Goal: Use online tool/utility: Utilize a website feature to perform a specific function

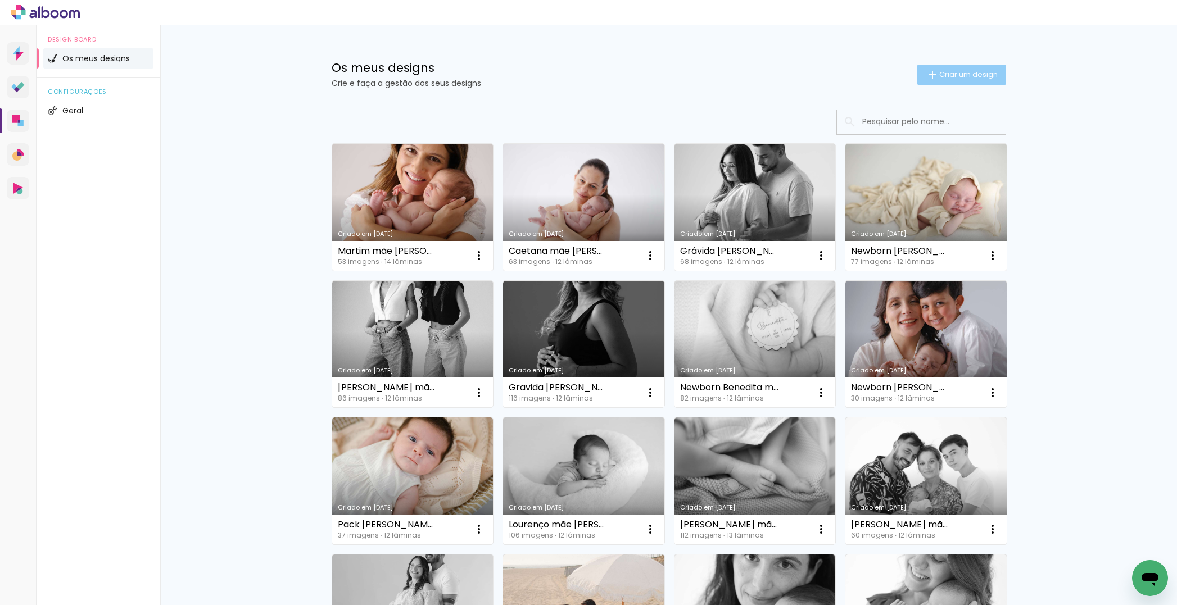
click at [979, 76] on span "Criar um design" at bounding box center [968, 74] width 58 height 7
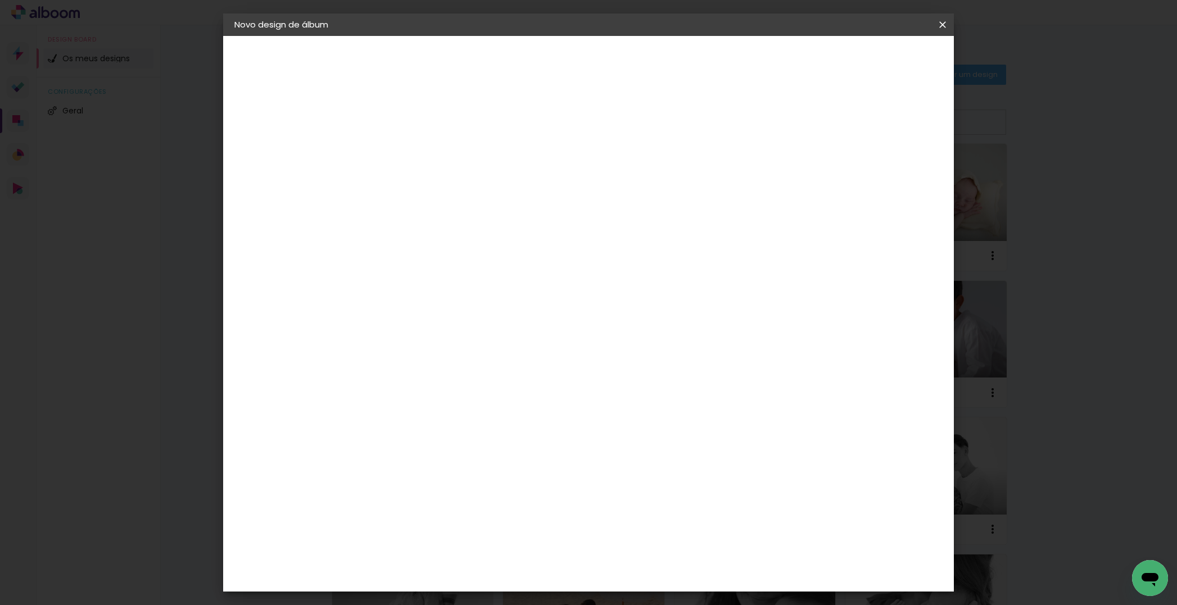
click at [418, 149] on input at bounding box center [418, 150] width 0 height 17
type input "D"
type input ","
type input "Martim mãe [PERSON_NAME]"
type paper-input "Martim mãe [PERSON_NAME]"
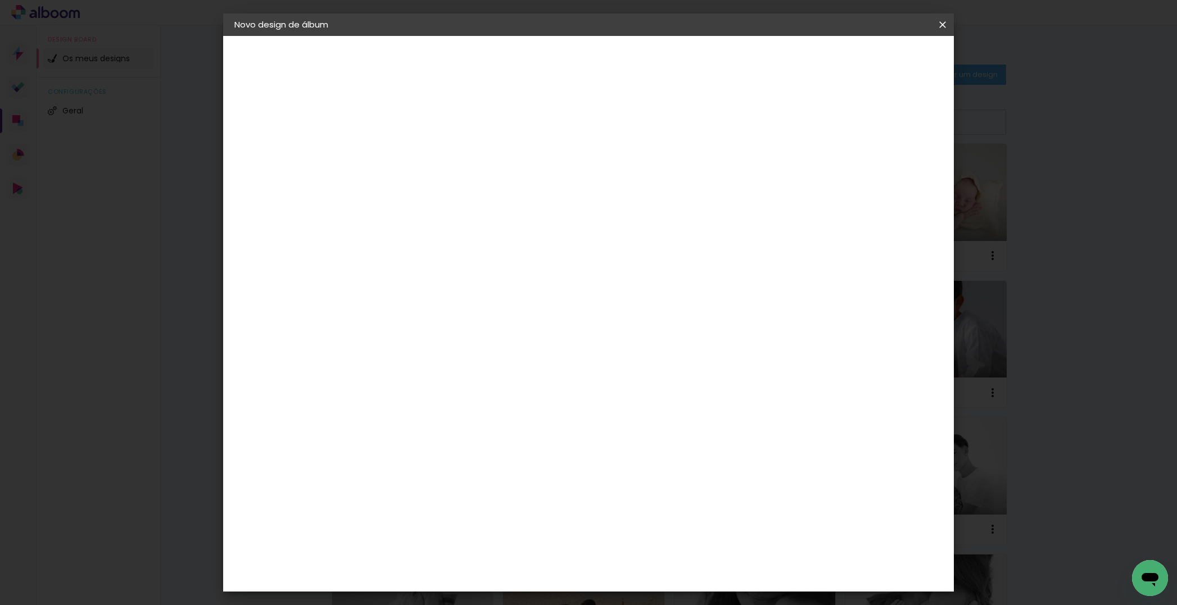
click at [467, 69] on header "Informações Dê um título ao seu álbum. Avançar" at bounding box center [418, 69] width 98 height 67
click at [0, 0] on slot "Avançar" at bounding box center [0, 0] width 0 height 0
click at [484, 242] on paper-item "DreambooksPro" at bounding box center [435, 254] width 98 height 25
click at [583, 67] on paper-button "Avançar" at bounding box center [555, 59] width 55 height 19
click at [462, 187] on input "text" at bounding box center [440, 195] width 44 height 17
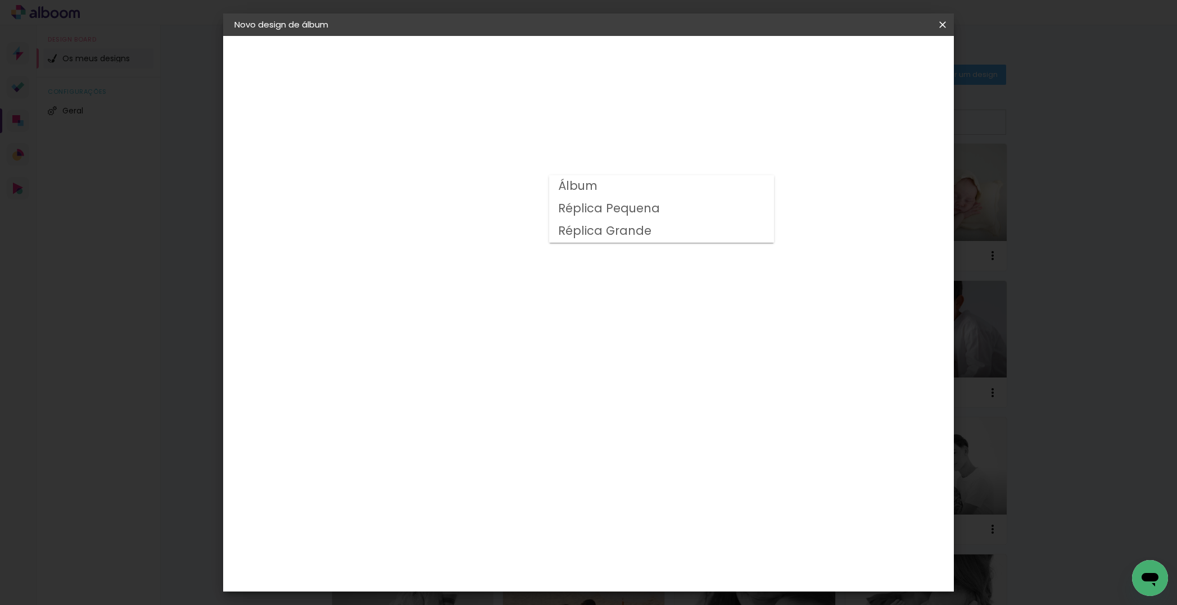
click at [606, 184] on paper-item "Álbum" at bounding box center [661, 186] width 225 height 22
type input "Álbum"
drag, startPoint x: 639, startPoint y: 435, endPoint x: 649, endPoint y: 430, distance: 10.8
click at [494, 488] on span "20 × 20" at bounding box center [468, 499] width 52 height 23
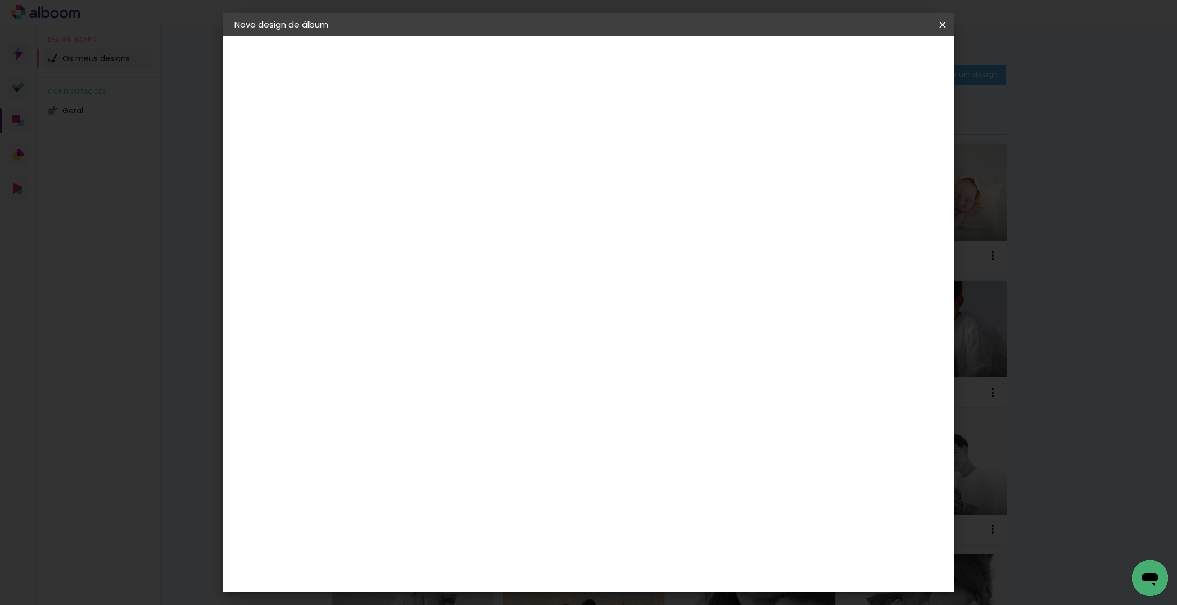
click at [0, 0] on slot "Avançar" at bounding box center [0, 0] width 0 height 0
click at [881, 62] on span "Iniciar design" at bounding box center [854, 60] width 51 height 8
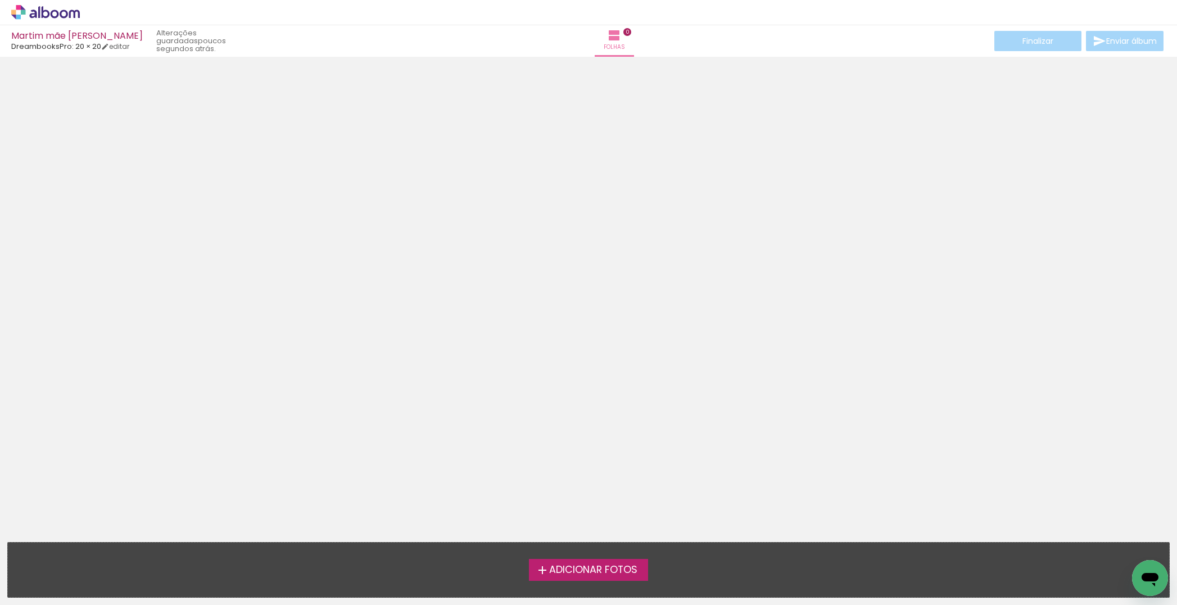
click at [581, 575] on span "Adicionar Fotos" at bounding box center [593, 570] width 88 height 10
click at [0, 0] on input "file" at bounding box center [0, 0] width 0 height 0
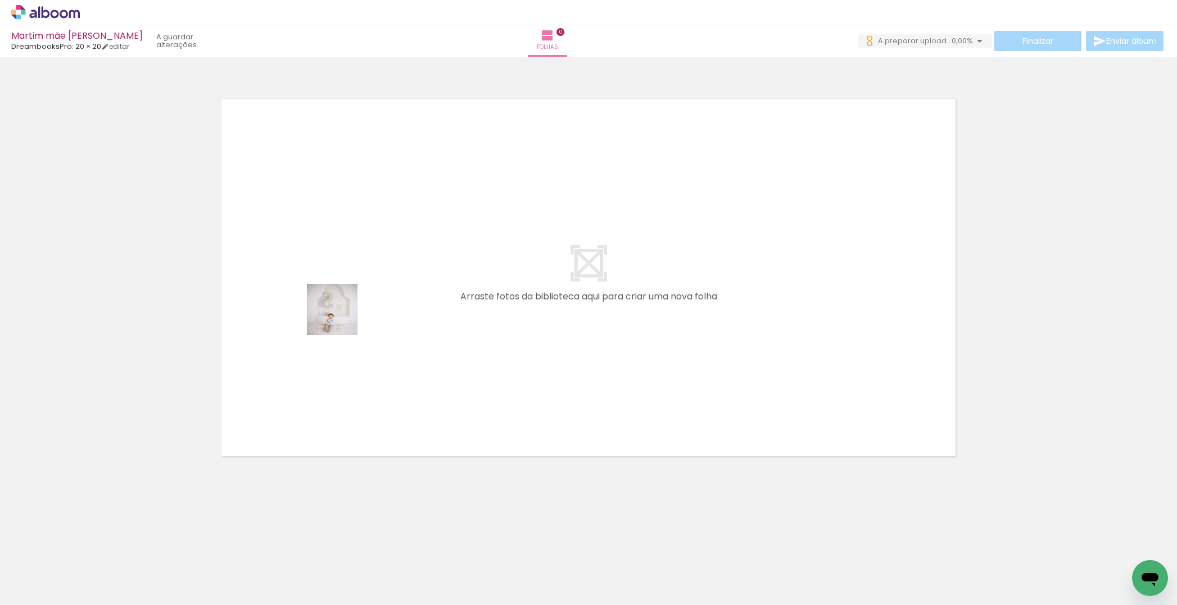
drag, startPoint x: 123, startPoint y: 579, endPoint x: 412, endPoint y: 232, distance: 452.5
click at [423, 219] on quentale-workspace at bounding box center [588, 302] width 1177 height 605
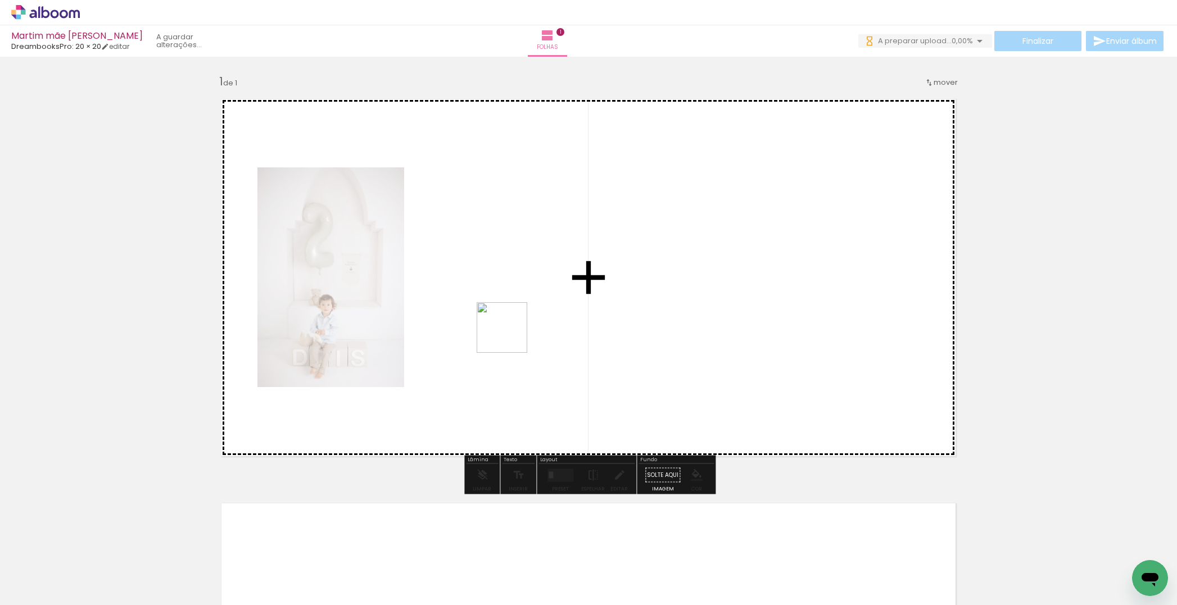
click at [544, 308] on quentale-workspace at bounding box center [588, 302] width 1177 height 605
drag, startPoint x: 245, startPoint y: 575, endPoint x: 335, endPoint y: 484, distance: 127.9
click at [335, 425] on quentale-workspace at bounding box center [588, 302] width 1177 height 605
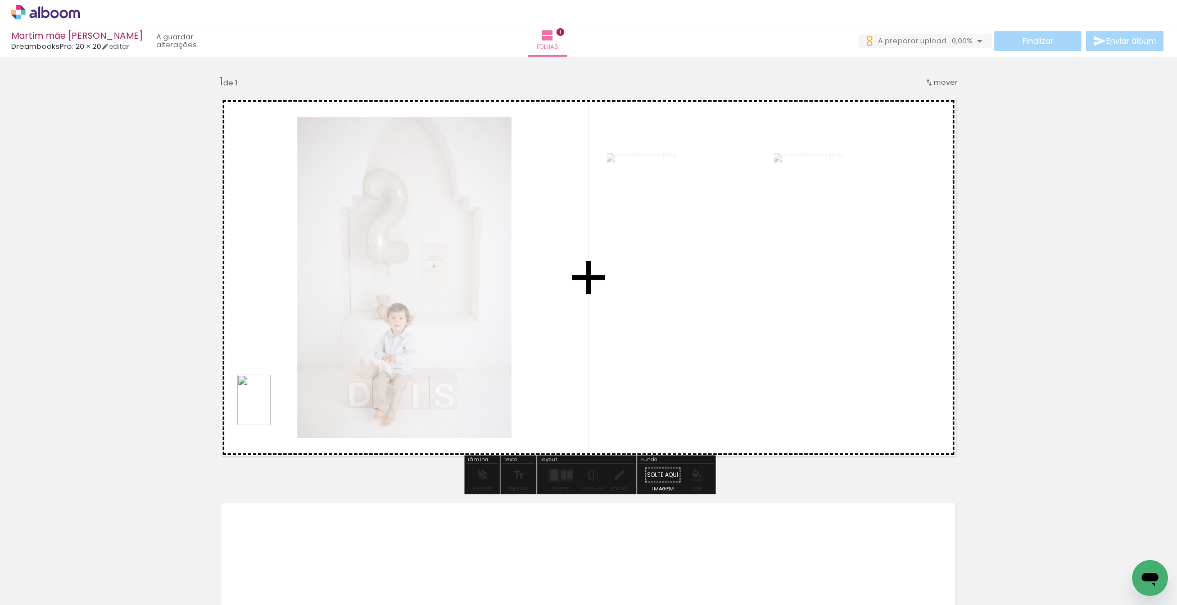
drag, startPoint x: 309, startPoint y: 553, endPoint x: 268, endPoint y: 407, distance: 152.3
click at [269, 407] on quentale-workspace at bounding box center [588, 302] width 1177 height 605
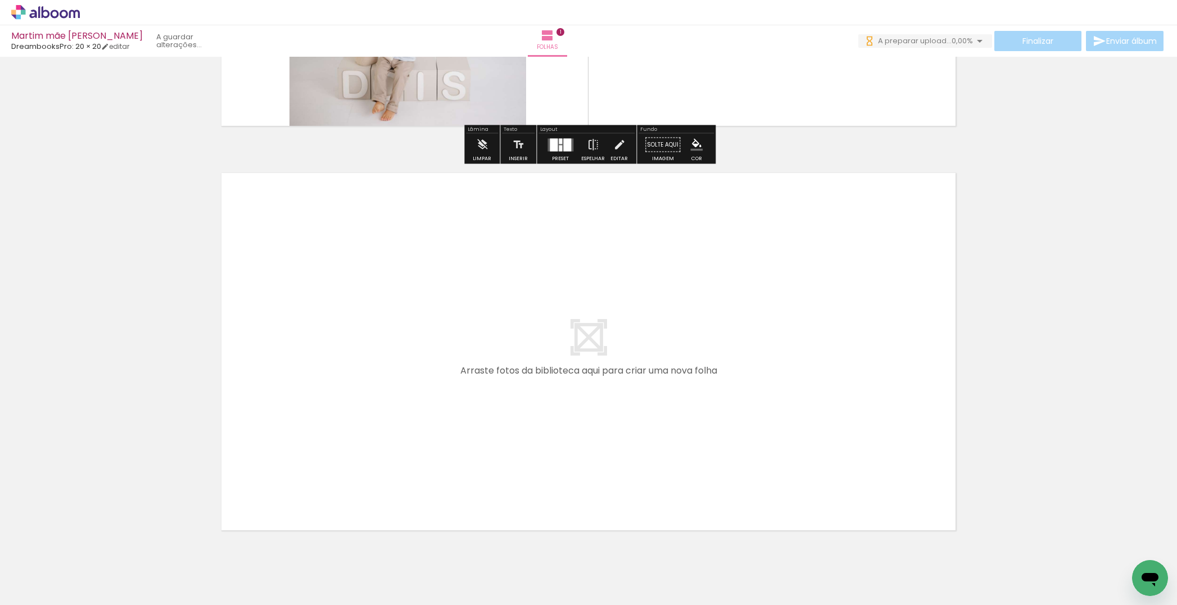
click at [372, 442] on quentale-workspace at bounding box center [588, 302] width 1177 height 605
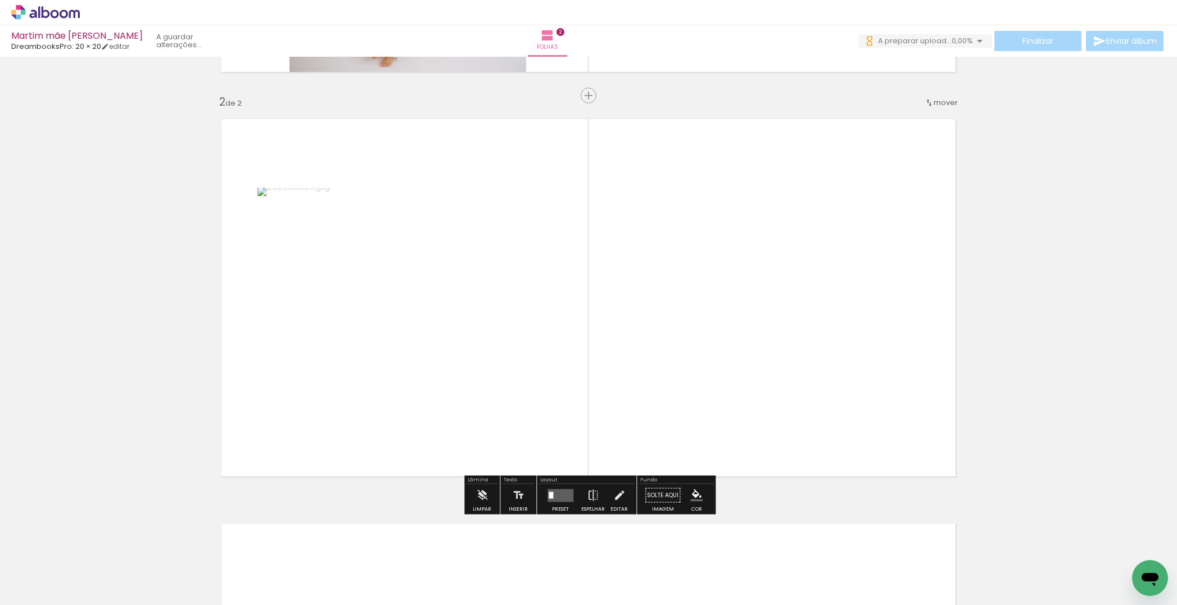
scroll to position [386, 0]
click at [482, 361] on quentale-workspace at bounding box center [588, 302] width 1177 height 605
drag, startPoint x: 507, startPoint y: 560, endPoint x: 682, endPoint y: 348, distance: 274.6
click at [709, 313] on quentale-workspace at bounding box center [588, 302] width 1177 height 605
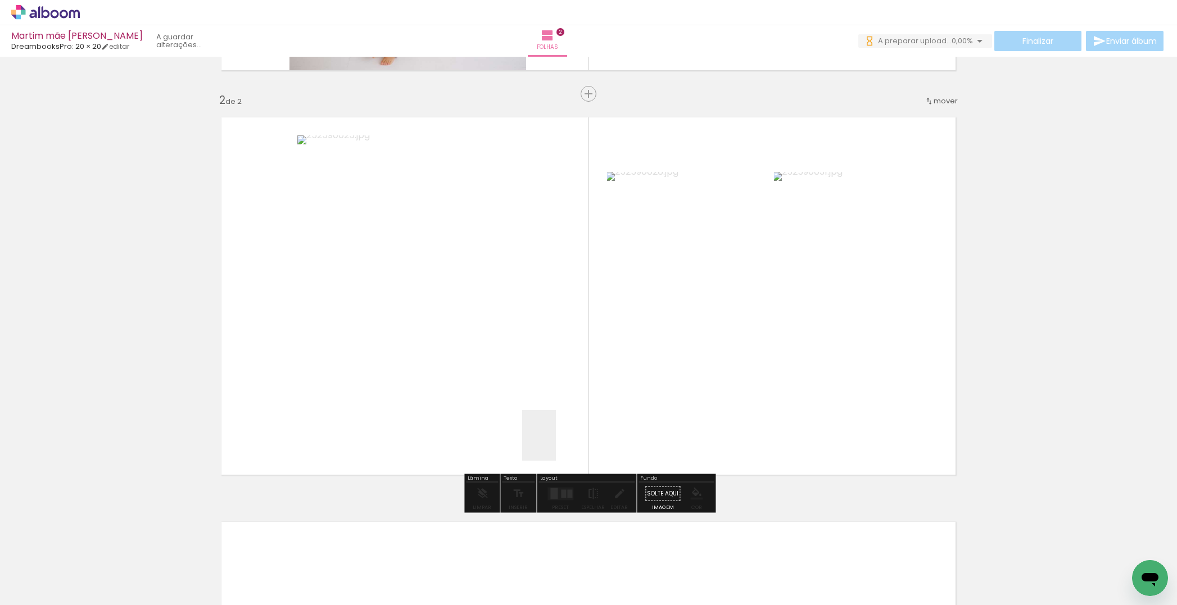
click at [557, 403] on quentale-workspace at bounding box center [588, 302] width 1177 height 605
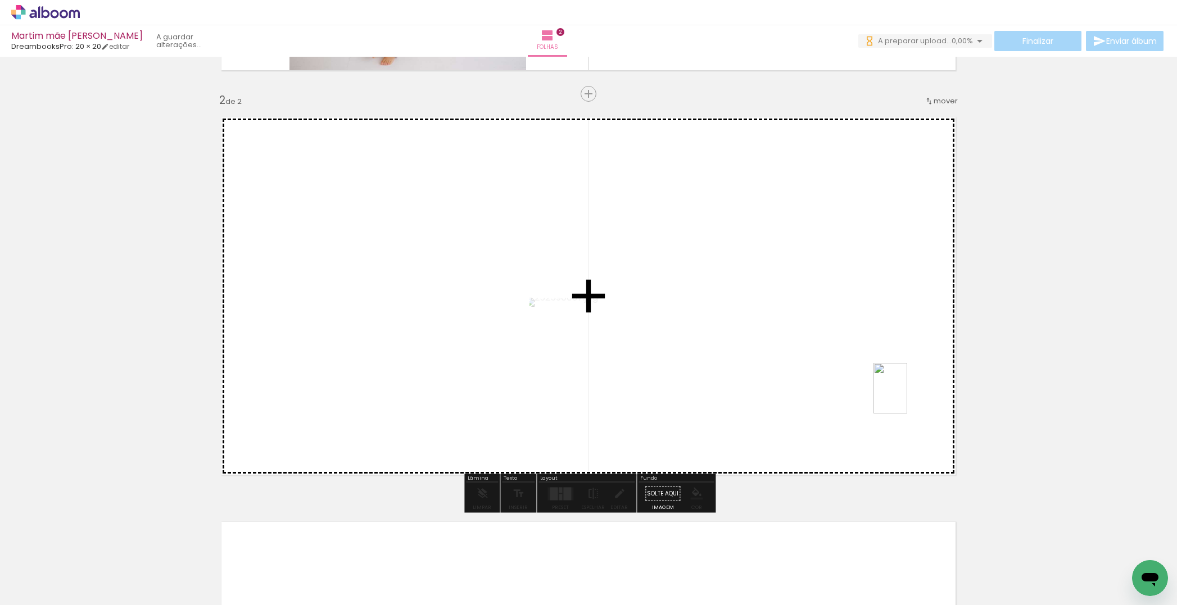
drag, startPoint x: 625, startPoint y: 579, endPoint x: 836, endPoint y: 490, distance: 228.1
click at [908, 393] on quentale-workspace at bounding box center [588, 302] width 1177 height 605
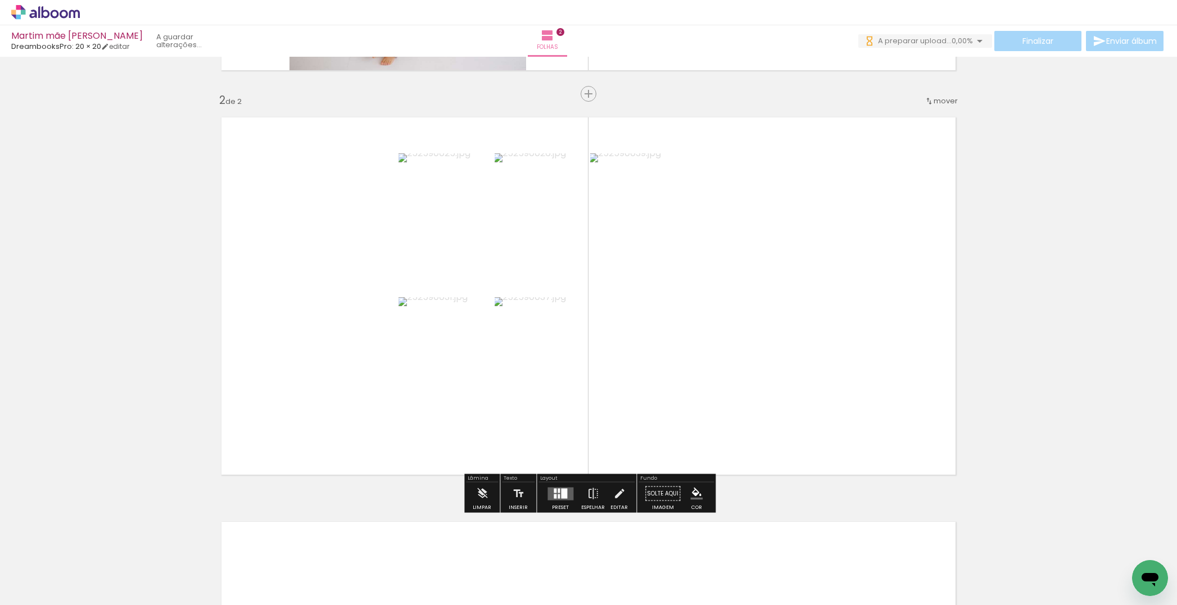
scroll to position [0, 0]
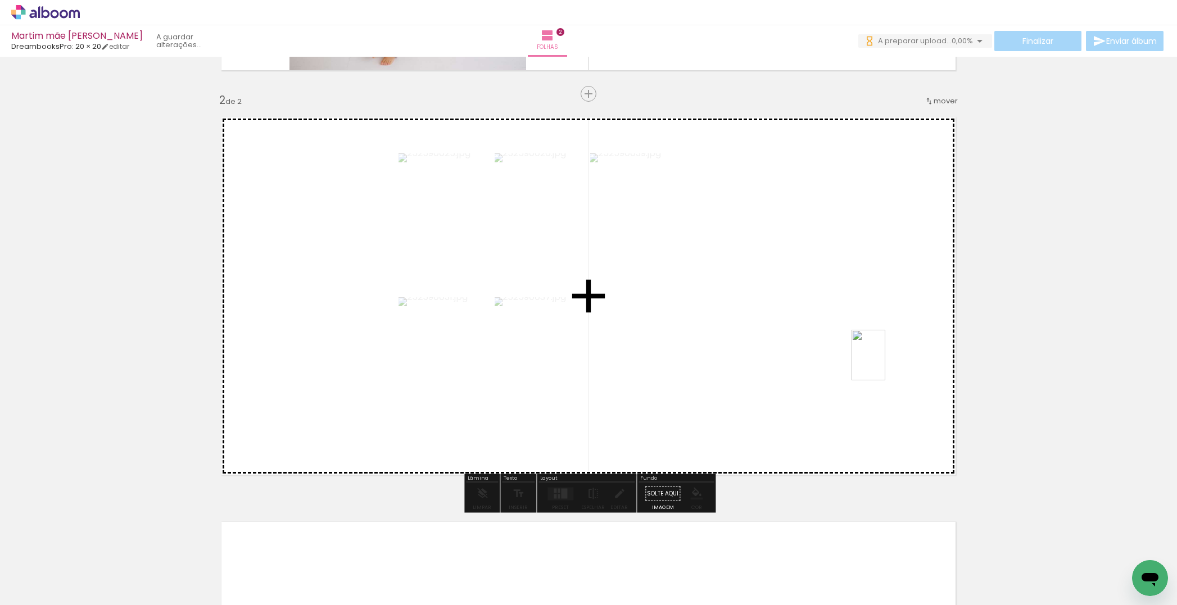
drag, startPoint x: 680, startPoint y: 579, endPoint x: 880, endPoint y: 362, distance: 295.1
click at [880, 362] on quentale-workspace at bounding box center [588, 302] width 1177 height 605
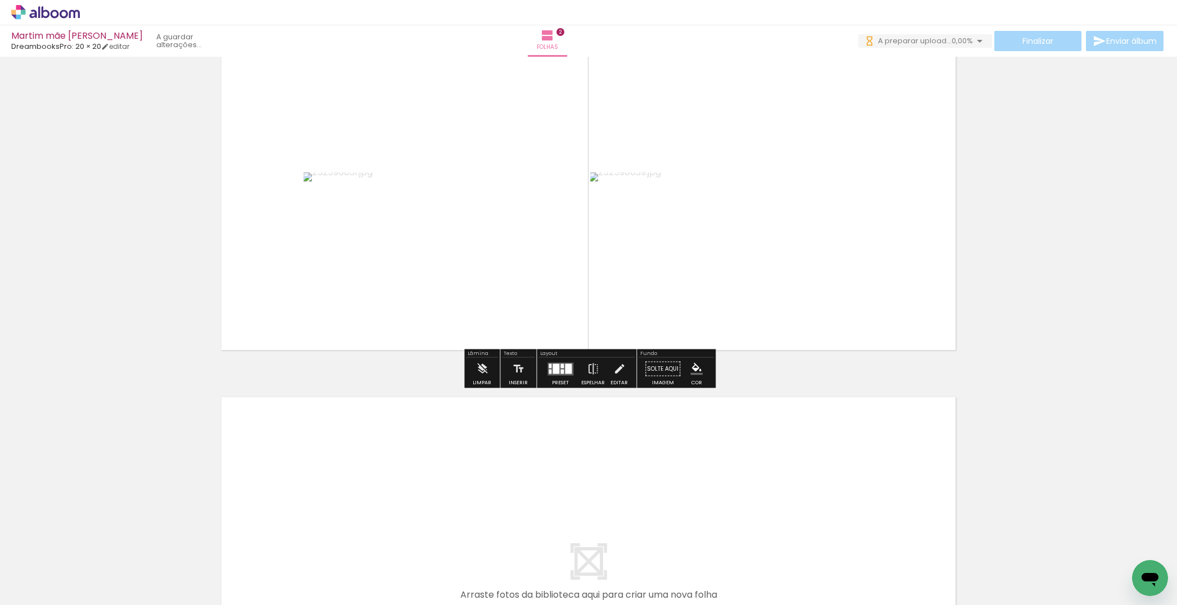
scroll to position [647, 0]
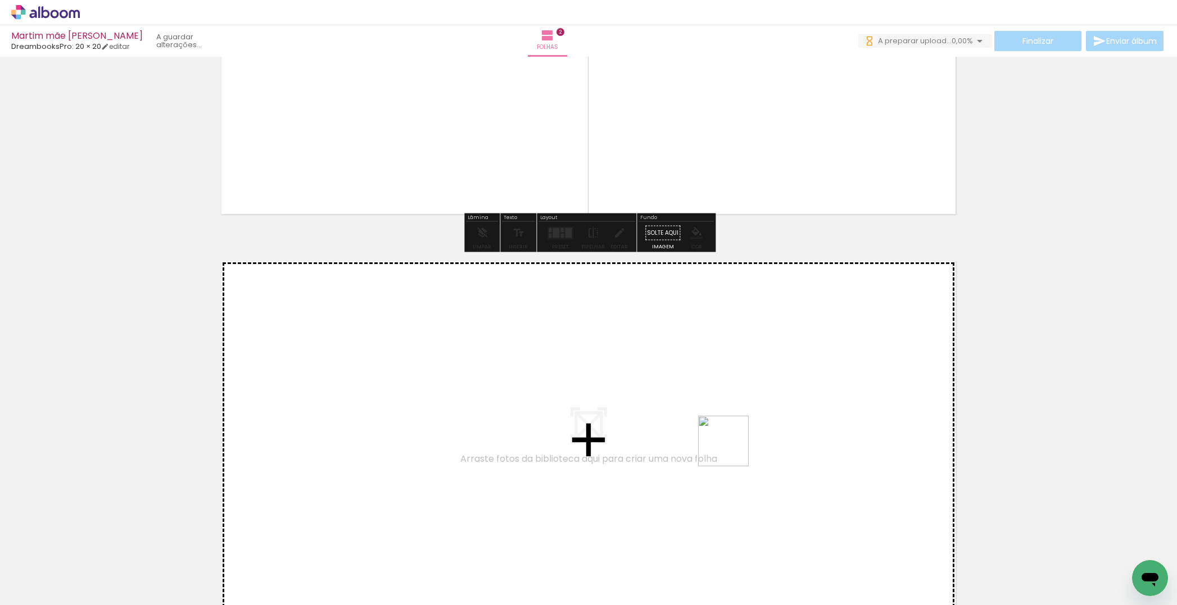
click at [727, 412] on quentale-workspace at bounding box center [588, 302] width 1177 height 605
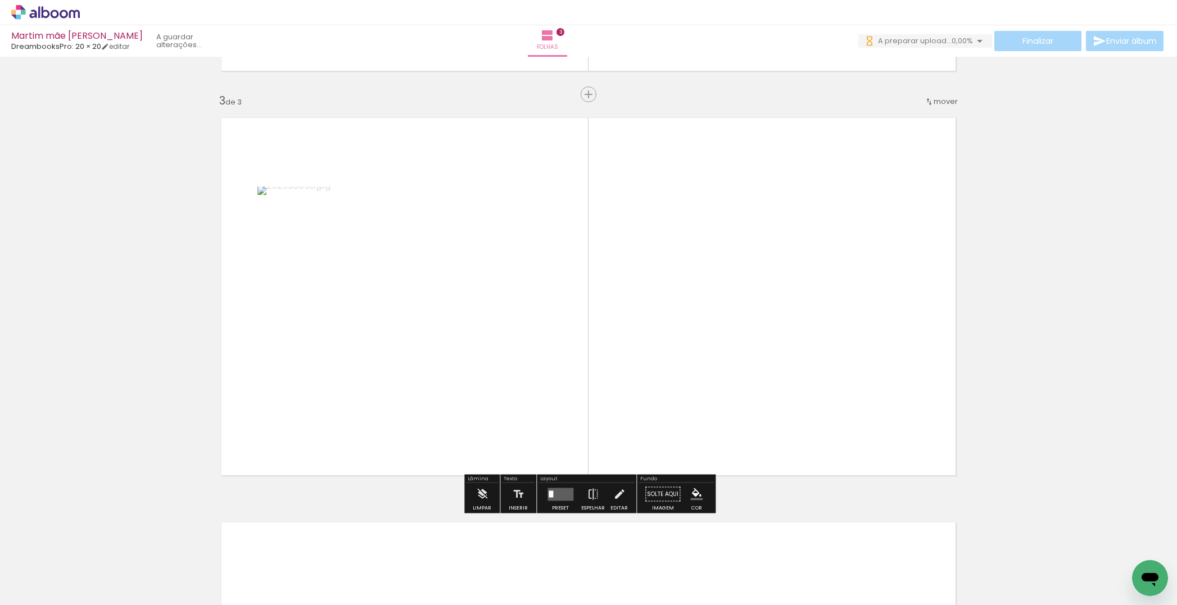
scroll to position [791, 0]
drag, startPoint x: 818, startPoint y: 583, endPoint x: 857, endPoint y: 507, distance: 85.9
click at [760, 403] on quentale-workspace at bounding box center [588, 302] width 1177 height 605
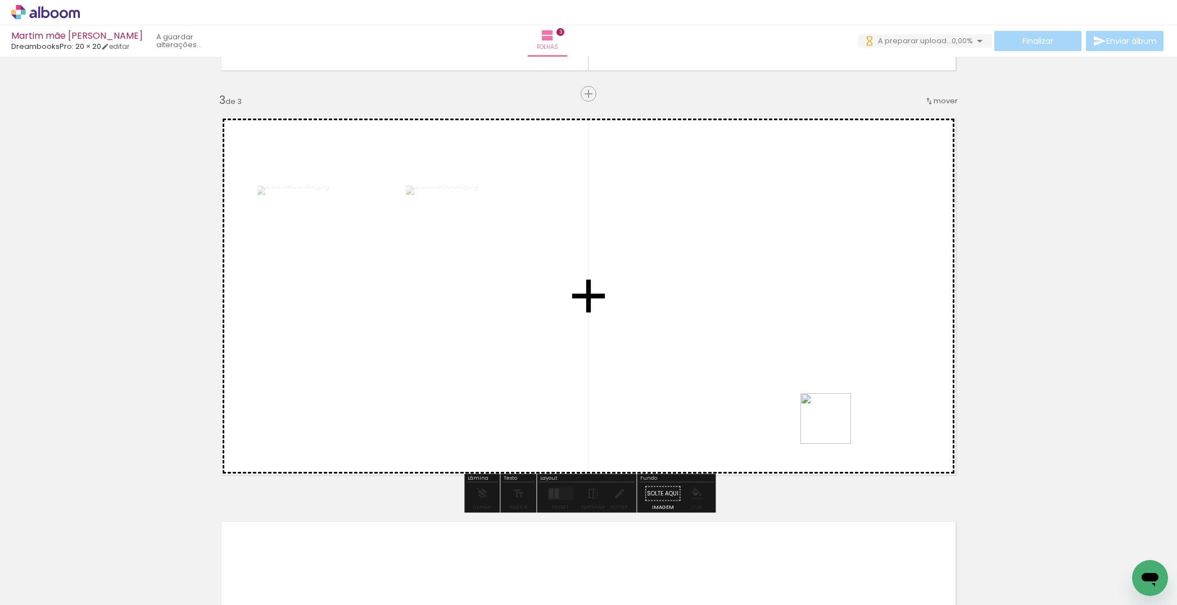
click at [816, 393] on quentale-workspace at bounding box center [588, 302] width 1177 height 605
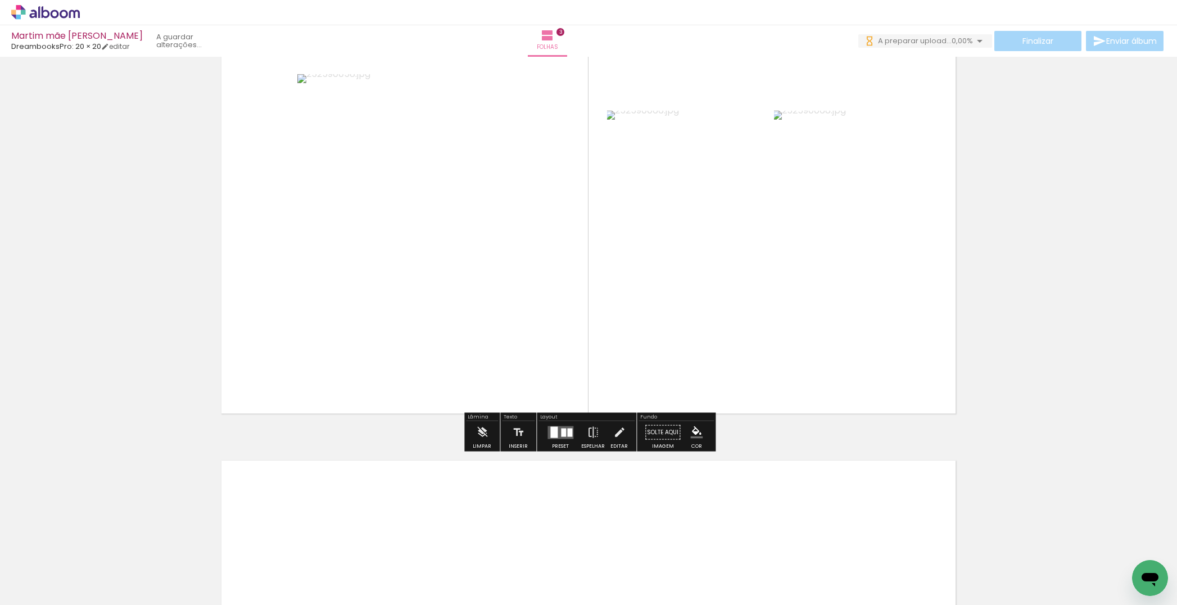
scroll to position [876, 0]
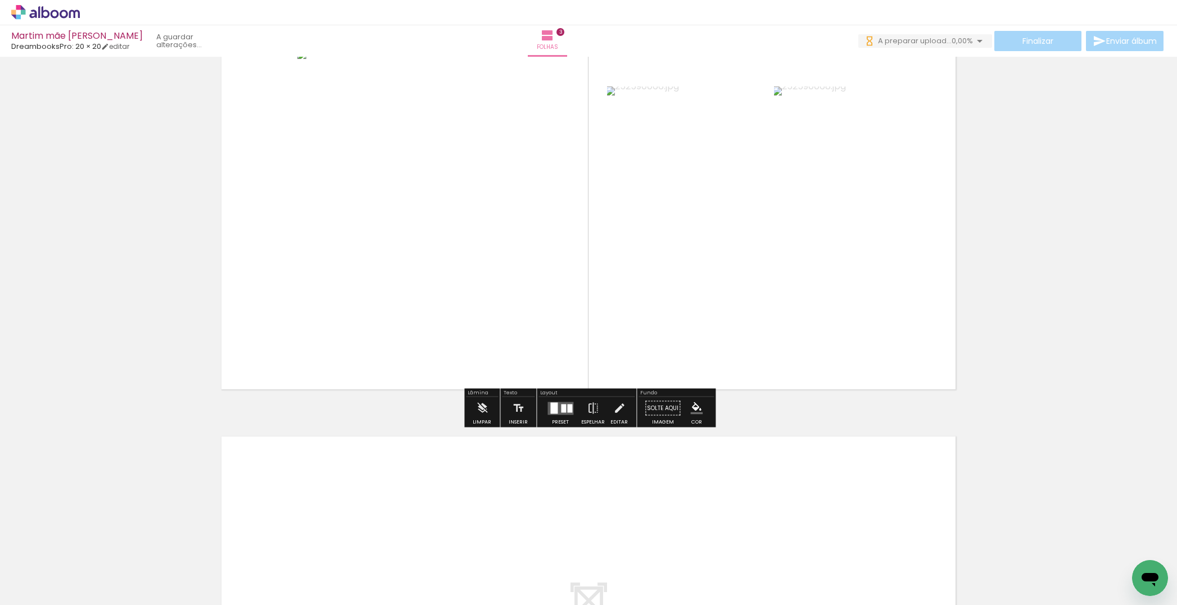
click at [542, 477] on quentale-workspace at bounding box center [588, 302] width 1177 height 605
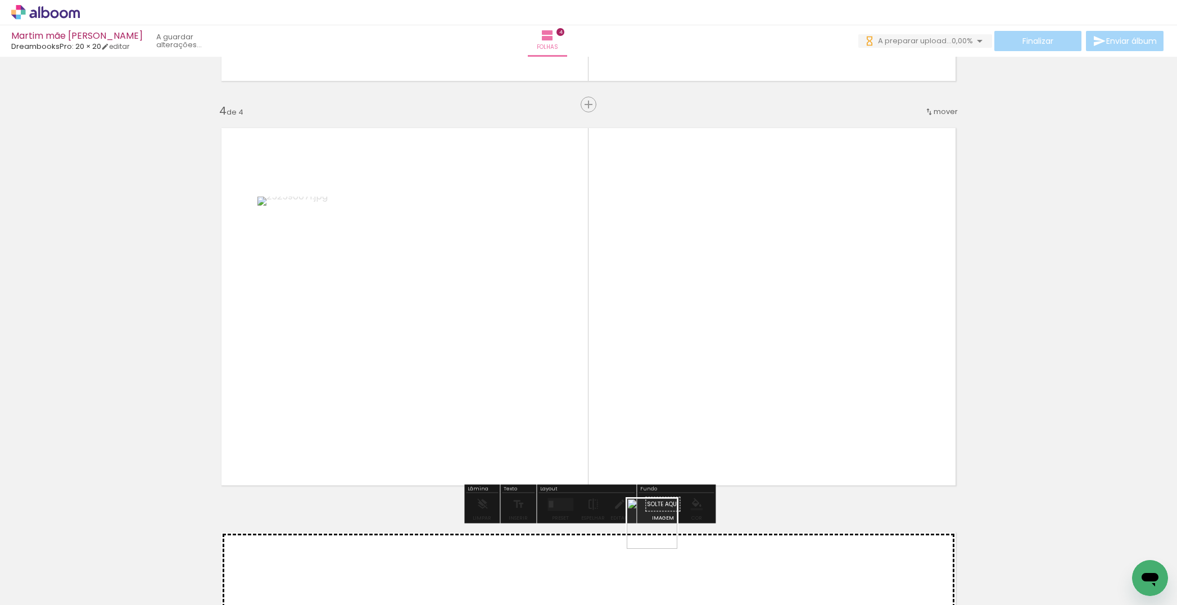
scroll to position [1195, 0]
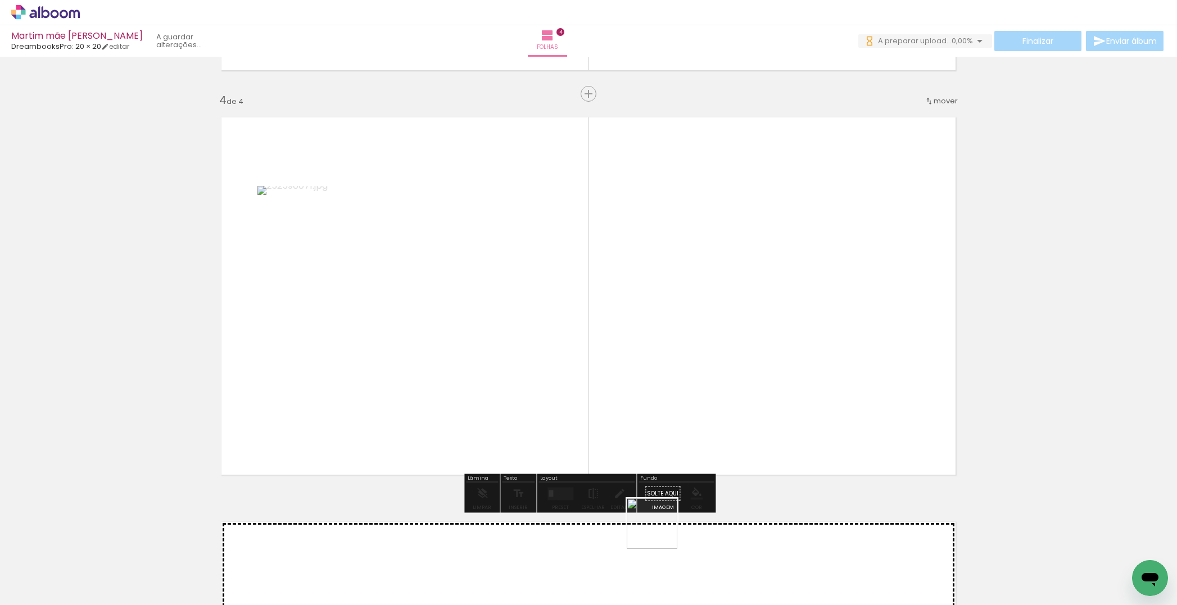
drag, startPoint x: 660, startPoint y: 532, endPoint x: 679, endPoint y: 453, distance: 81.0
click at [646, 419] on quentale-workspace at bounding box center [588, 302] width 1177 height 605
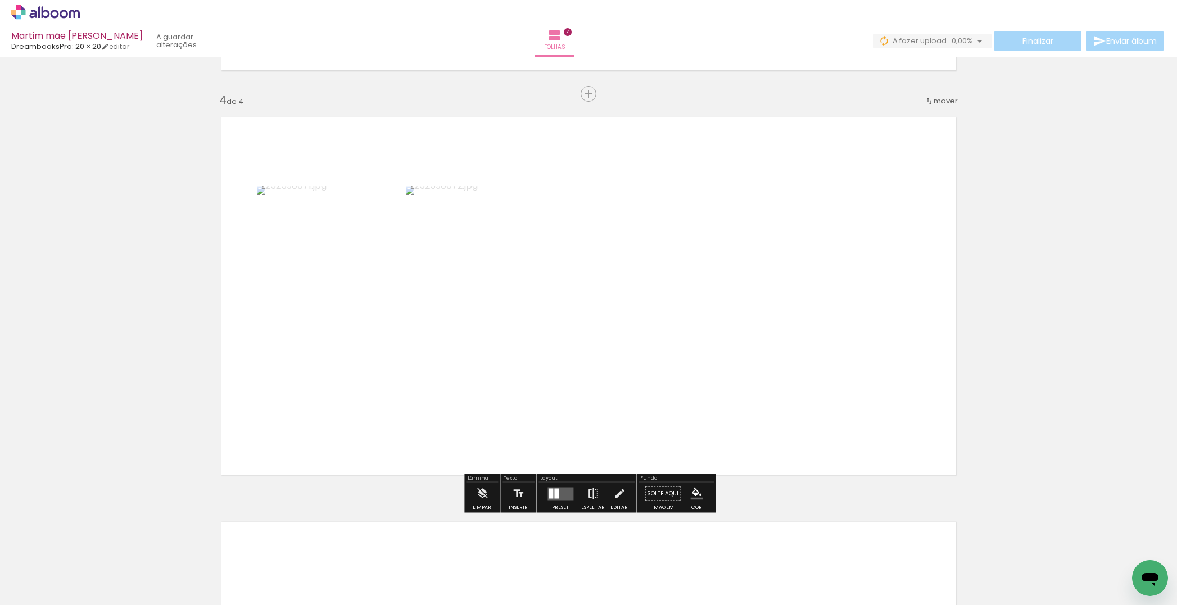
drag, startPoint x: 725, startPoint y: 459, endPoint x: 745, endPoint y: 451, distance: 21.4
click at [711, 385] on quentale-workspace at bounding box center [588, 302] width 1177 height 605
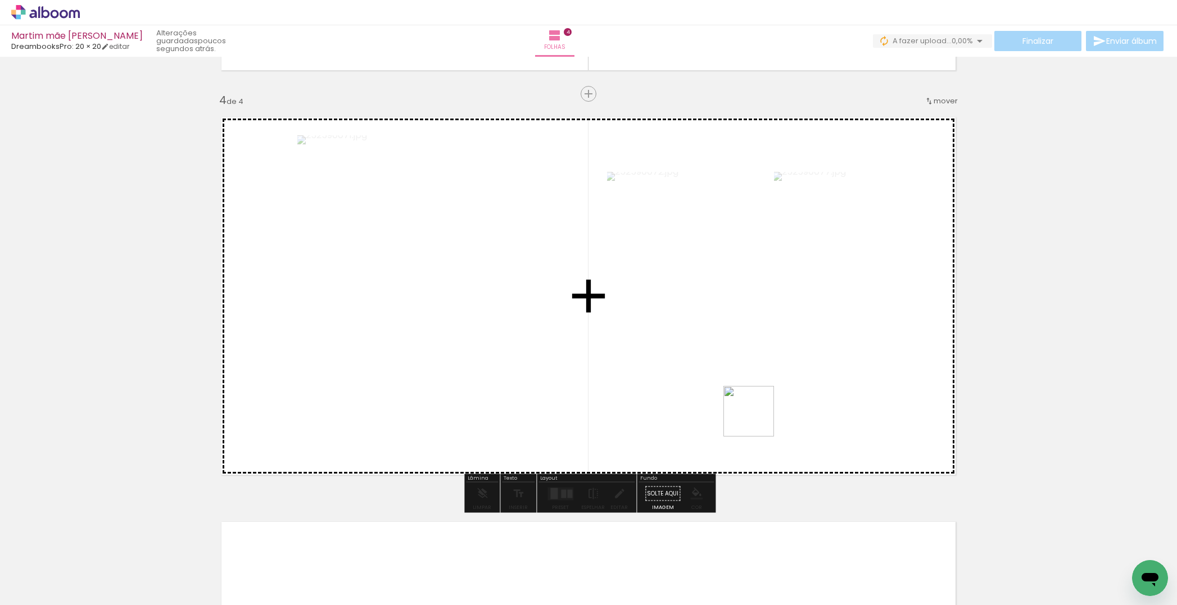
drag, startPoint x: 783, startPoint y: 566, endPoint x: 737, endPoint y: 389, distance: 182.9
click at [714, 352] on quentale-workspace at bounding box center [588, 302] width 1177 height 605
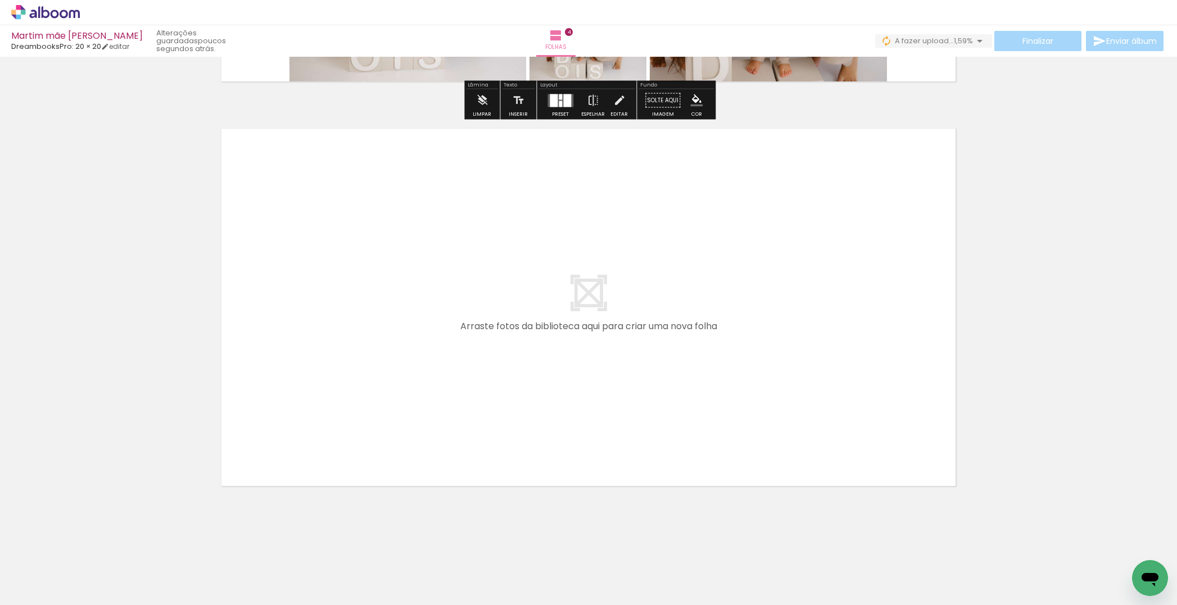
scroll to position [0, 750]
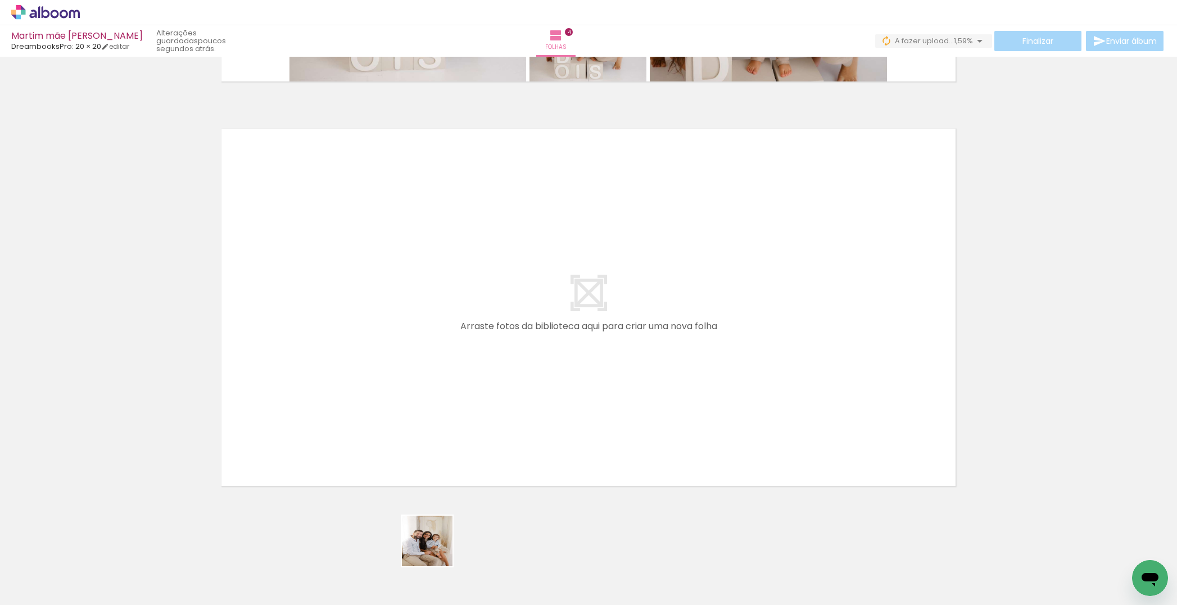
click at [424, 391] on quentale-workspace at bounding box center [588, 302] width 1177 height 605
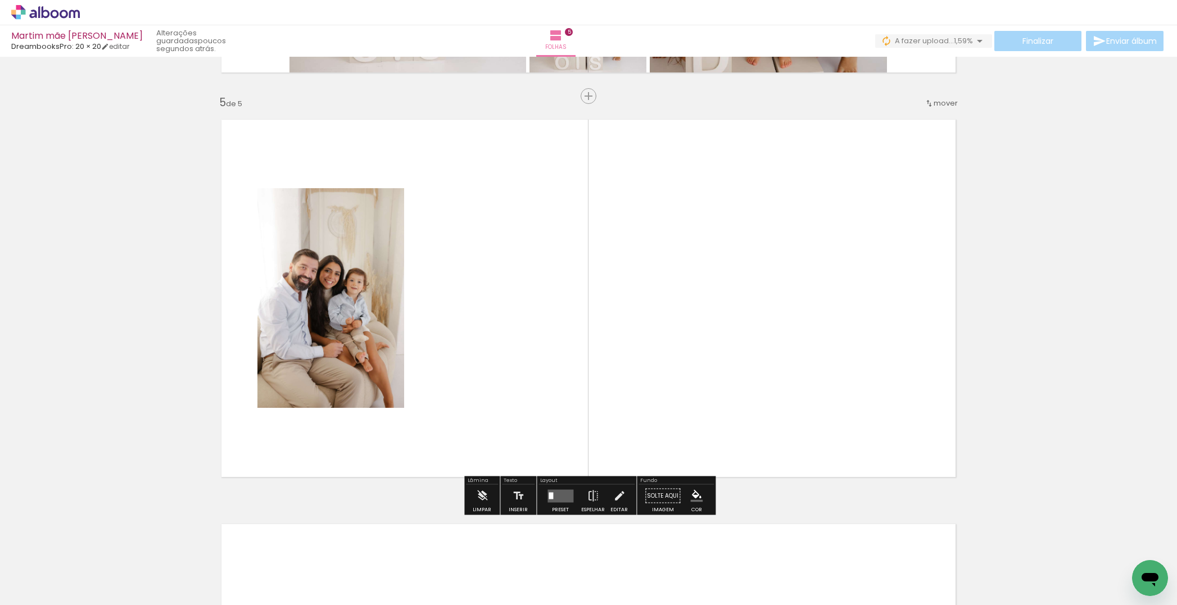
scroll to position [1600, 0]
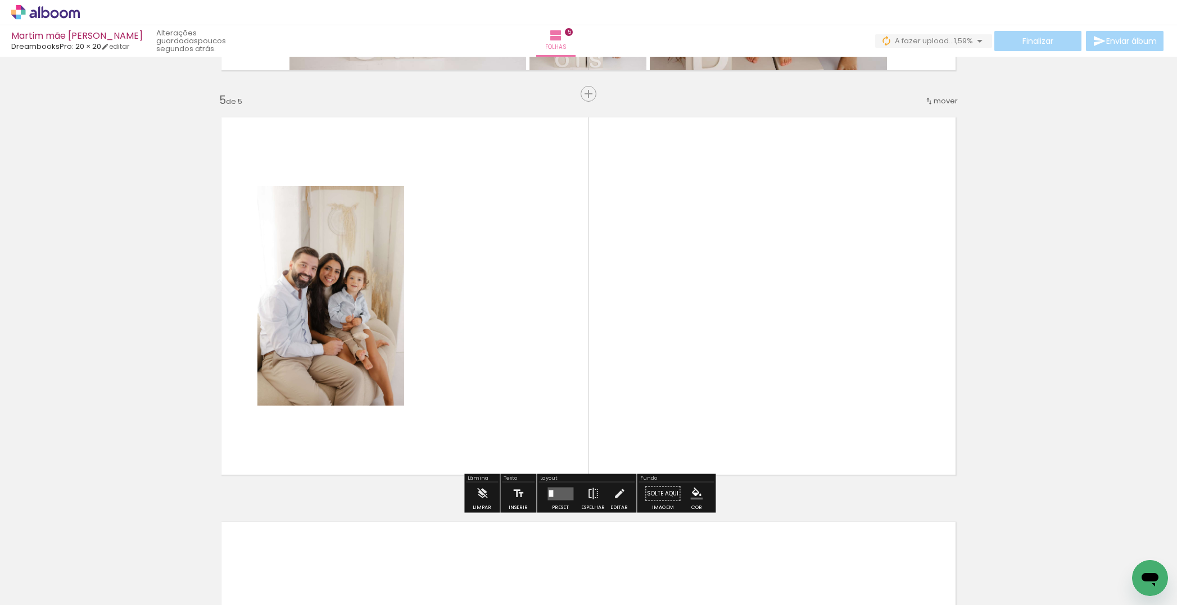
click at [507, 337] on quentale-workspace at bounding box center [588, 302] width 1177 height 605
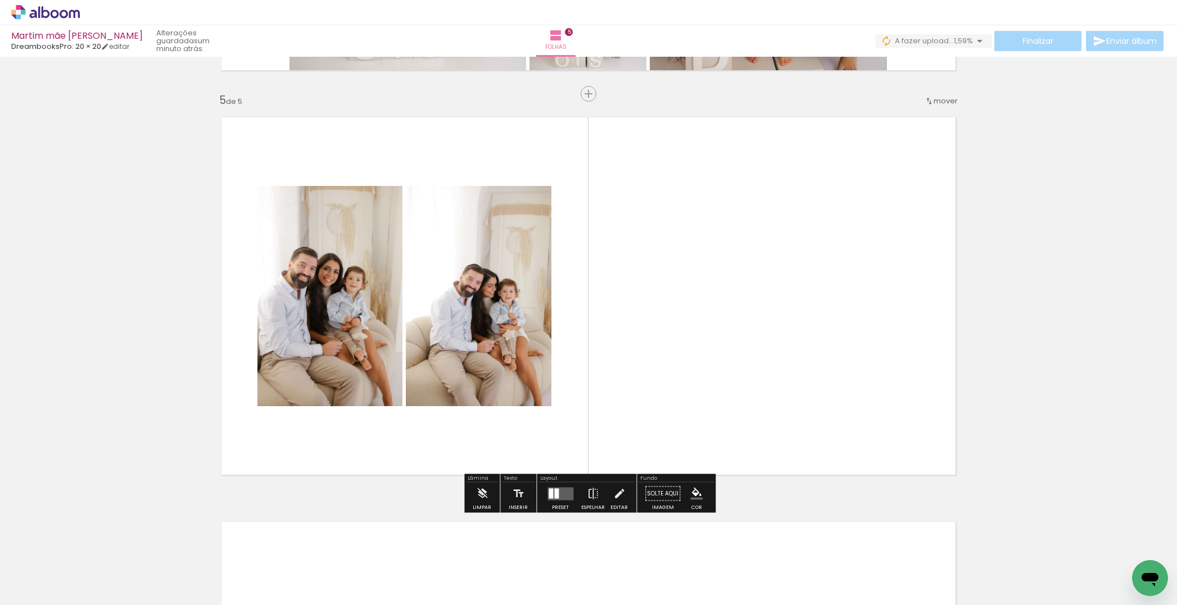
drag, startPoint x: 566, startPoint y: 555, endPoint x: 672, endPoint y: 349, distance: 231.5
click at [675, 347] on quentale-workspace at bounding box center [588, 302] width 1177 height 605
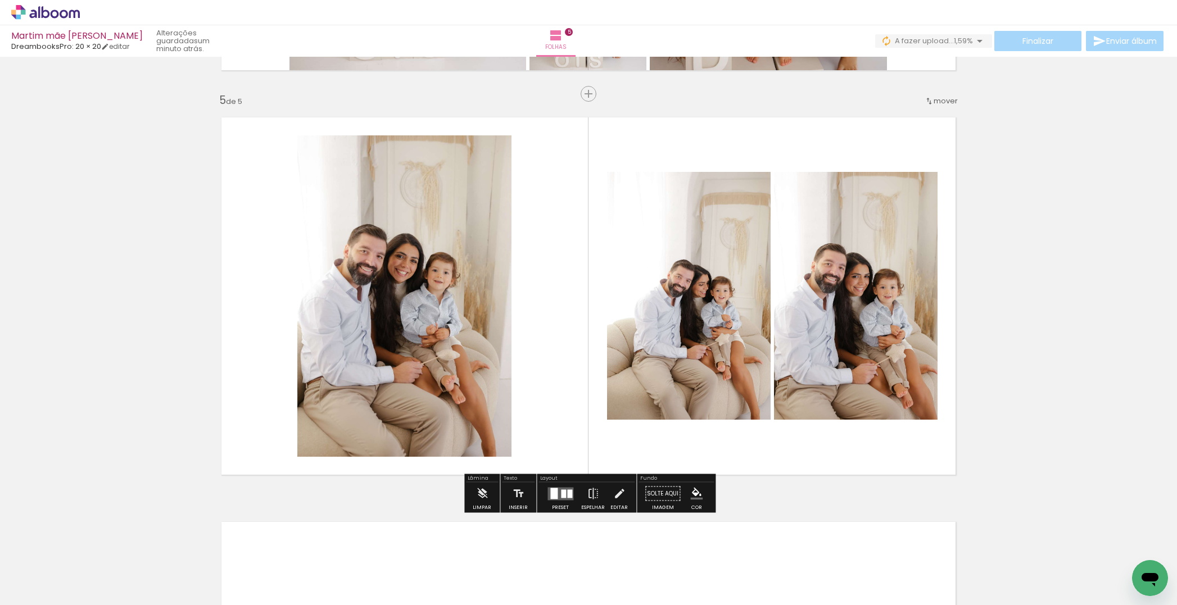
click at [557, 393] on quentale-workspace at bounding box center [588, 302] width 1177 height 605
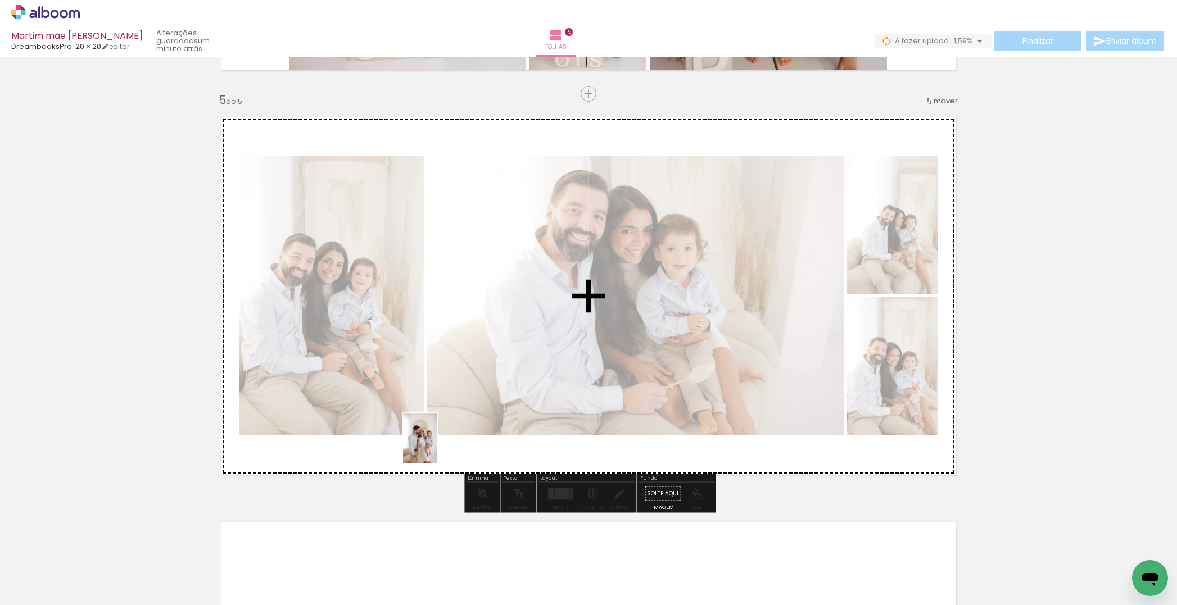
drag, startPoint x: 681, startPoint y: 581, endPoint x: 456, endPoint y: 457, distance: 257.0
click at [437, 456] on quentale-workspace at bounding box center [588, 302] width 1177 height 605
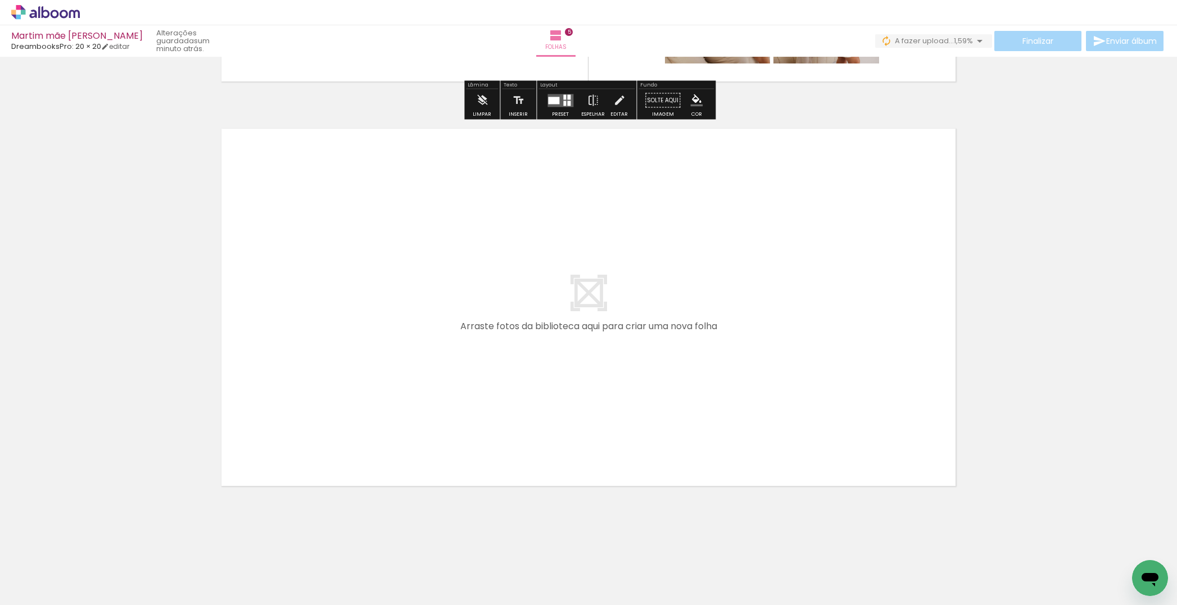
scroll to position [0, 1084]
click at [409, 396] on quentale-workspace at bounding box center [588, 302] width 1177 height 605
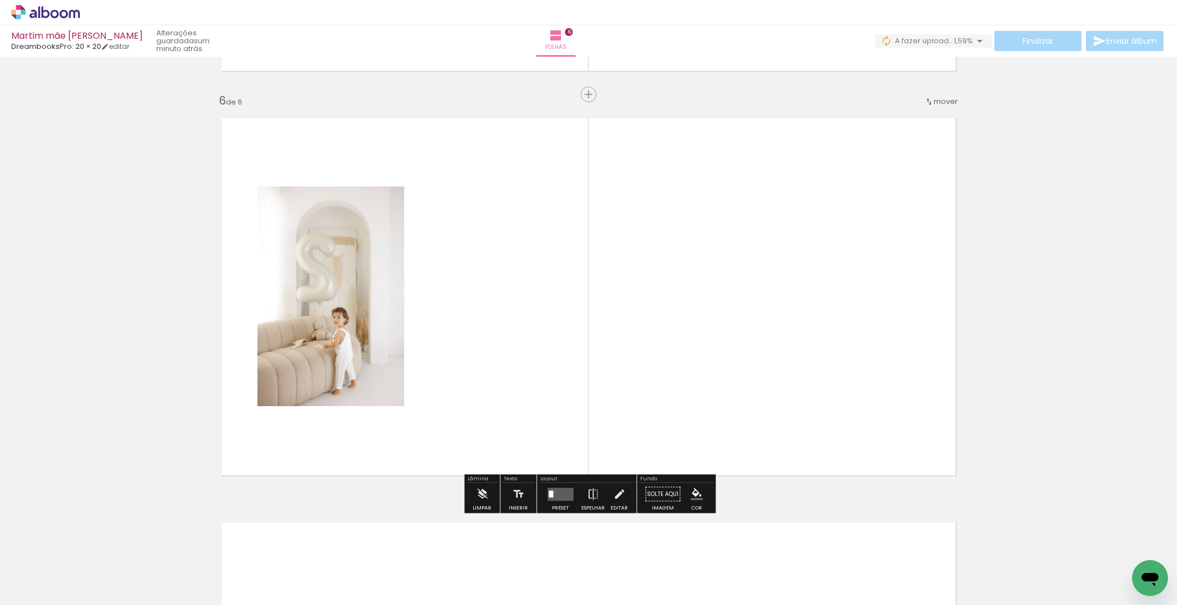
scroll to position [2004, 0]
click at [509, 376] on quentale-workspace at bounding box center [588, 302] width 1177 height 605
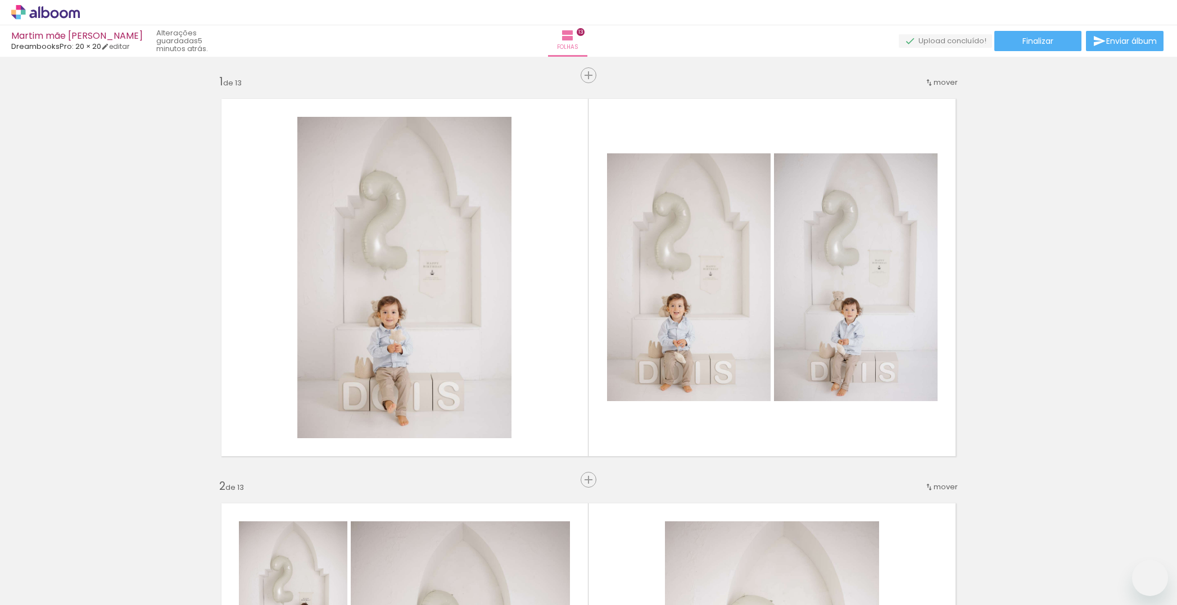
type paper-slider "107"
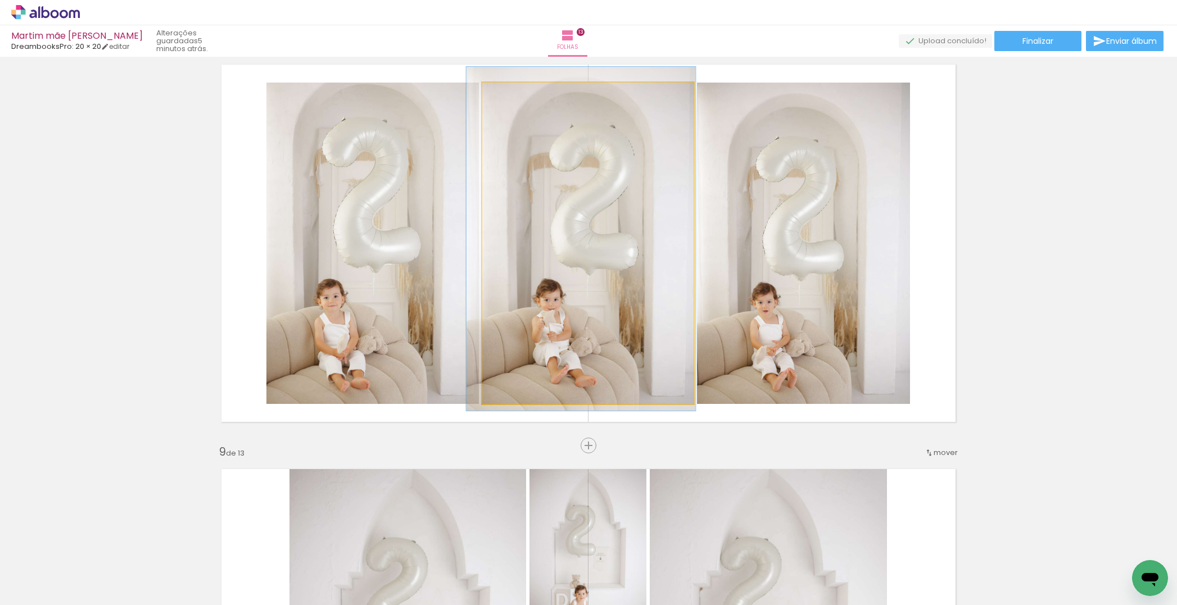
drag, startPoint x: 561, startPoint y: 187, endPoint x: 568, endPoint y: 179, distance: 10.4
click at [559, 183] on div at bounding box center [580, 239] width 229 height 344
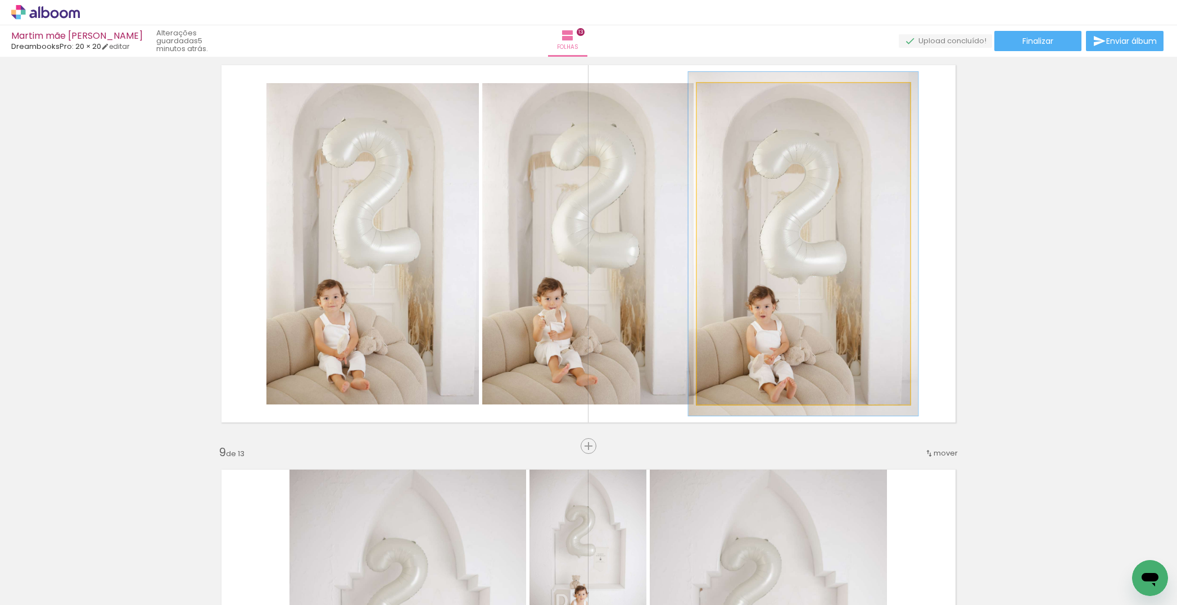
type paper-slider "107"
drag, startPoint x: 723, startPoint y: 92, endPoint x: 760, endPoint y: 159, distance: 76.7
click at [725, 95] on div at bounding box center [726, 95] width 10 height 10
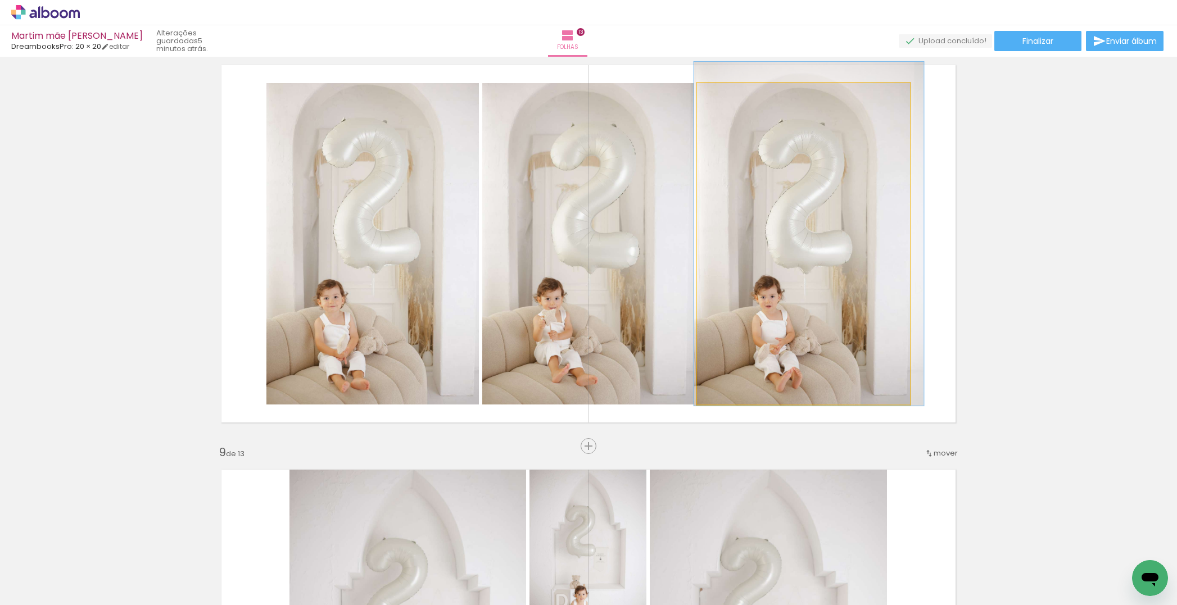
drag, startPoint x: 761, startPoint y: 170, endPoint x: 765, endPoint y: 159, distance: 11.9
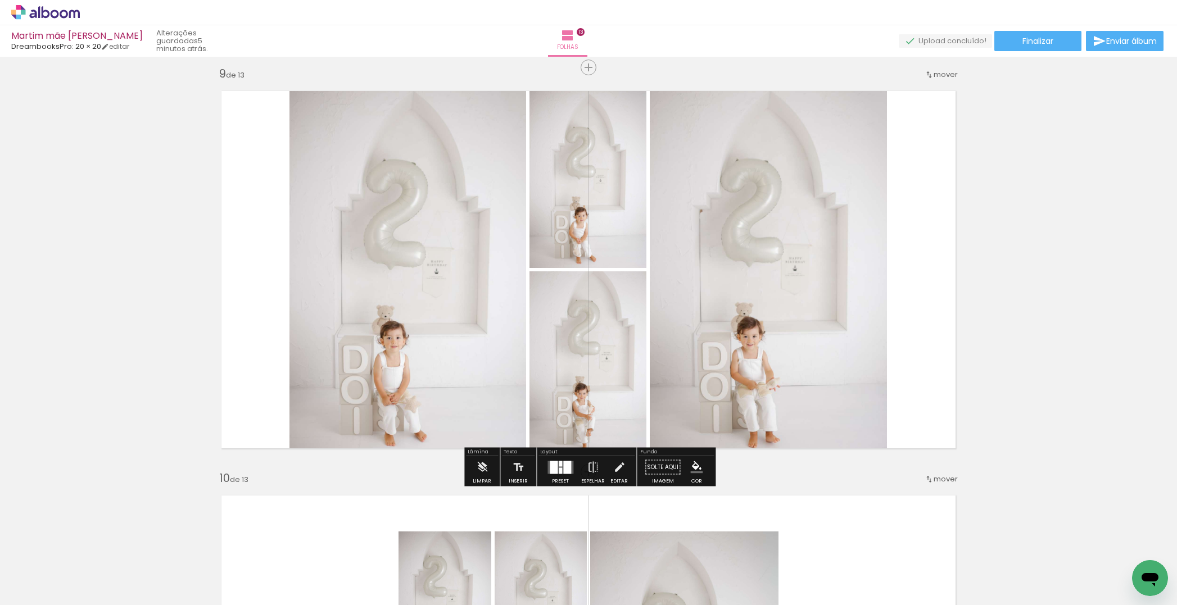
scroll to position [3253, 0]
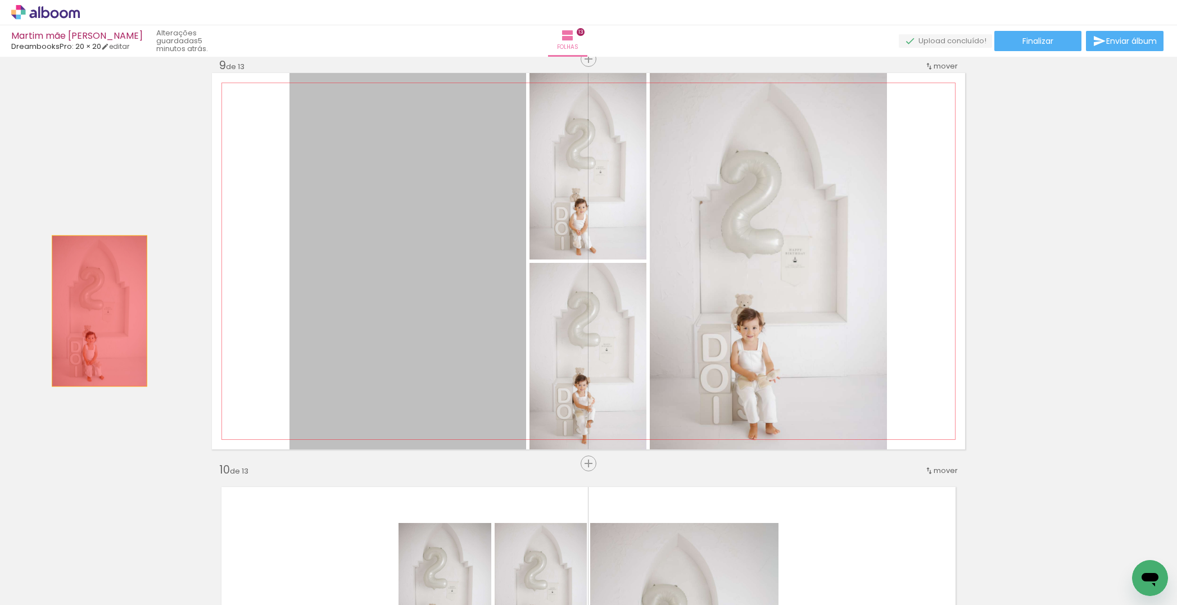
drag, startPoint x: 460, startPoint y: 326, endPoint x: 223, endPoint y: 321, distance: 237.2
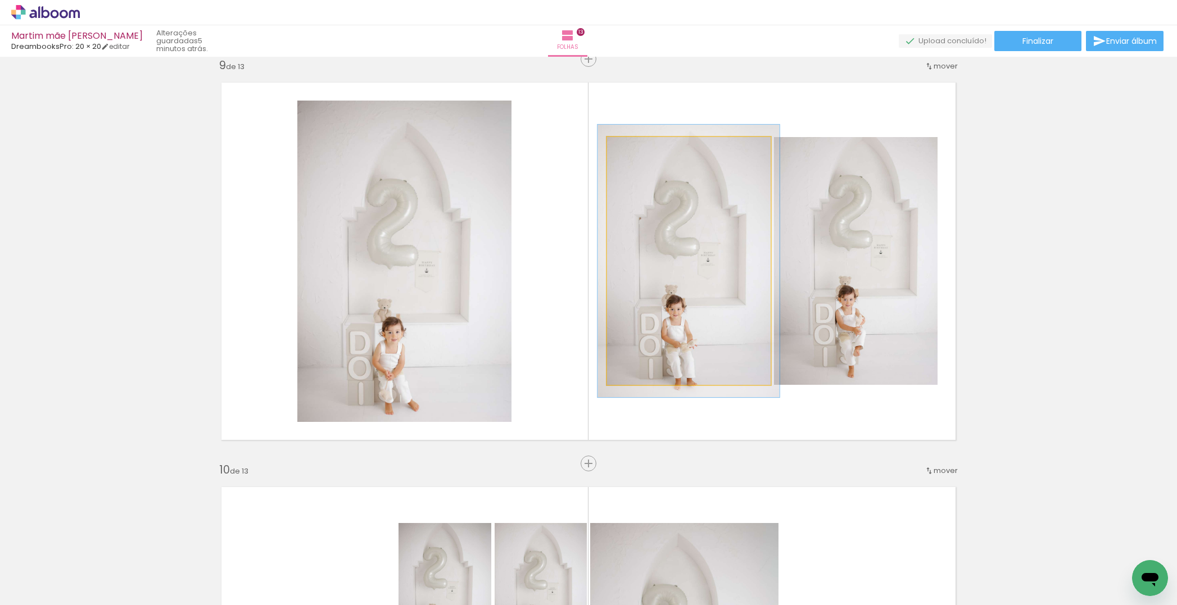
type paper-slider "110"
click at [638, 151] on div at bounding box center [637, 149] width 10 height 10
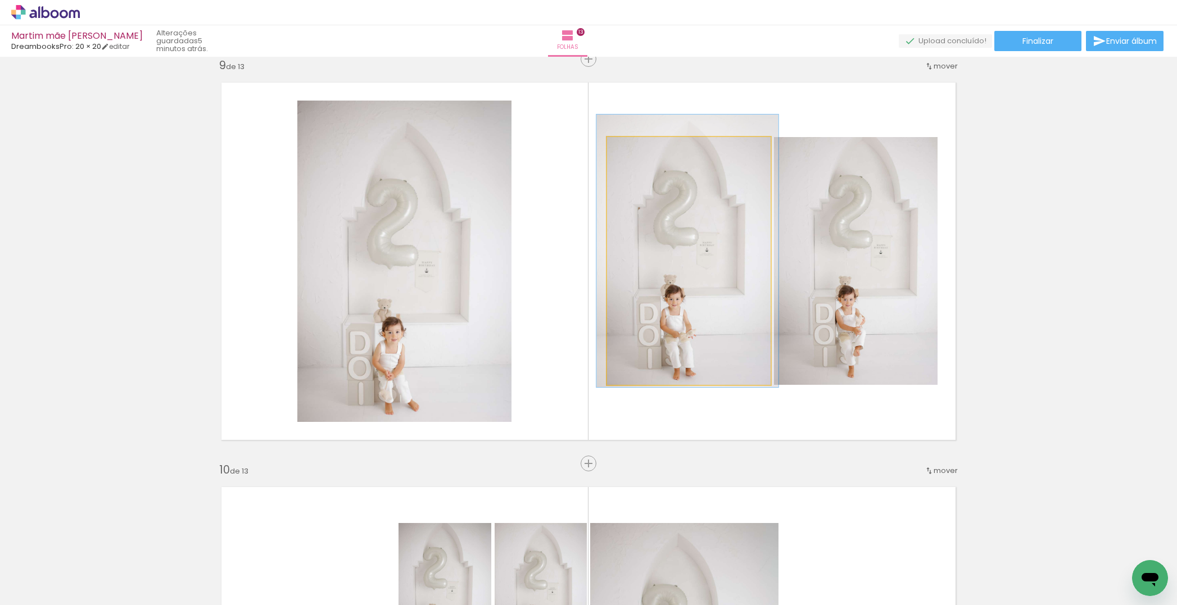
drag, startPoint x: 677, startPoint y: 192, endPoint x: 676, endPoint y: 182, distance: 10.1
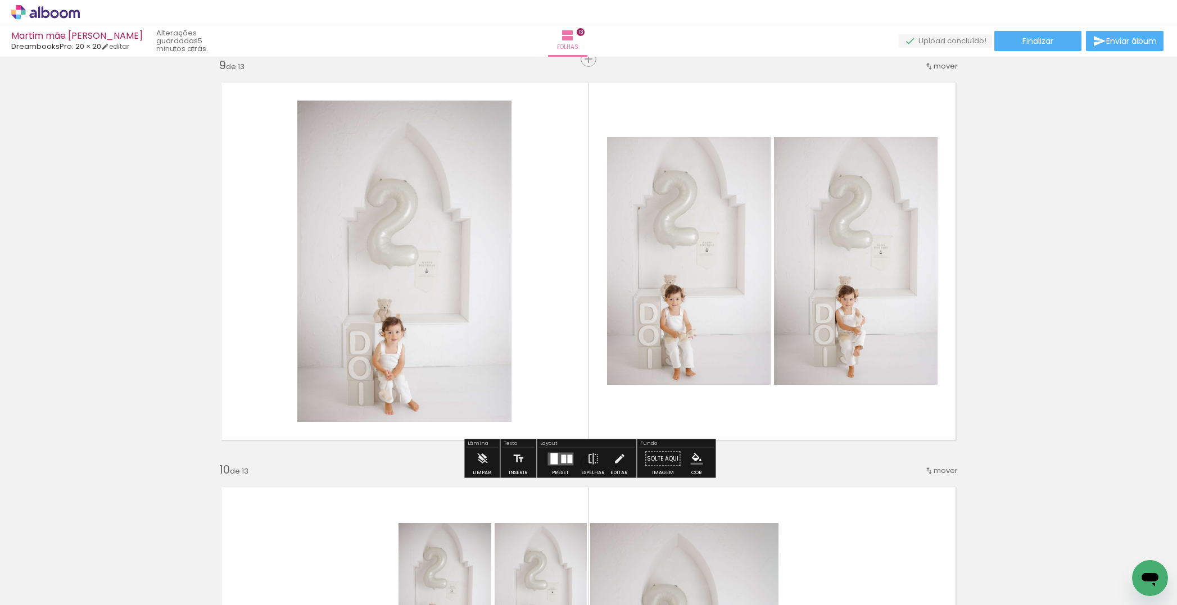
scroll to position [3592, 0]
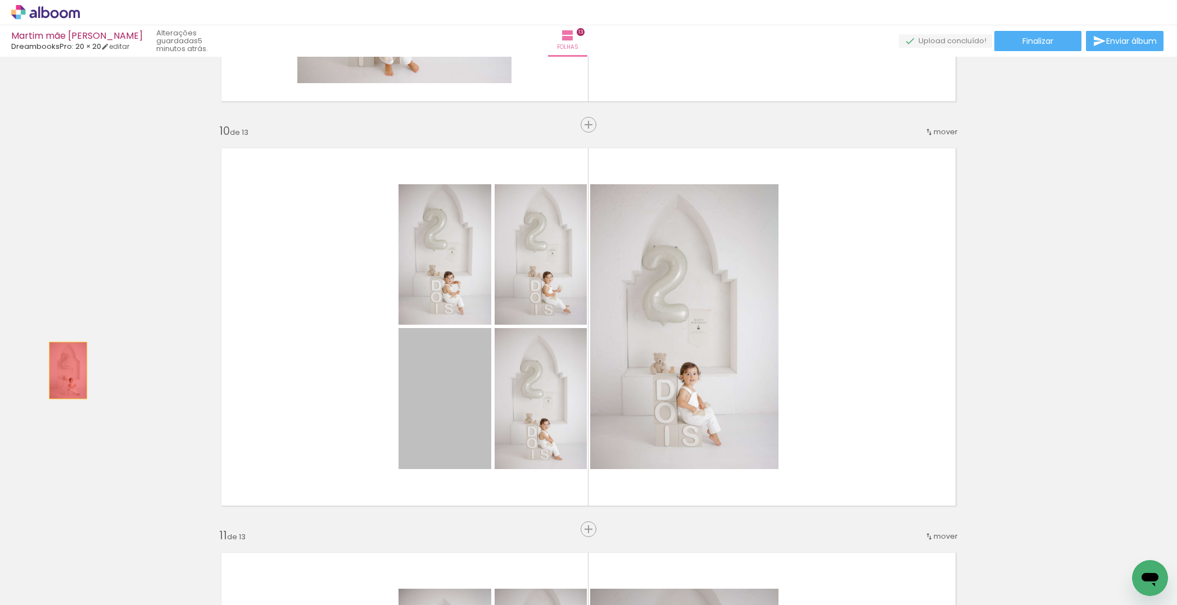
drag, startPoint x: 366, startPoint y: 409, endPoint x: 95, endPoint y: 373, distance: 273.2
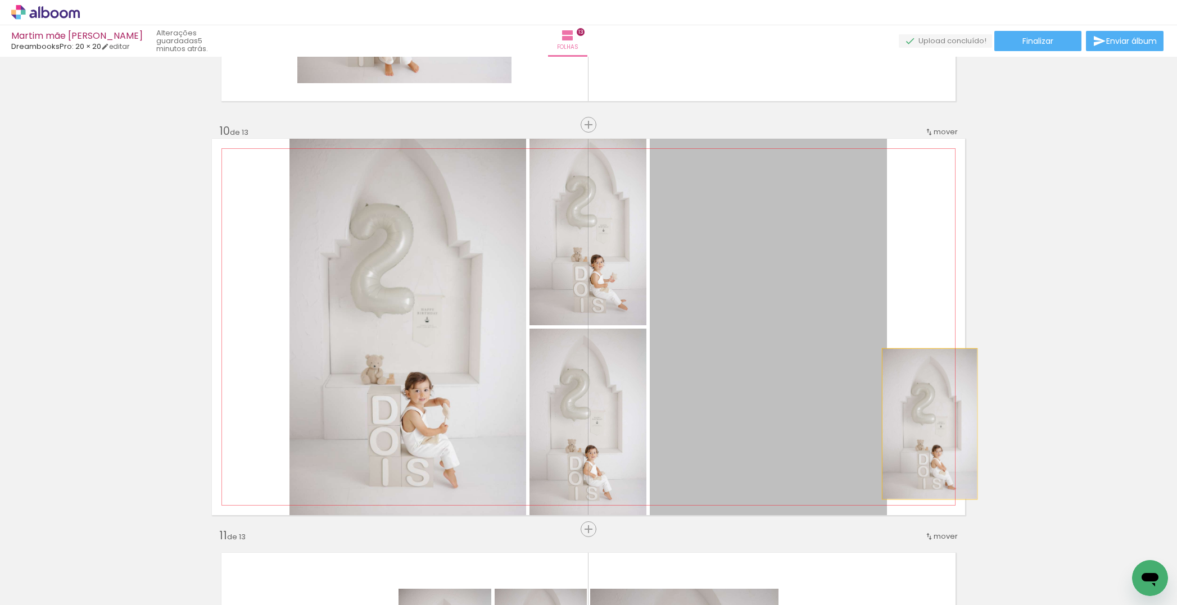
drag, startPoint x: 801, startPoint y: 438, endPoint x: 988, endPoint y: 403, distance: 190.9
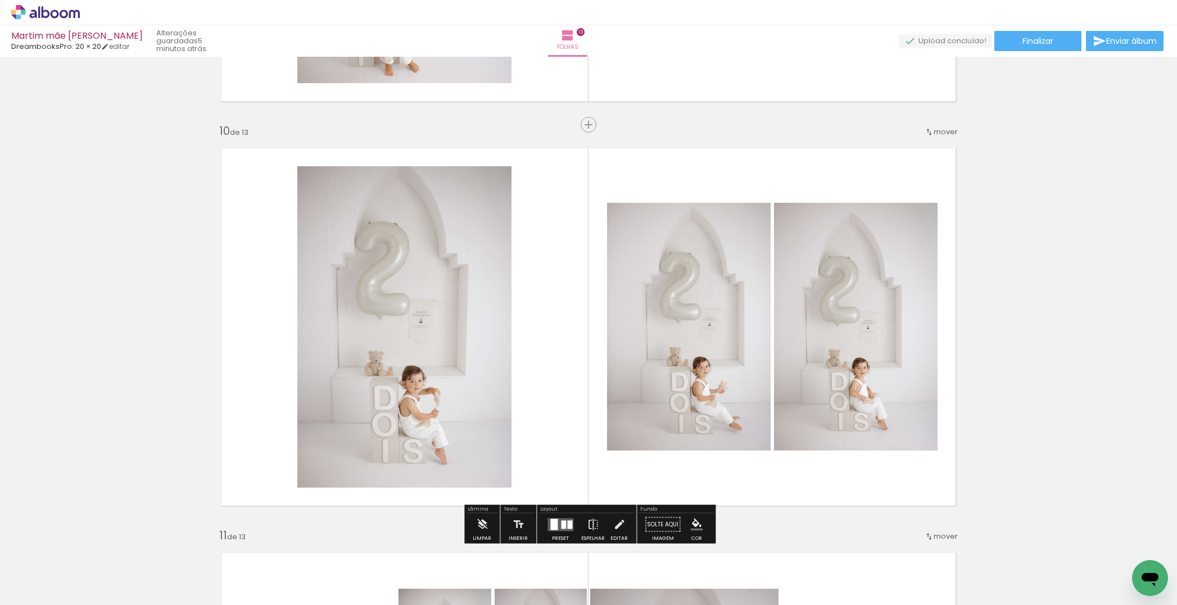
click at [545, 521] on div at bounding box center [560, 525] width 30 height 22
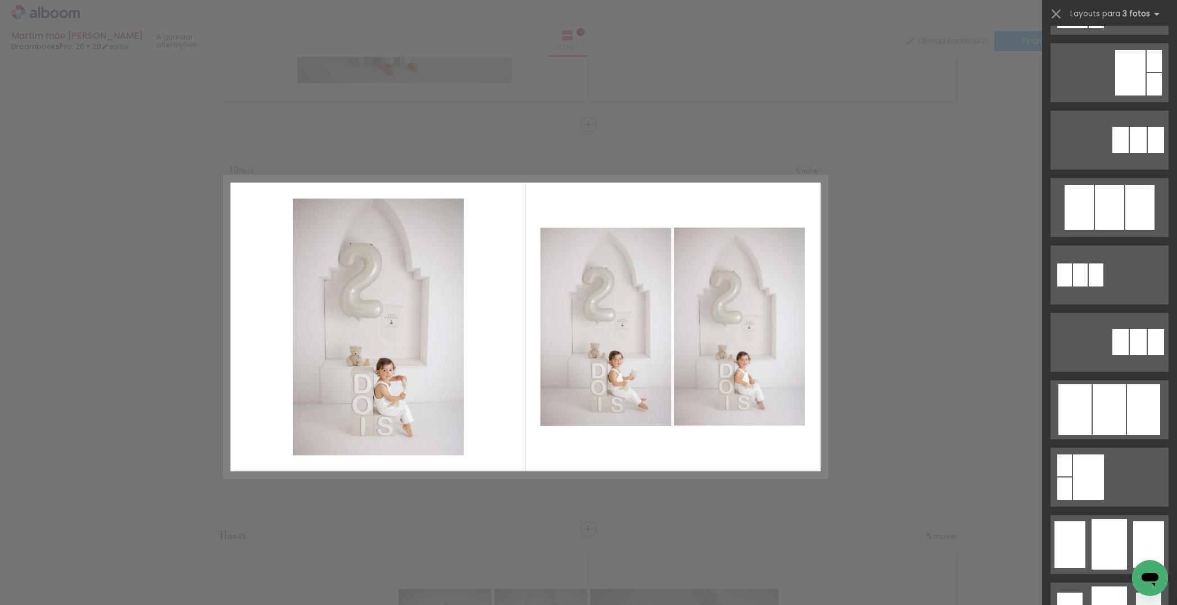
scroll to position [0, 0]
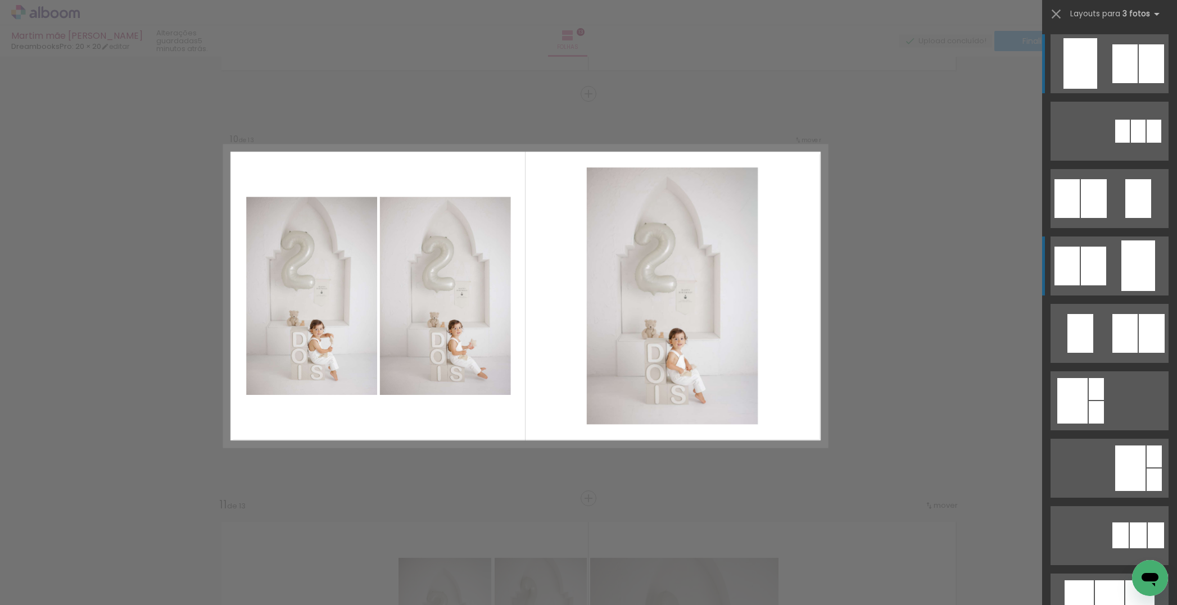
drag, startPoint x: 1124, startPoint y: 264, endPoint x: 1096, endPoint y: 266, distance: 28.2
click at [1123, 264] on div at bounding box center [1138, 266] width 34 height 51
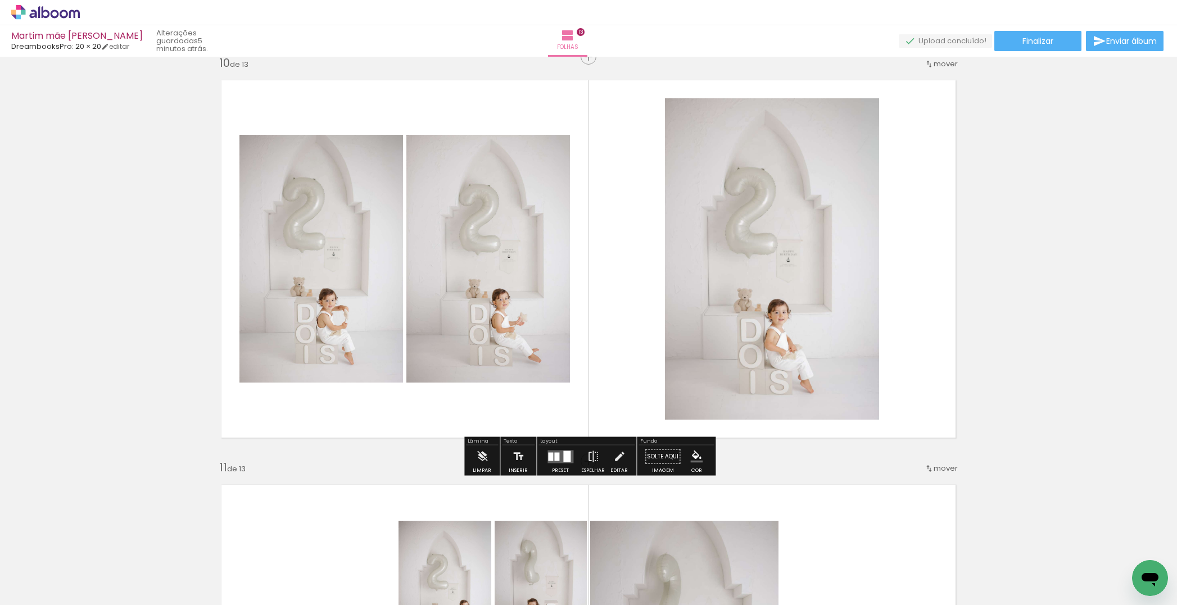
scroll to position [3657, 0]
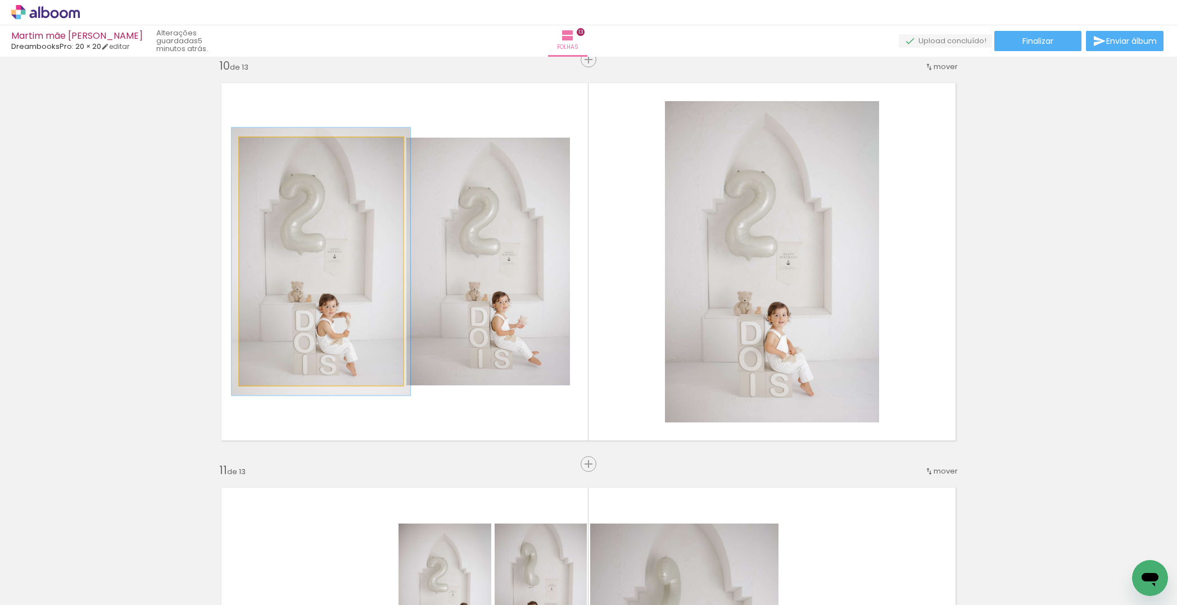
type paper-slider "108"
click at [270, 152] on div at bounding box center [269, 149] width 10 height 10
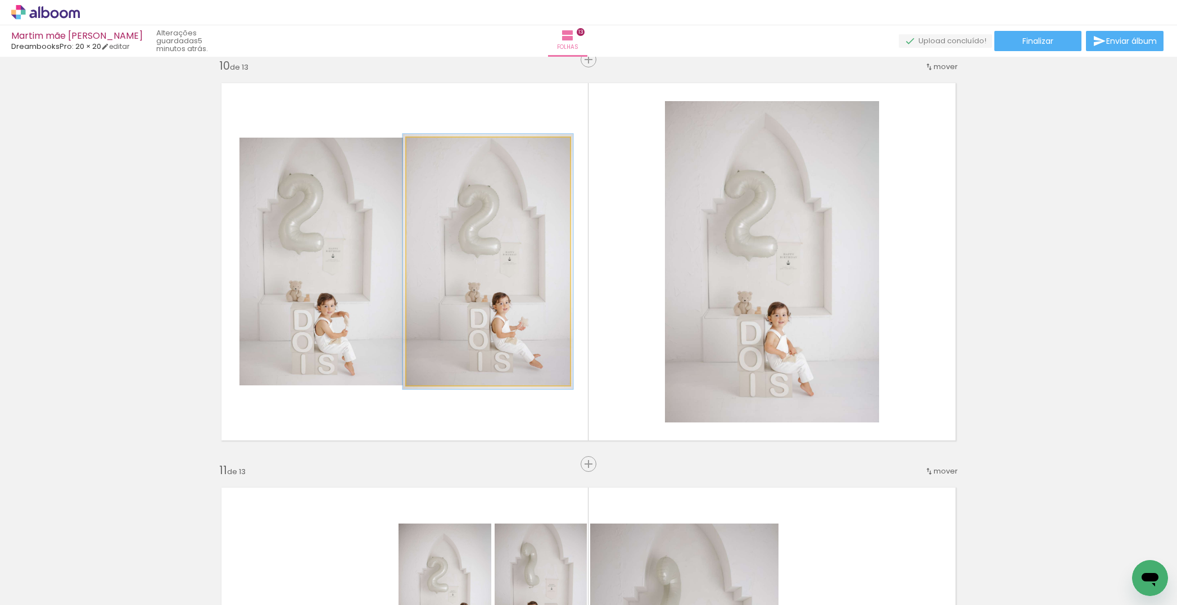
type paper-slider "103"
drag, startPoint x: 430, startPoint y: 147, endPoint x: 438, endPoint y: 153, distance: 10.0
click at [432, 149] on div at bounding box center [434, 149] width 10 height 10
drag, startPoint x: 508, startPoint y: 185, endPoint x: 556, endPoint y: 184, distance: 47.8
click at [502, 184] on div at bounding box center [485, 259] width 170 height 255
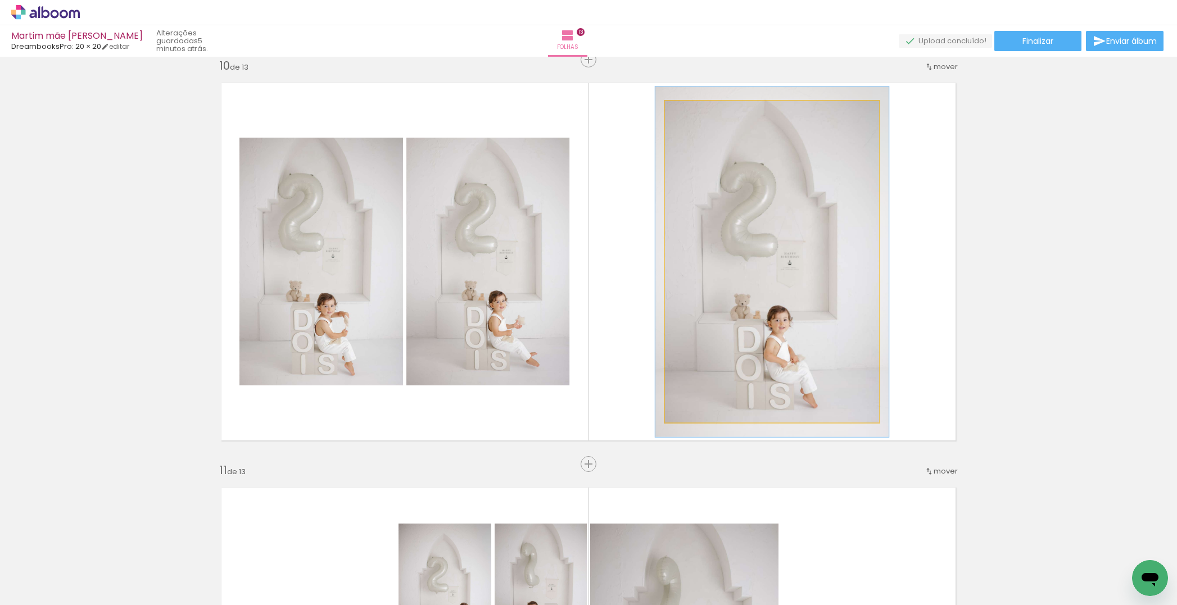
type paper-slider "109"
drag, startPoint x: 693, startPoint y: 115, endPoint x: 742, endPoint y: 157, distance: 64.9
click at [697, 118] on div at bounding box center [695, 113] width 18 height 18
click at [770, 174] on div at bounding box center [773, 258] width 233 height 350
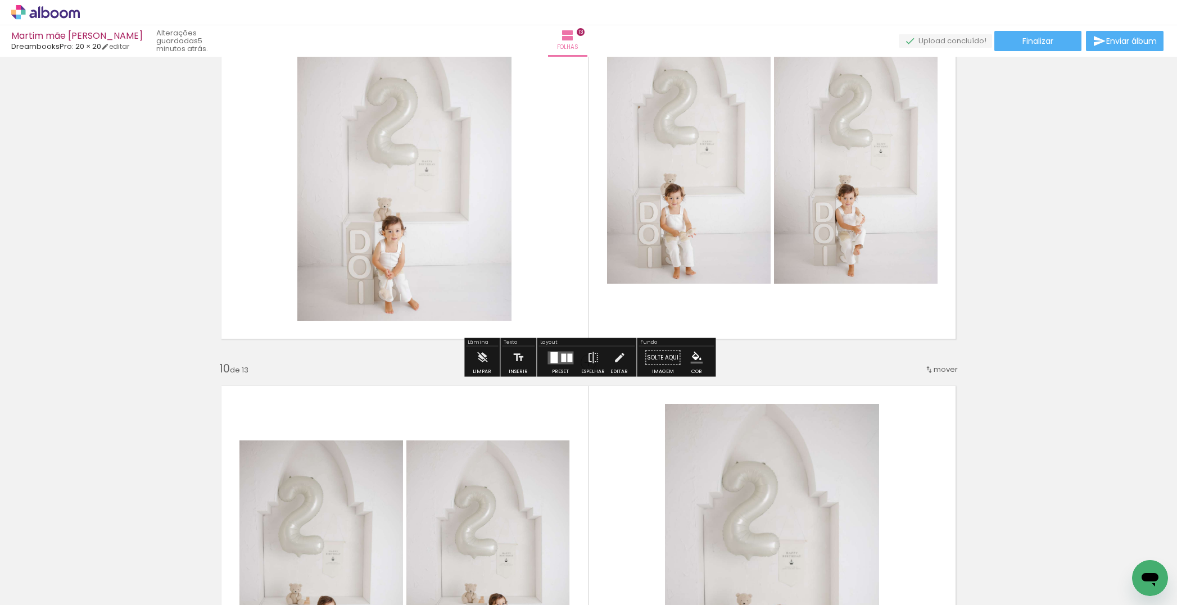
scroll to position [3362, 0]
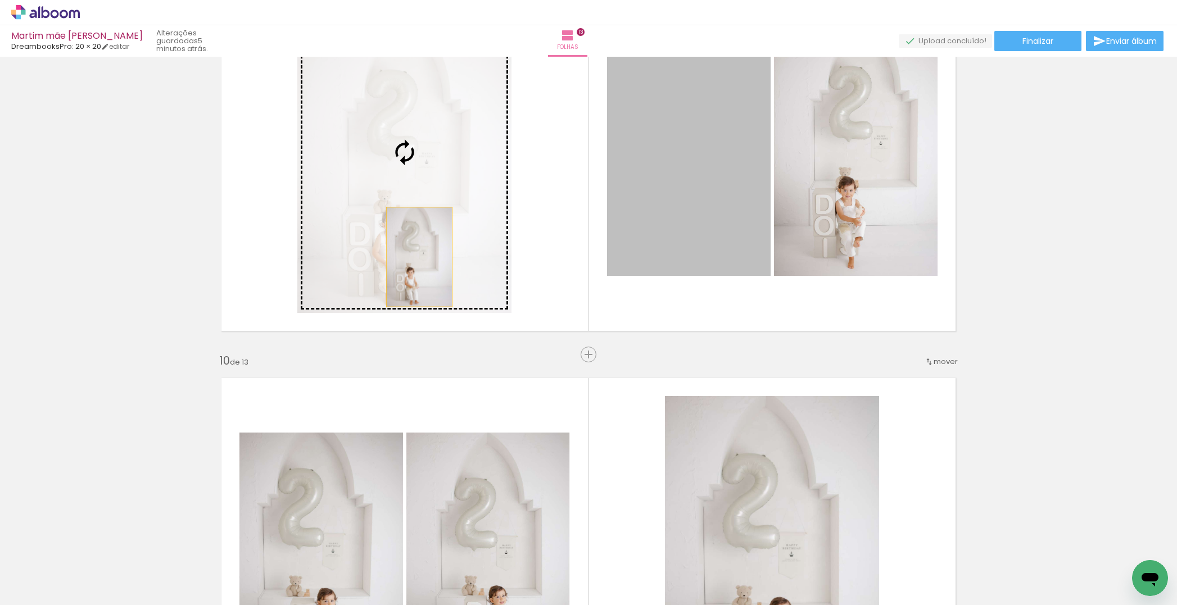
drag, startPoint x: 677, startPoint y: 260, endPoint x: 418, endPoint y: 257, distance: 258.5
click at [0, 0] on slot at bounding box center [0, 0] width 0 height 0
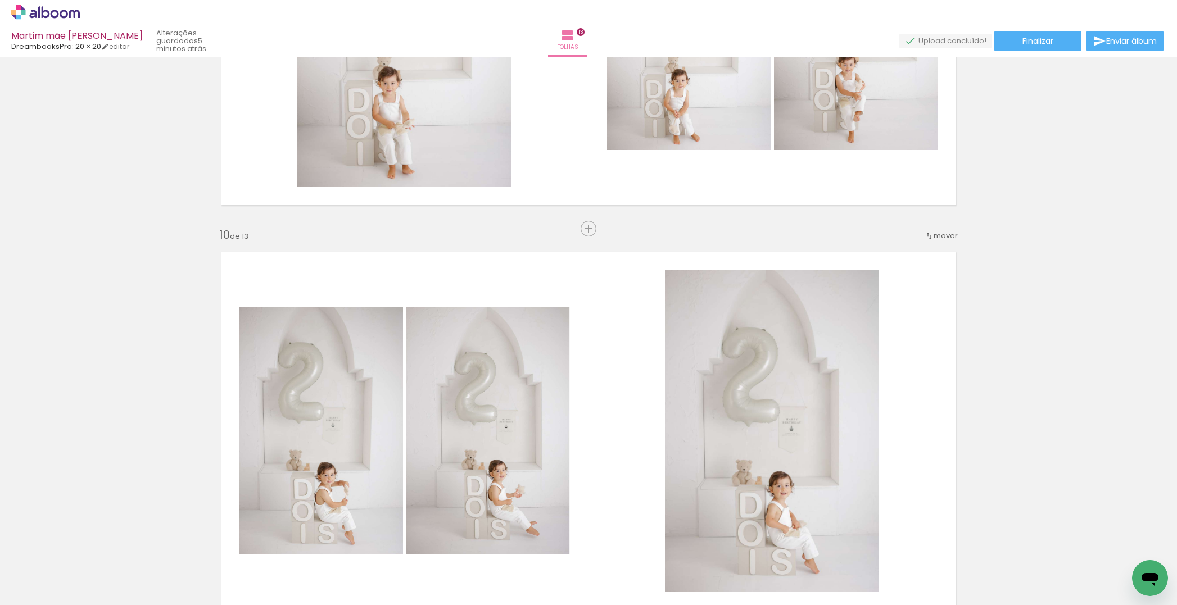
scroll to position [3431, 0]
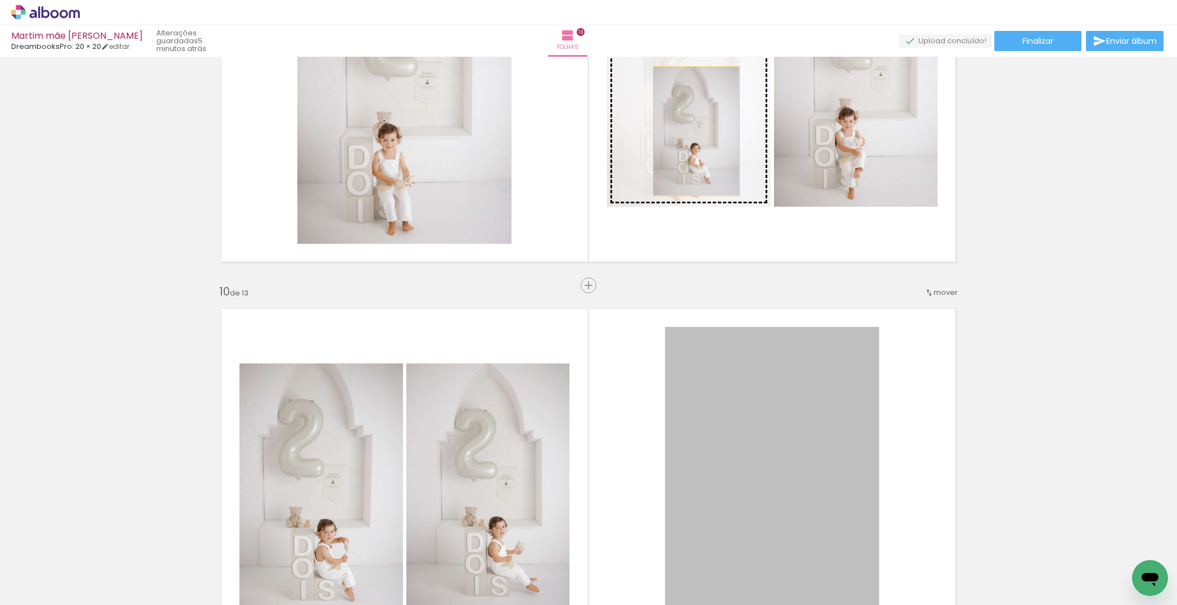
drag, startPoint x: 781, startPoint y: 479, endPoint x: 696, endPoint y: 131, distance: 358.6
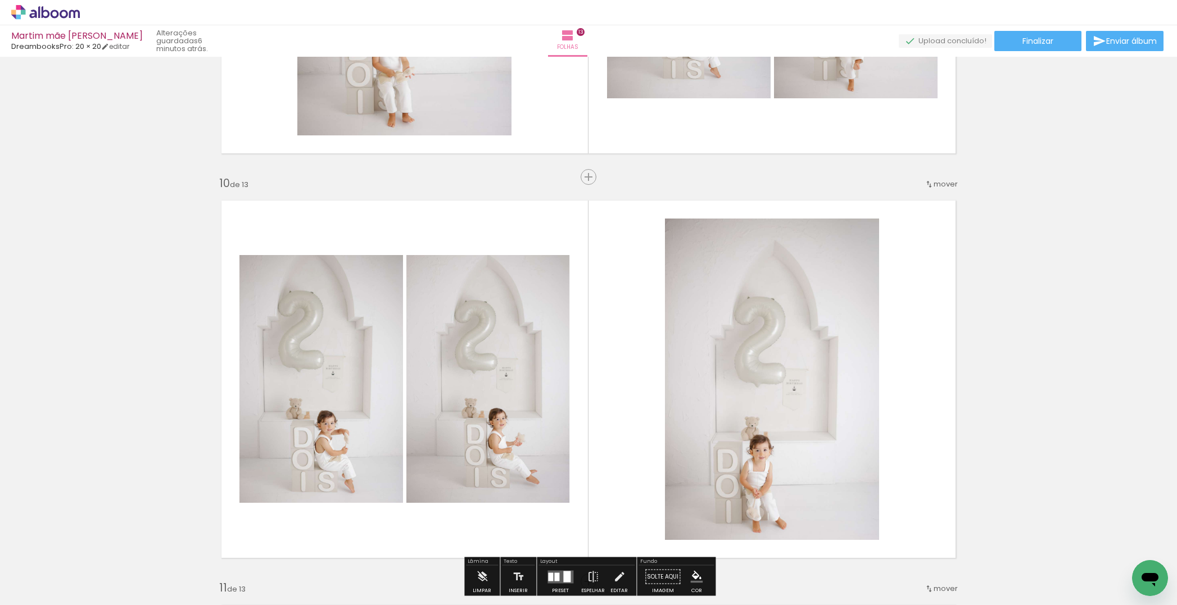
scroll to position [3489, 0]
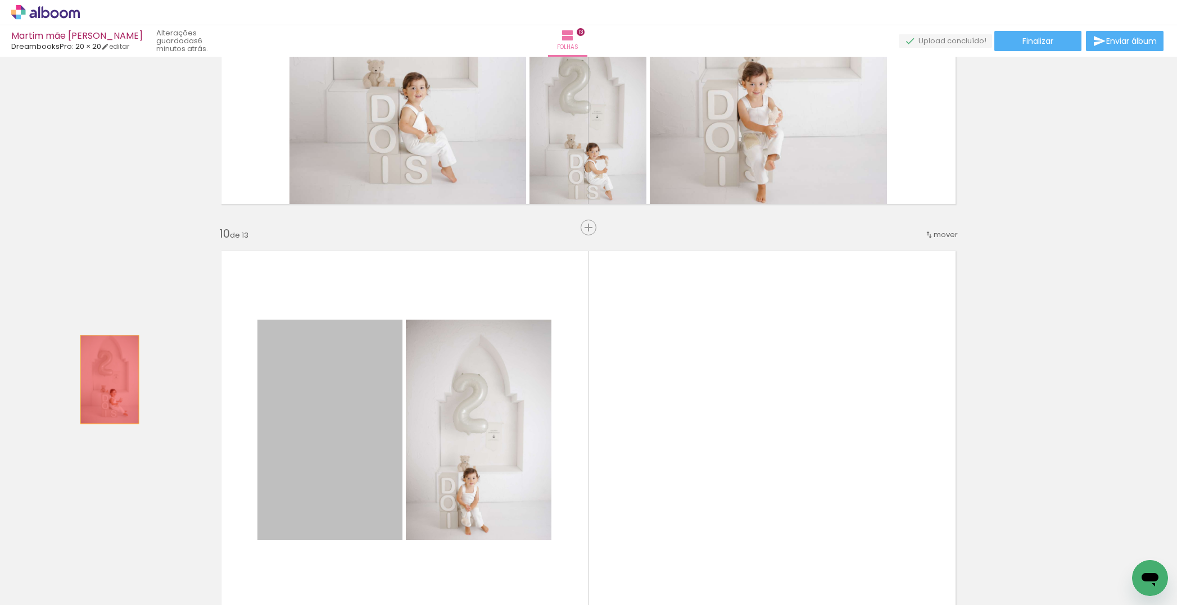
drag, startPoint x: 348, startPoint y: 434, endPoint x: 258, endPoint y: 391, distance: 100.3
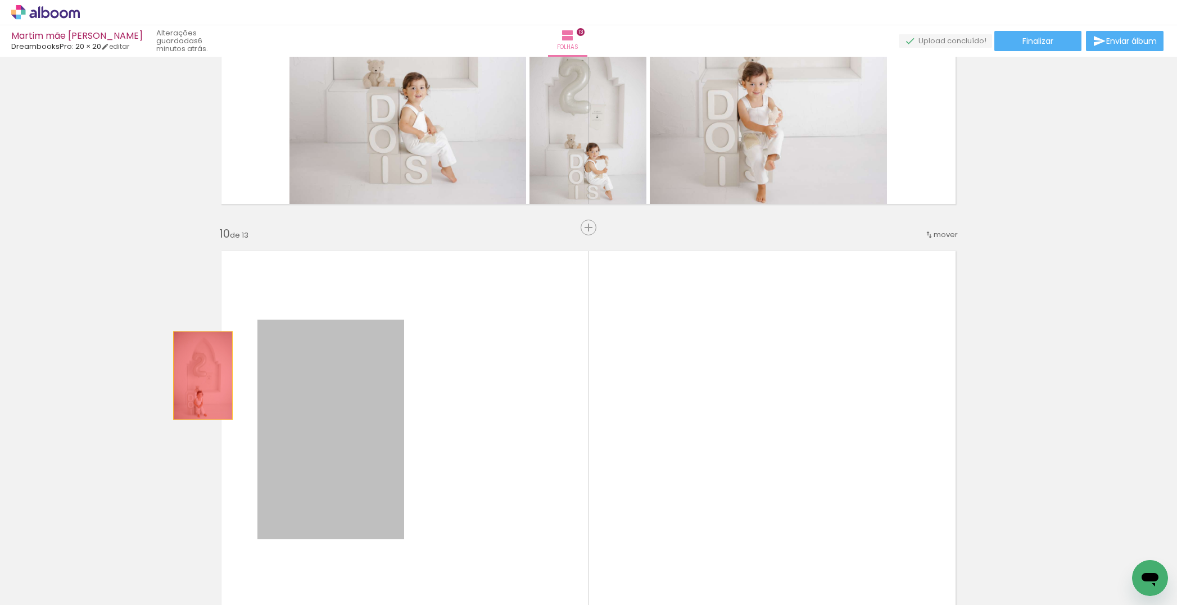
drag, startPoint x: 369, startPoint y: 406, endPoint x: 94, endPoint y: 349, distance: 280.7
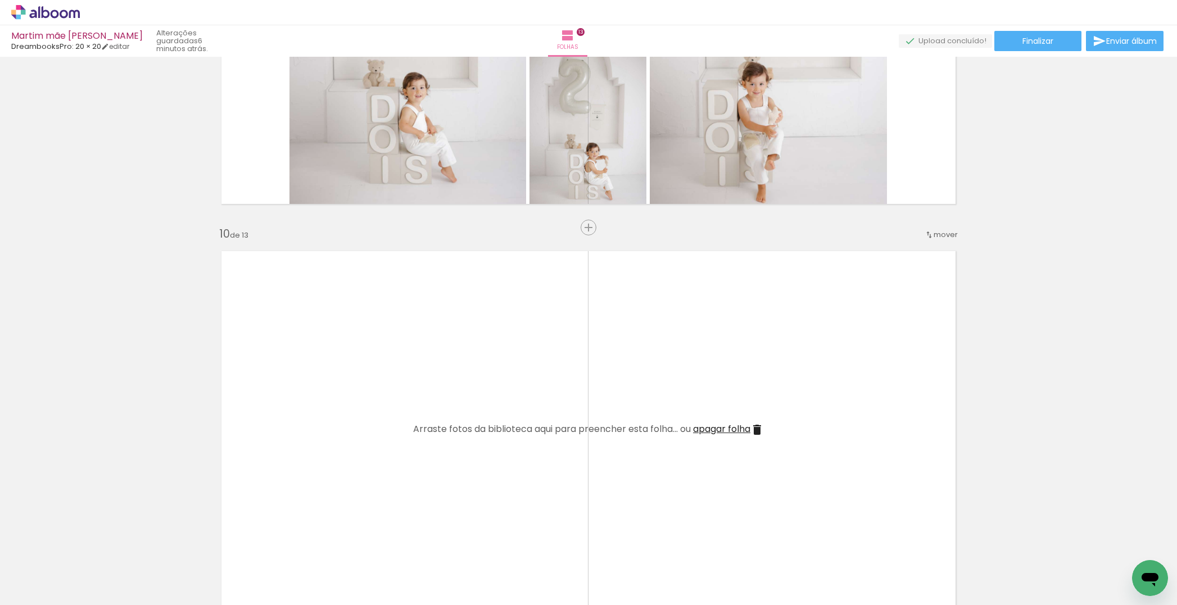
click at [711, 428] on span "apagar folha" at bounding box center [721, 429] width 57 height 13
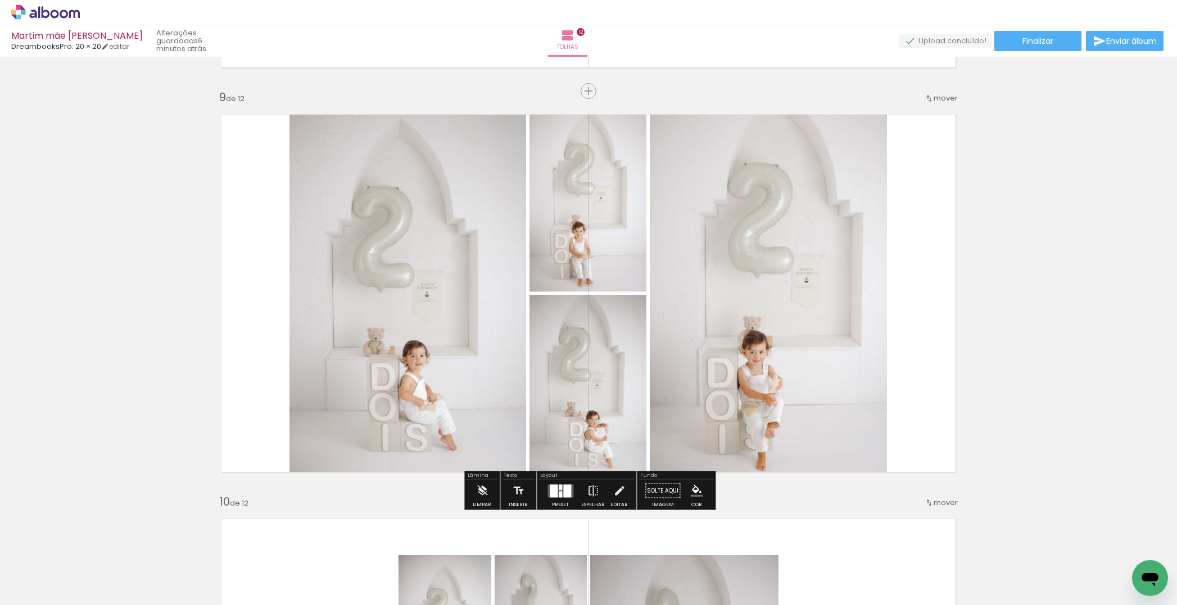
scroll to position [3218, 0]
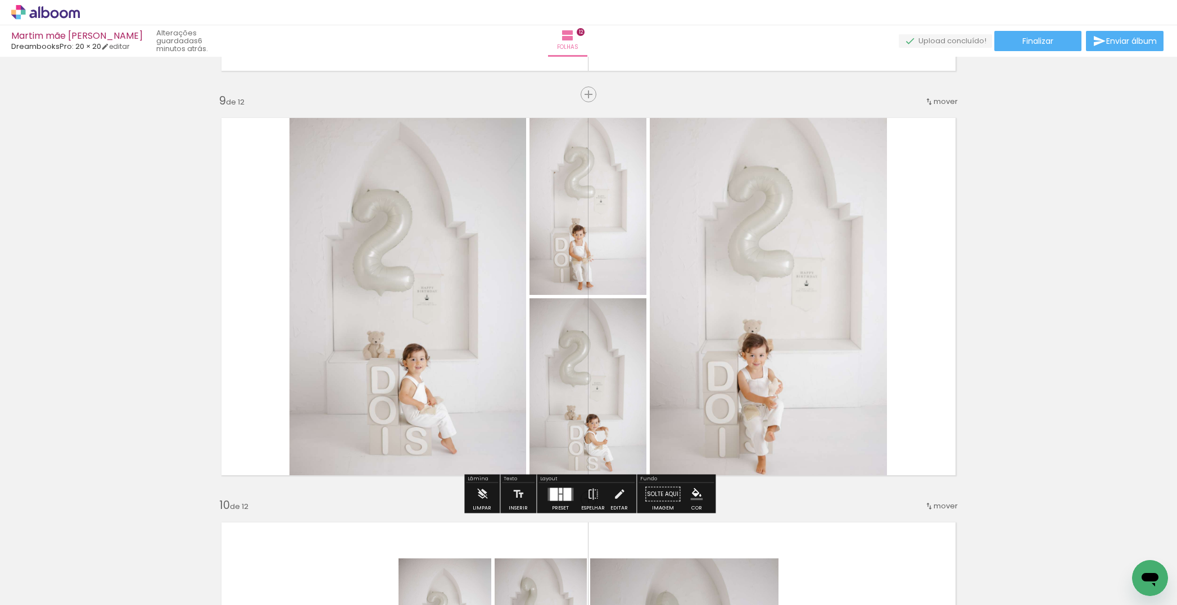
drag, startPoint x: 555, startPoint y: 499, endPoint x: 789, endPoint y: 413, distance: 249.1
click at [555, 499] on quentale-layouter at bounding box center [560, 494] width 26 height 13
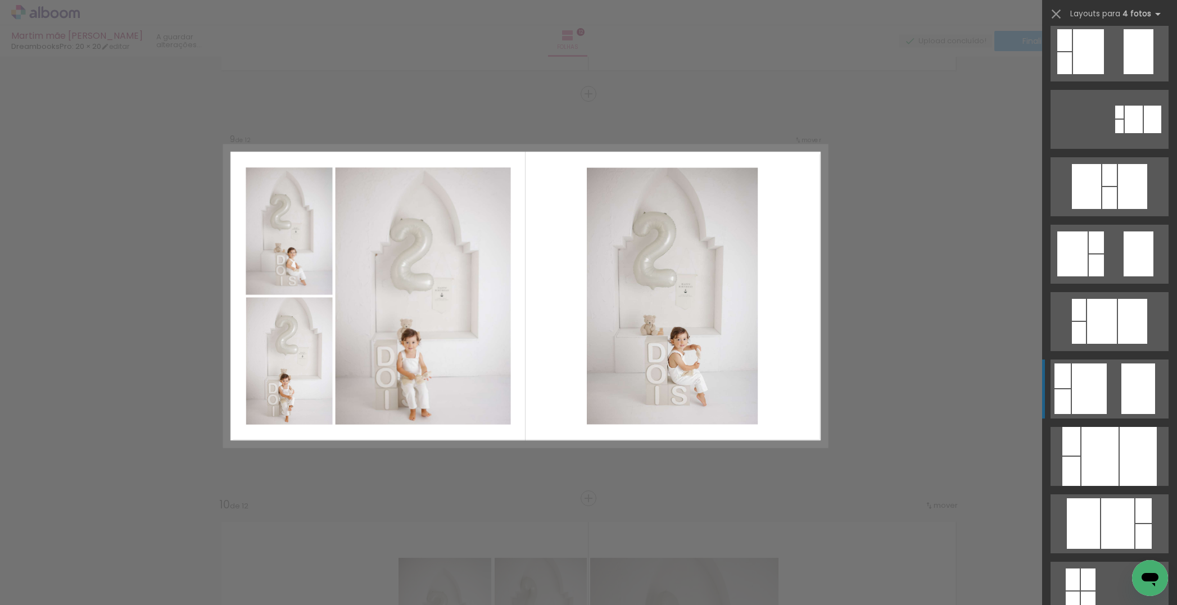
scroll to position [164, 0]
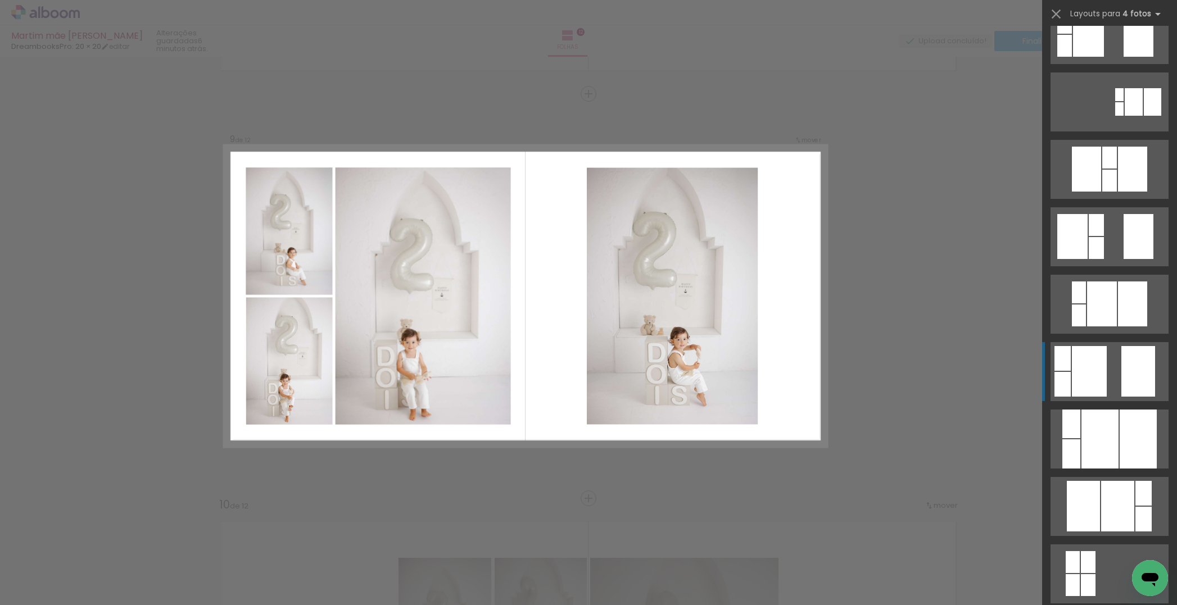
click at [1112, 370] on quentale-layouter at bounding box center [1109, 371] width 118 height 59
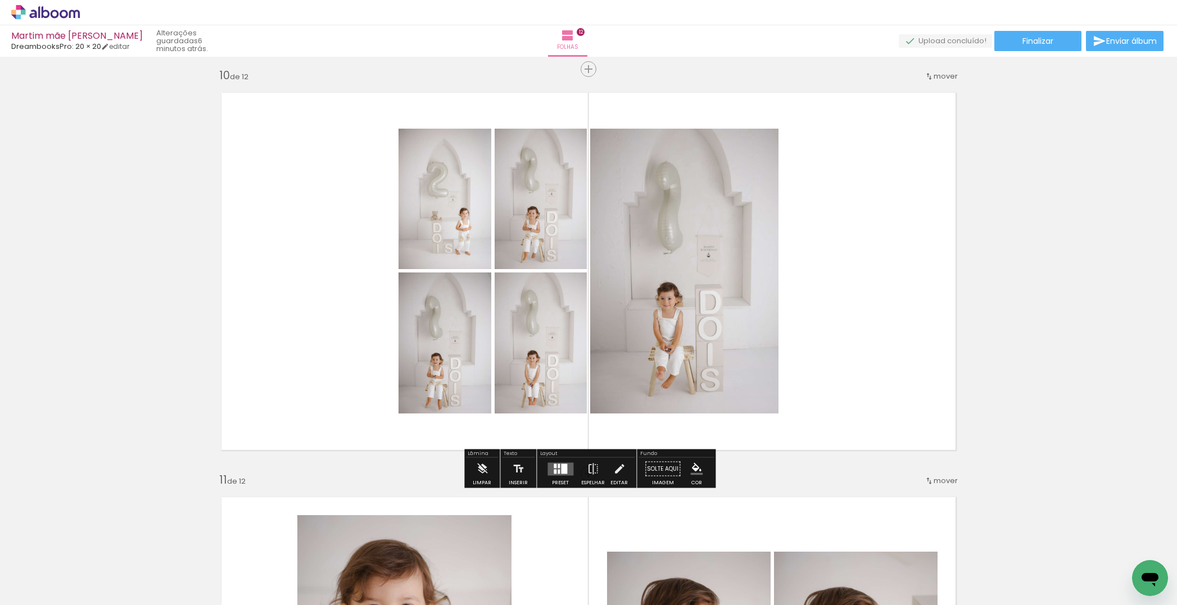
scroll to position [3648, 0]
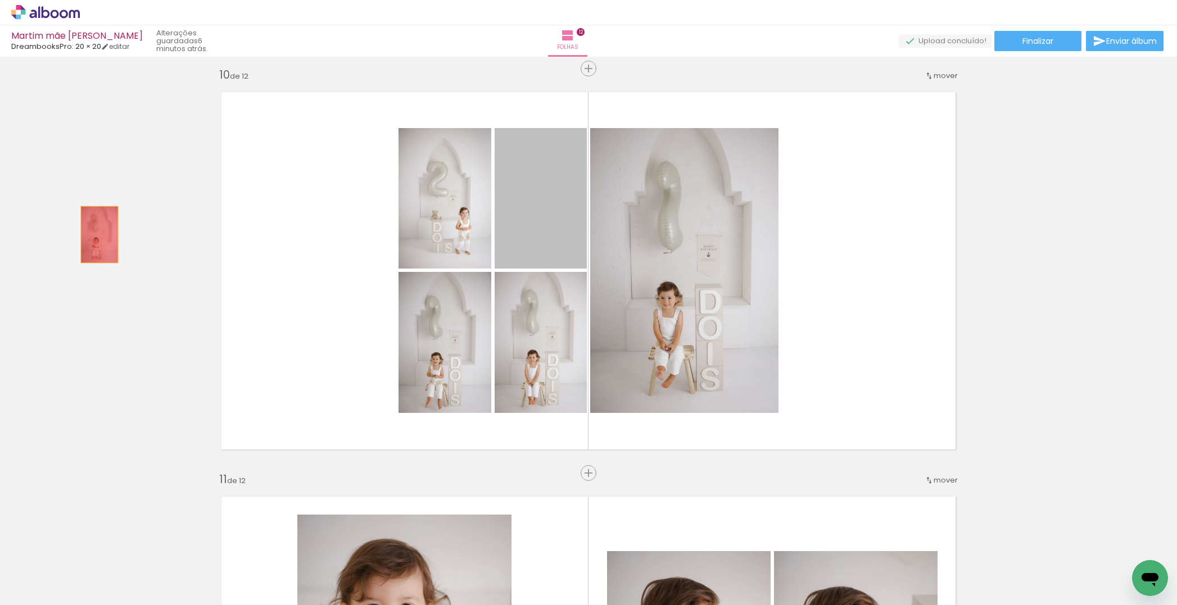
drag, startPoint x: 548, startPoint y: 237, endPoint x: 119, endPoint y: 237, distance: 429.3
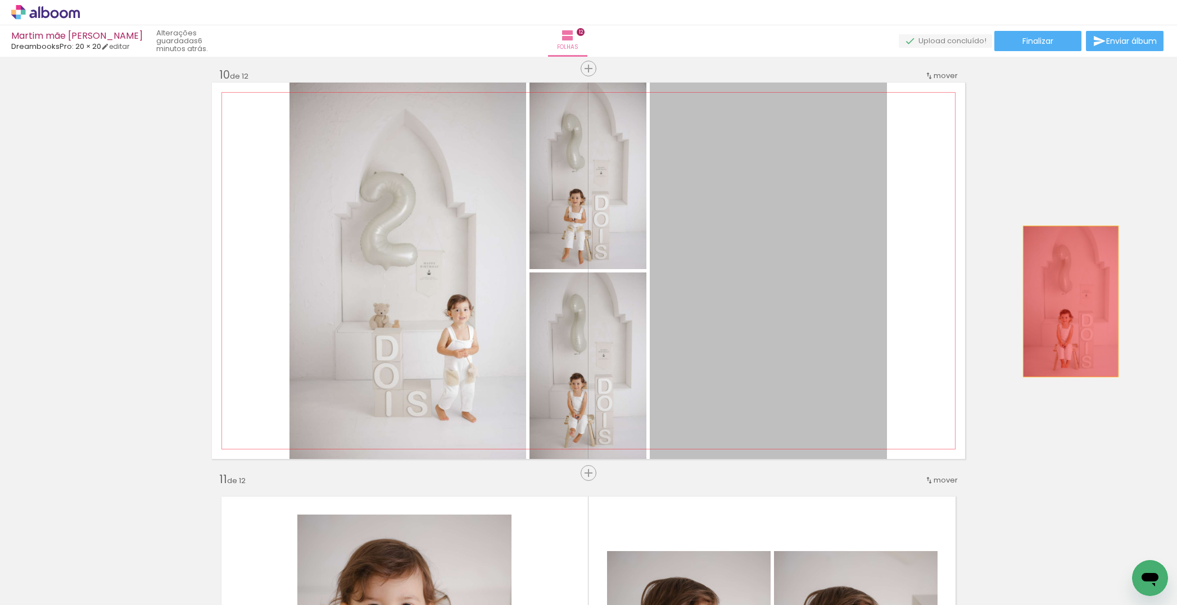
drag, startPoint x: 1024, startPoint y: 307, endPoint x: 1056, endPoint y: 298, distance: 33.8
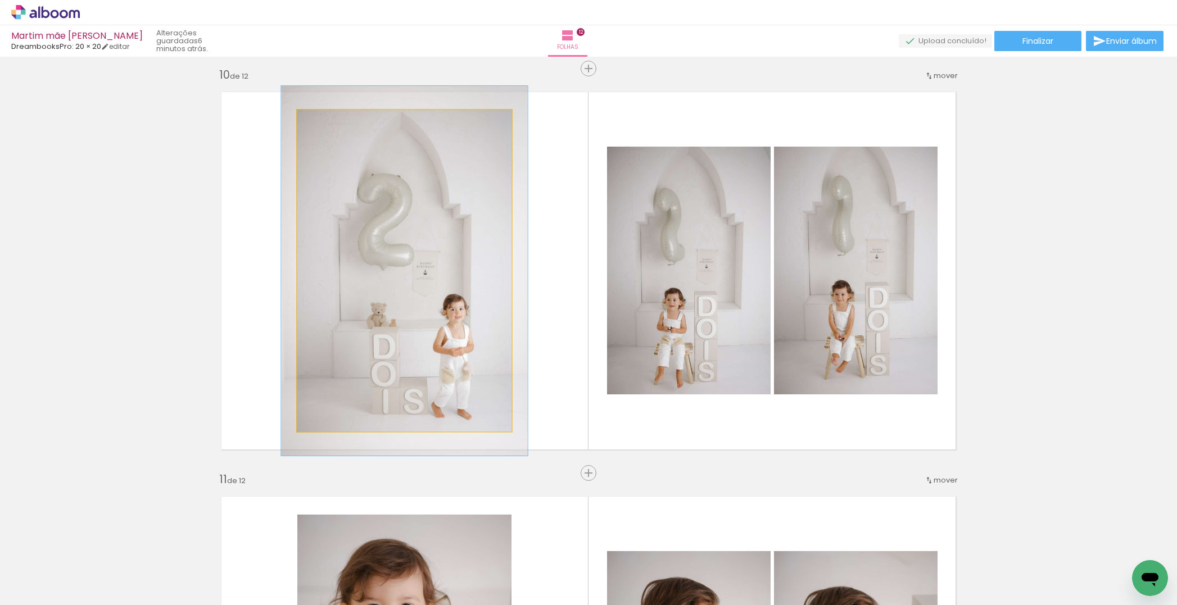
type paper-slider "115"
drag, startPoint x: 318, startPoint y: 121, endPoint x: 326, endPoint y: 125, distance: 9.6
click at [325, 124] on div at bounding box center [330, 122] width 18 height 18
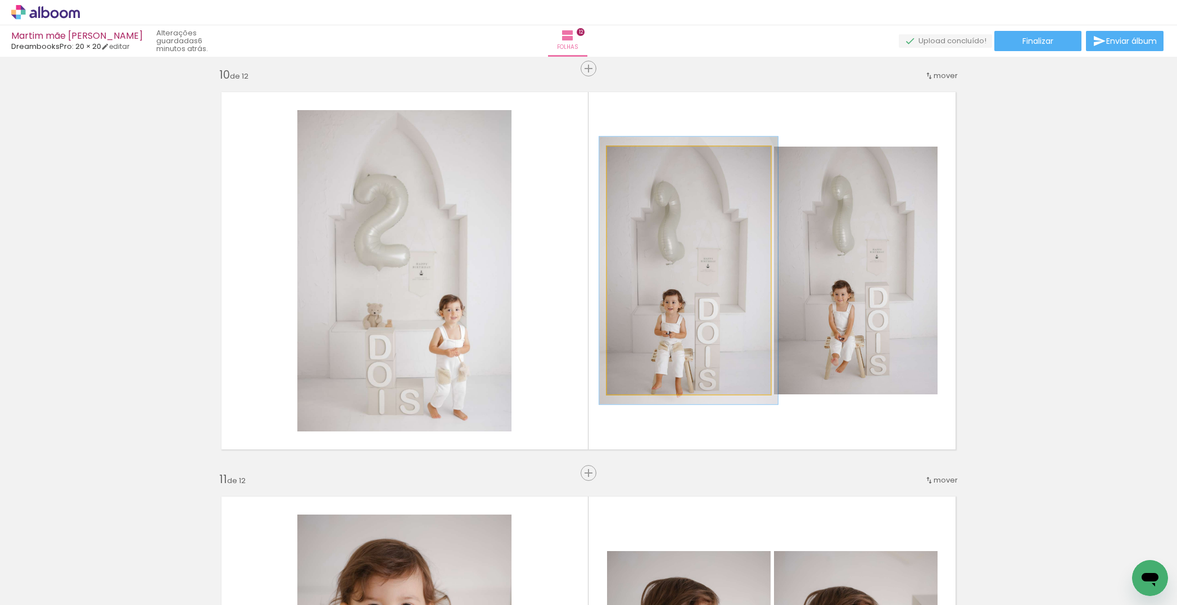
type paper-slider "108"
click at [638, 158] on div at bounding box center [637, 158] width 10 height 10
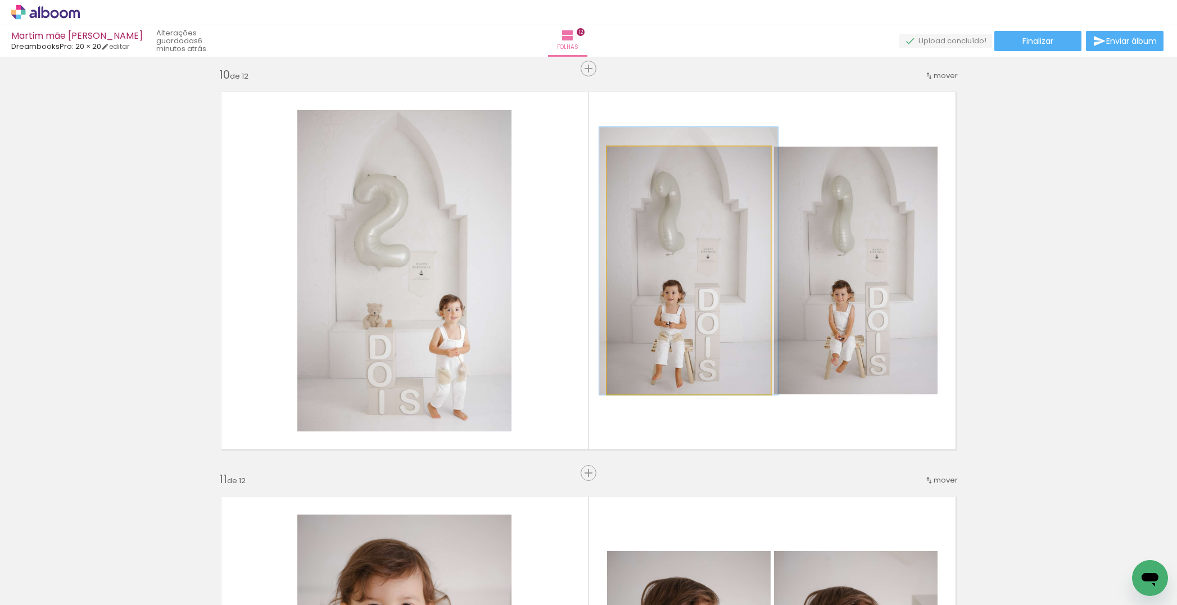
drag, startPoint x: 674, startPoint y: 178, endPoint x: 675, endPoint y: 172, distance: 5.6
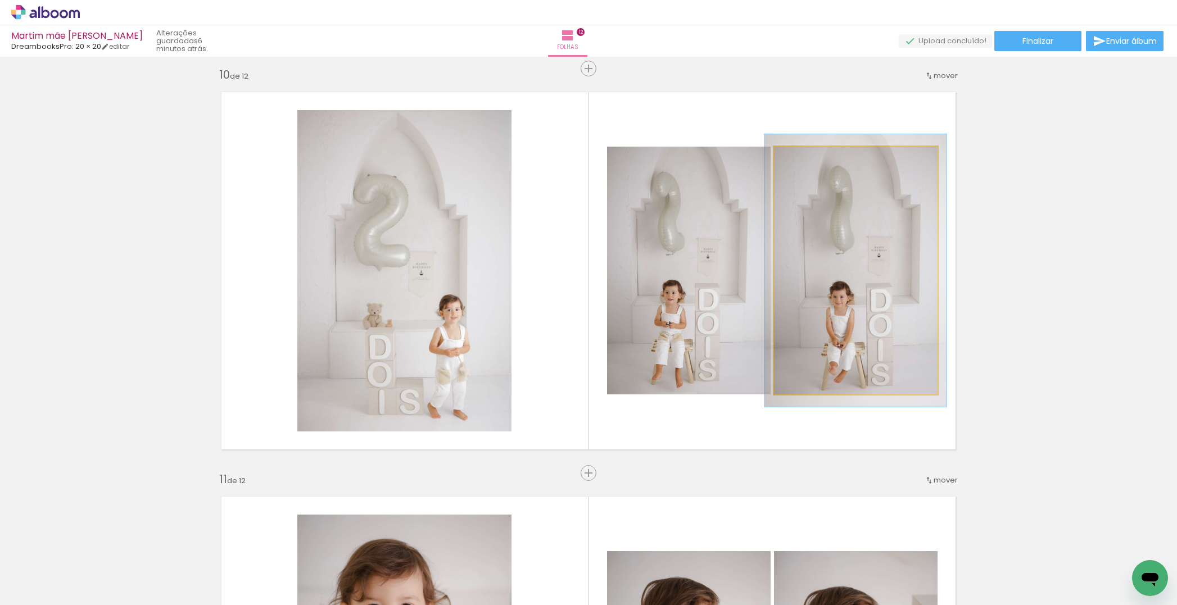
drag, startPoint x: 803, startPoint y: 158, endPoint x: 807, endPoint y: 164, distance: 6.4
type paper-slider "110"
click at [807, 164] on div at bounding box center [804, 158] width 18 height 18
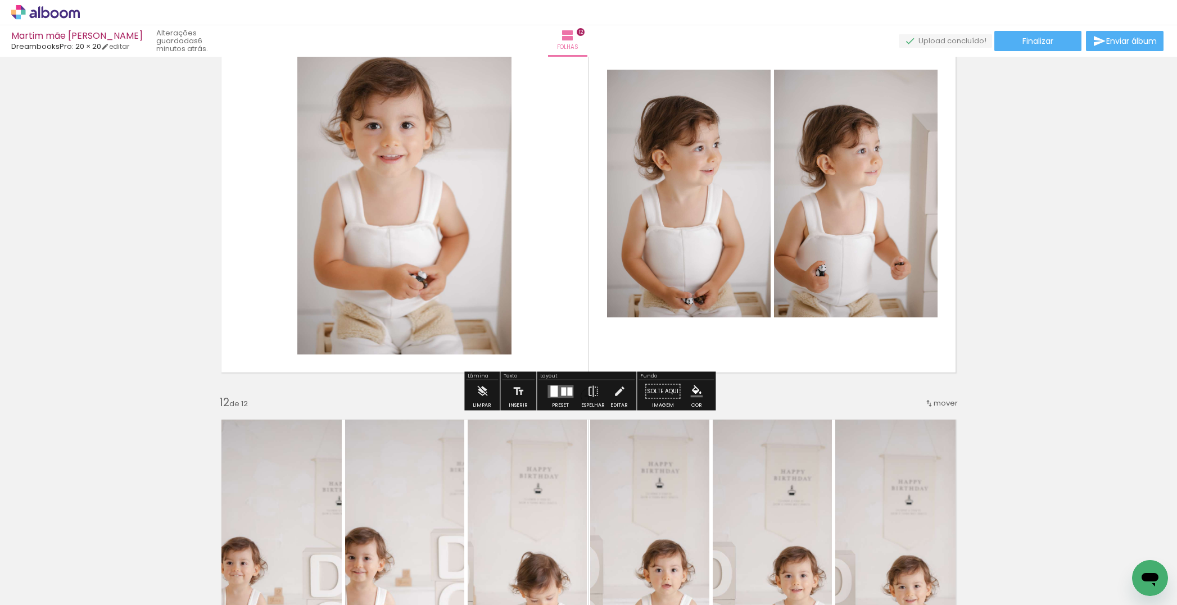
scroll to position [4083, 0]
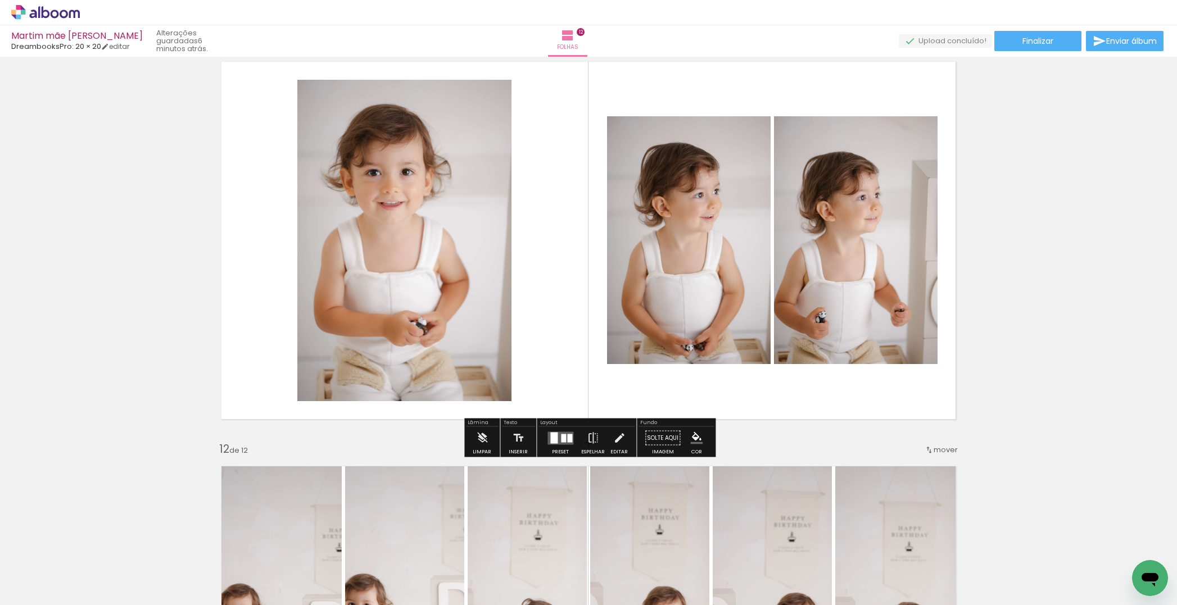
drag, startPoint x: 545, startPoint y: 435, endPoint x: 760, endPoint y: 421, distance: 215.6
click at [547, 435] on quentale-layouter at bounding box center [560, 438] width 26 height 13
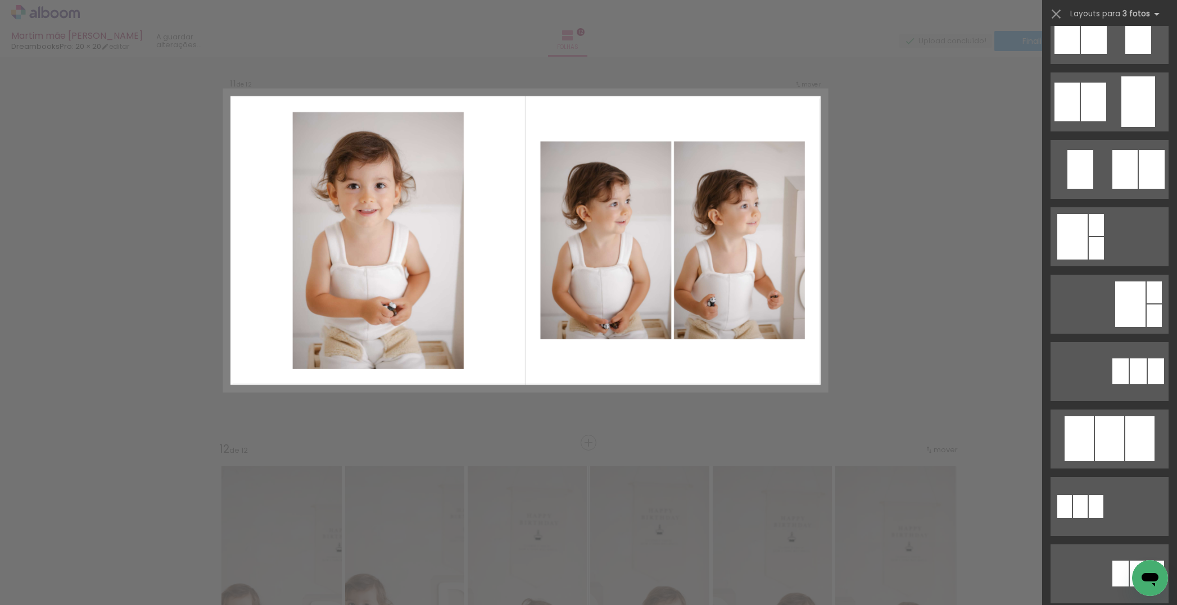
scroll to position [0, 0]
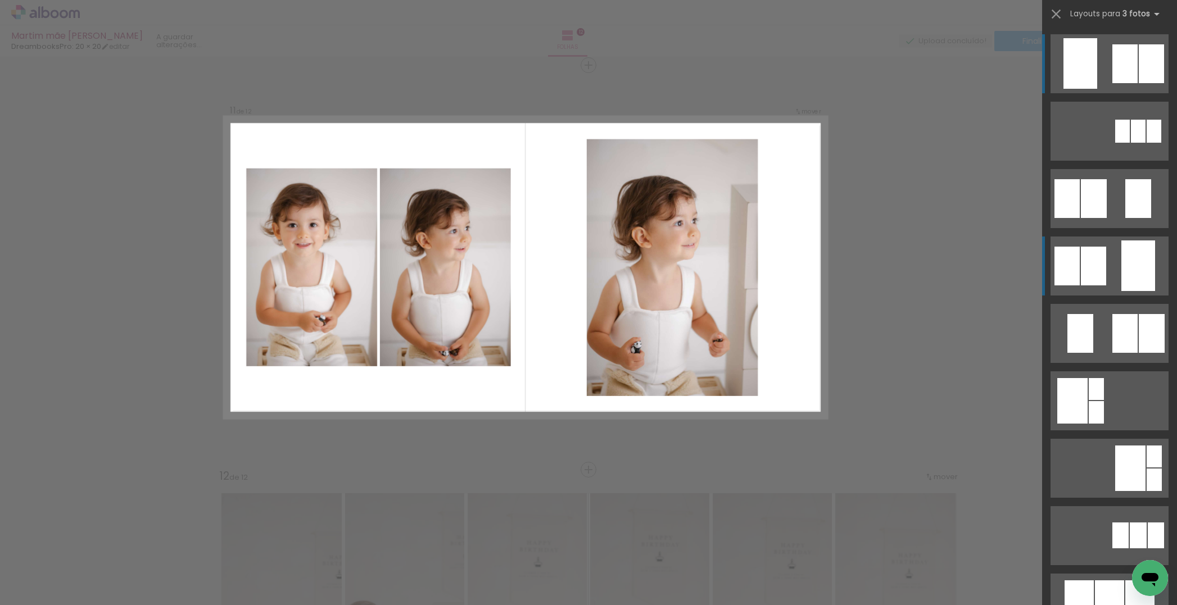
click at [1122, 278] on div at bounding box center [1138, 266] width 34 height 51
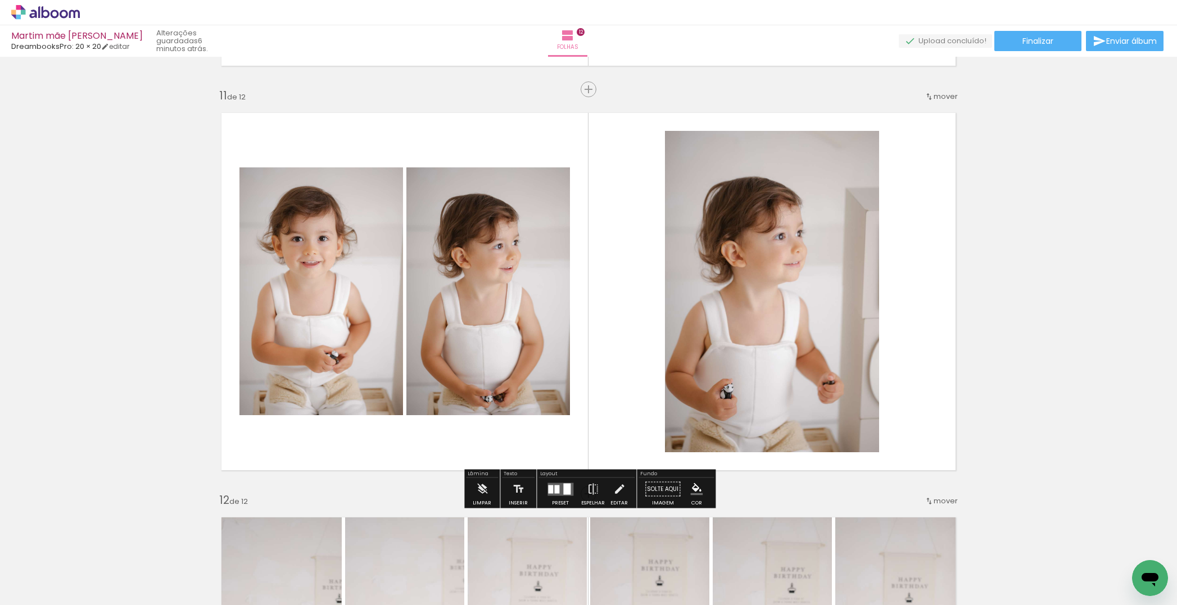
scroll to position [4027, 0]
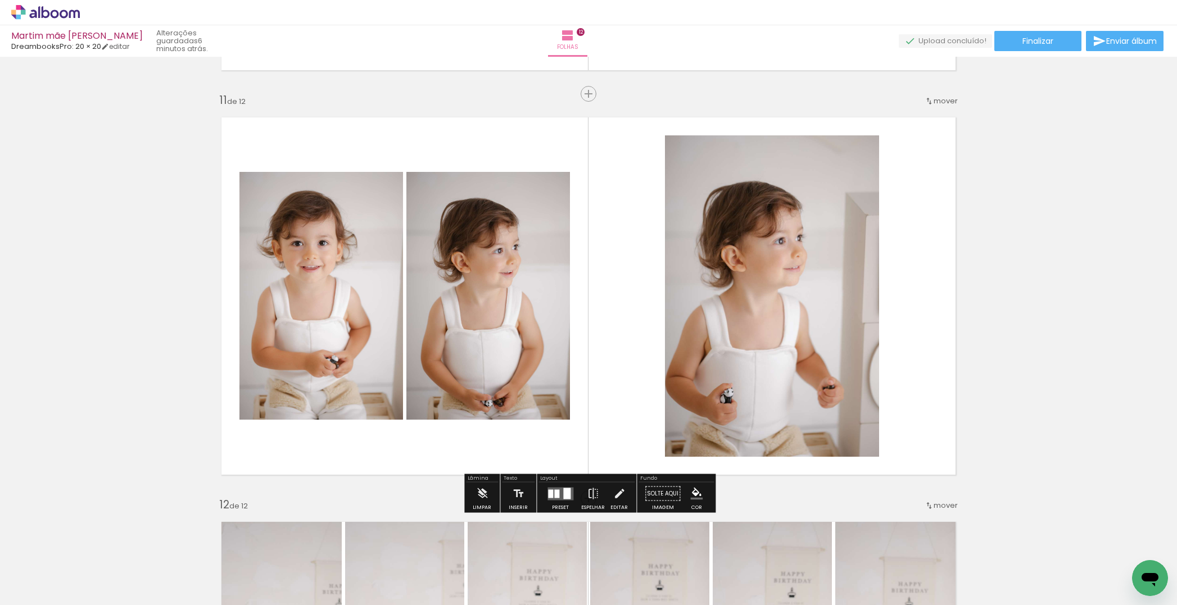
drag, startPoint x: 362, startPoint y: 306, endPoint x: 787, endPoint y: 314, distance: 425.5
click at [0, 0] on slot at bounding box center [0, 0] width 0 height 0
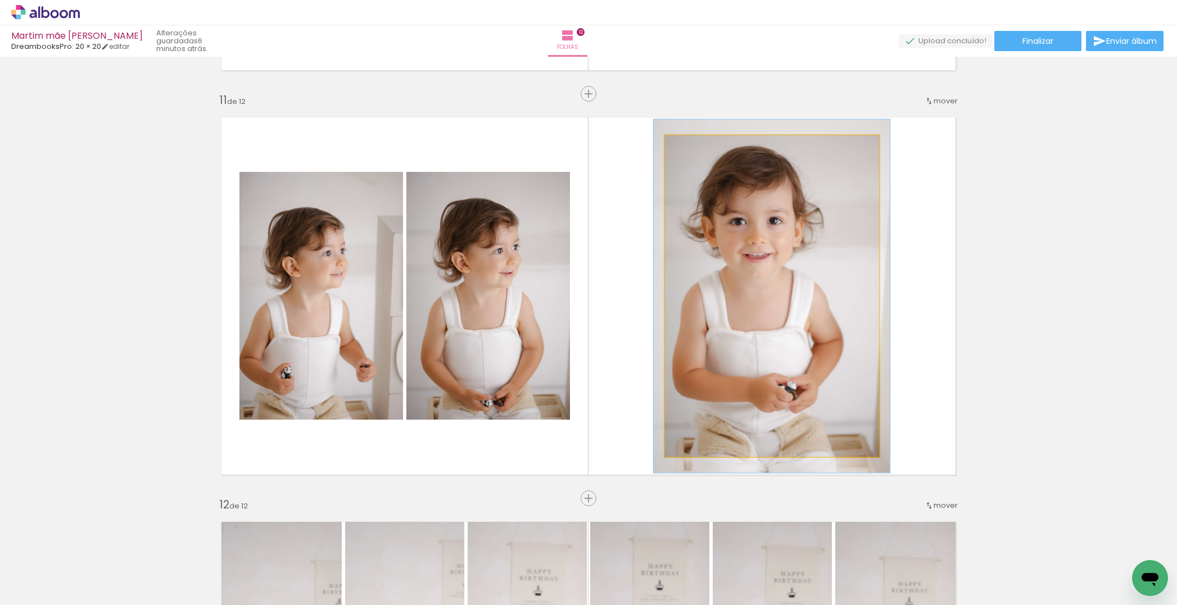
type paper-slider "110"
click at [692, 149] on div at bounding box center [695, 147] width 10 height 10
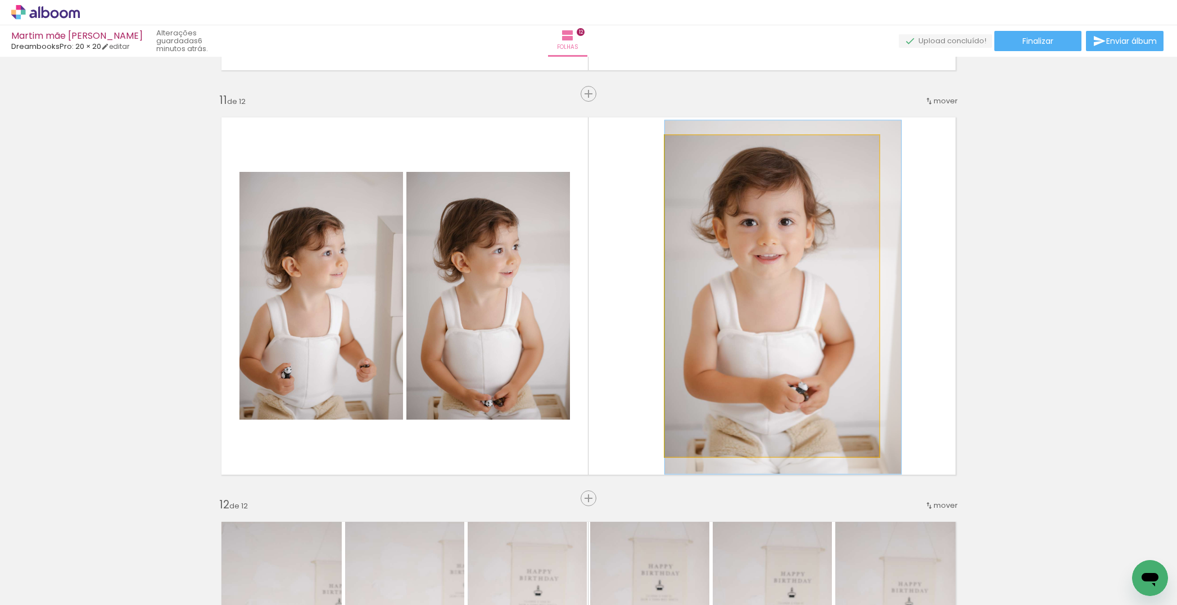
drag, startPoint x: 735, startPoint y: 174, endPoint x: 740, endPoint y: 183, distance: 10.3
click at [752, 175] on div at bounding box center [783, 296] width 236 height 353
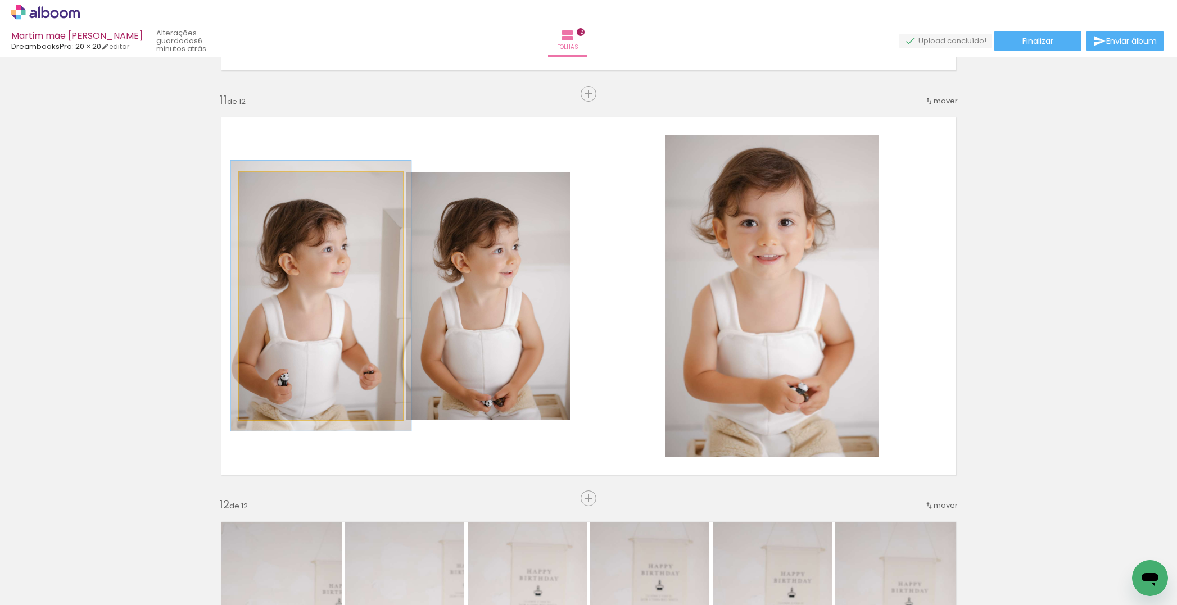
type paper-slider "109"
click at [269, 188] on div at bounding box center [269, 184] width 10 height 10
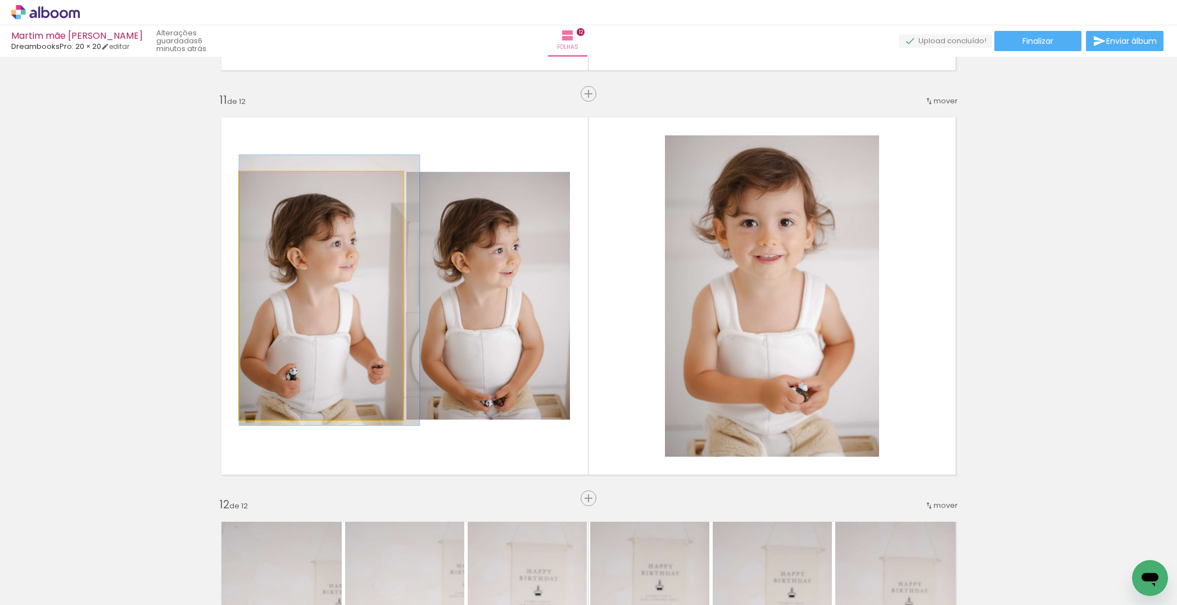
drag, startPoint x: 304, startPoint y: 211, endPoint x: 365, endPoint y: 210, distance: 60.7
click at [316, 205] on div at bounding box center [329, 290] width 180 height 270
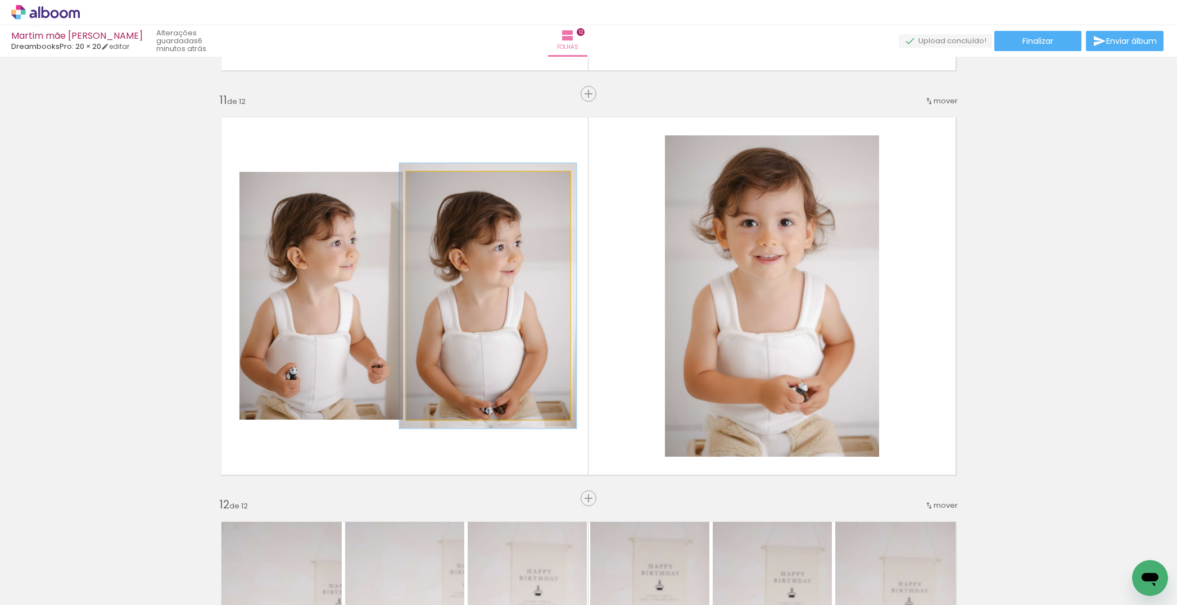
type paper-slider "107"
click at [434, 187] on div at bounding box center [435, 184] width 10 height 10
drag, startPoint x: 473, startPoint y: 236, endPoint x: 509, endPoint y: 263, distance: 44.5
click at [474, 234] on div at bounding box center [488, 293] width 177 height 265
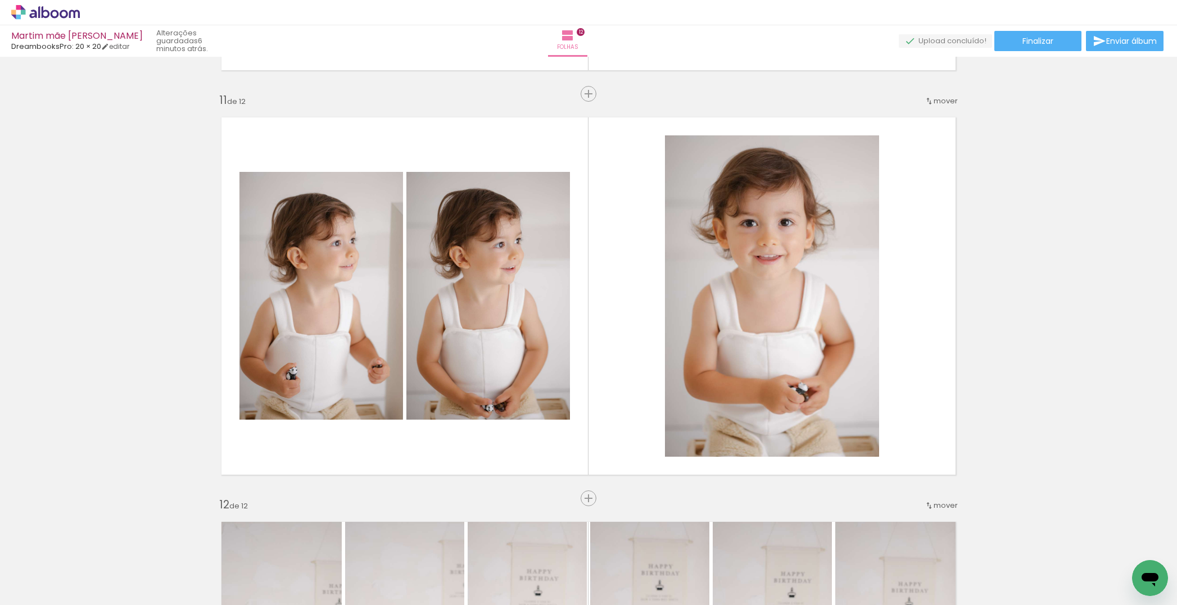
scroll to position [0, 2884]
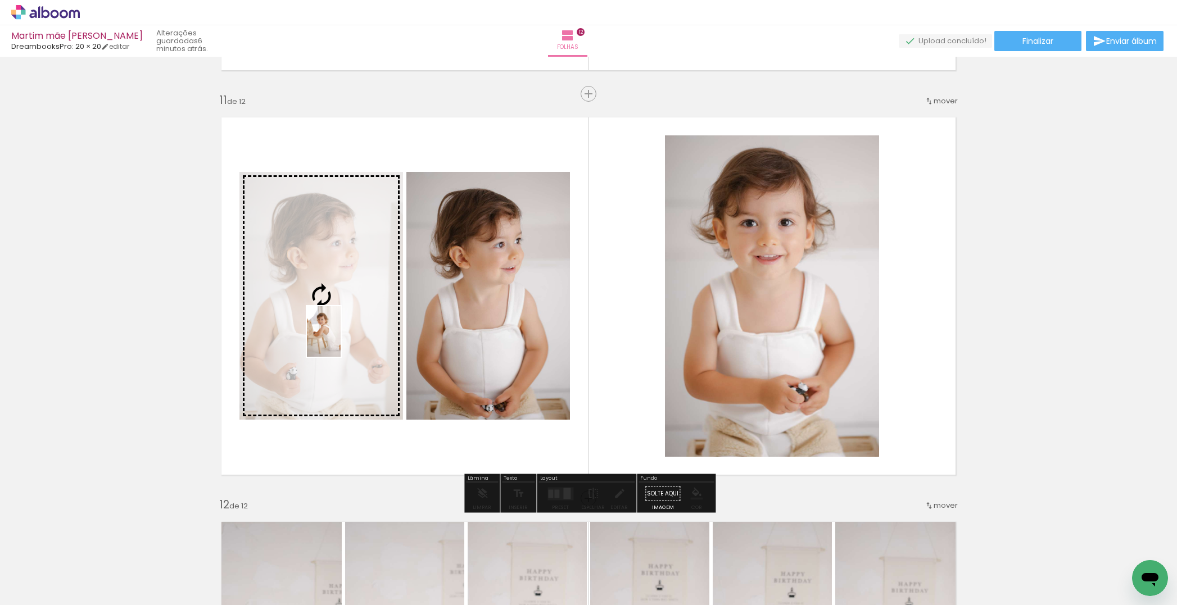
drag, startPoint x: 1129, startPoint y: 558, endPoint x: 338, endPoint y: 340, distance: 821.2
click at [341, 339] on quentale-workspace at bounding box center [588, 302] width 1177 height 605
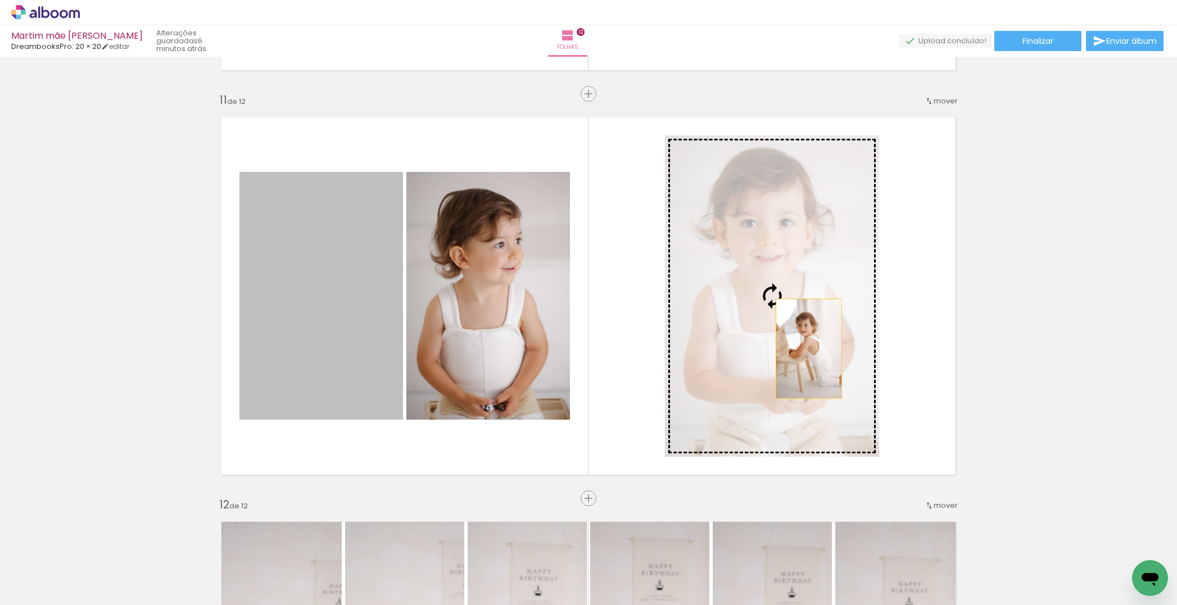
drag, startPoint x: 429, startPoint y: 347, endPoint x: 791, endPoint y: 346, distance: 361.9
click at [0, 0] on slot at bounding box center [0, 0] width 0 height 0
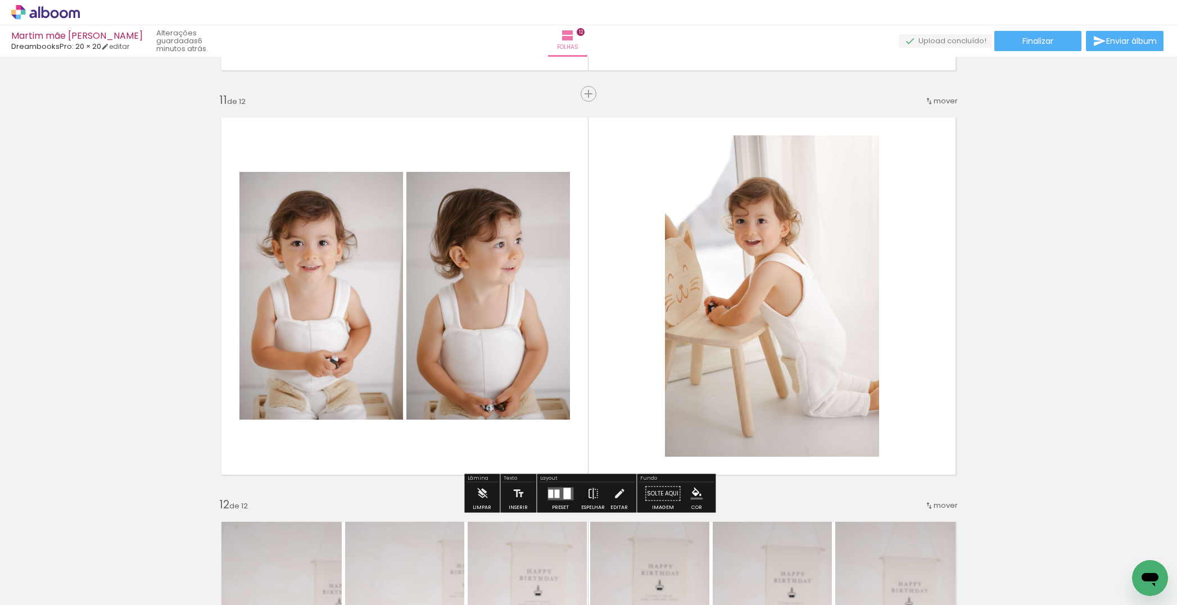
drag, startPoint x: 514, startPoint y: 338, endPoint x: 327, endPoint y: 323, distance: 187.8
click at [0, 0] on slot at bounding box center [0, 0] width 0 height 0
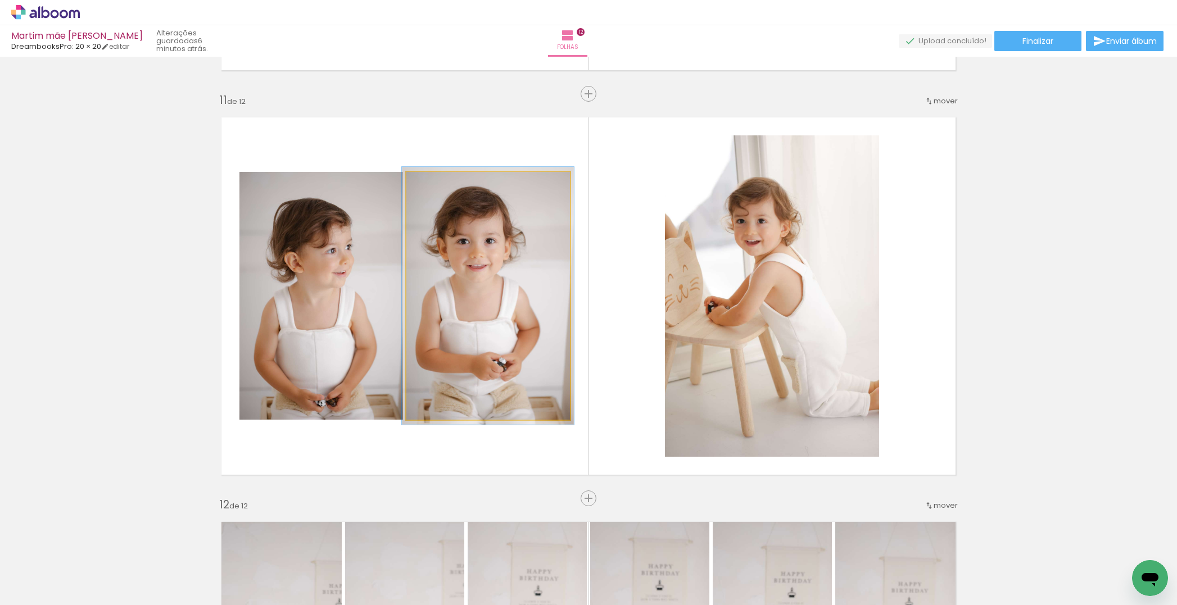
drag, startPoint x: 432, startPoint y: 183, endPoint x: 436, endPoint y: 189, distance: 7.3
click at [435, 188] on div at bounding box center [434, 184] width 10 height 10
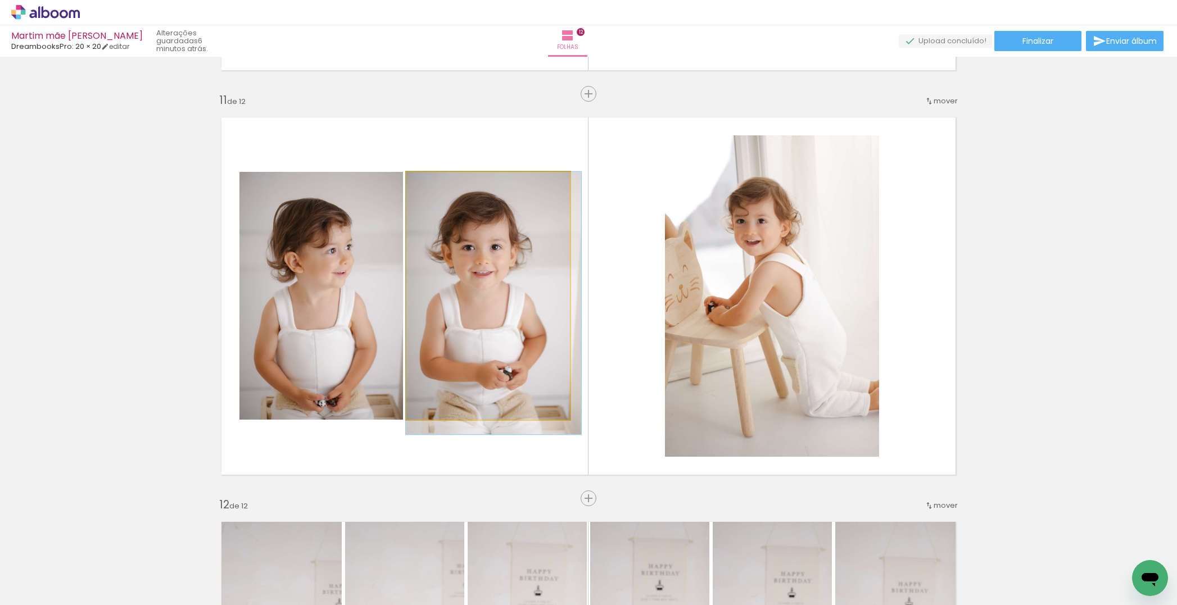
drag, startPoint x: 448, startPoint y: 210, endPoint x: 466, endPoint y: 219, distance: 19.9
click at [469, 221] on div at bounding box center [493, 303] width 175 height 262
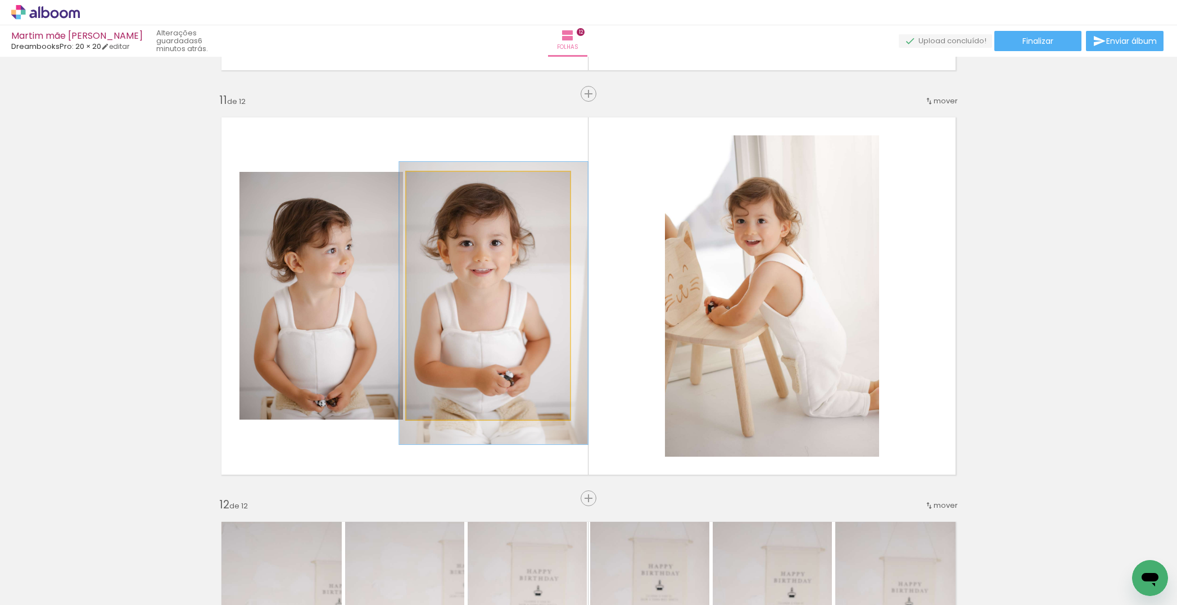
drag, startPoint x: 437, startPoint y: 188, endPoint x: 446, endPoint y: 198, distance: 13.5
type paper-slider "112"
click at [438, 190] on div at bounding box center [439, 184] width 18 height 18
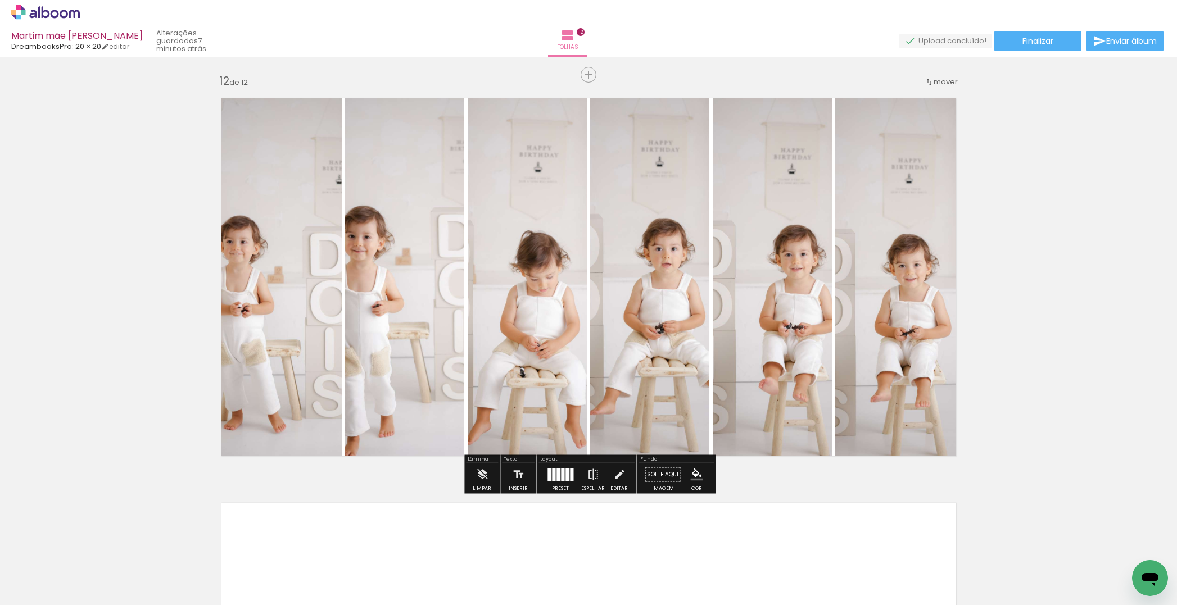
scroll to position [4440, 0]
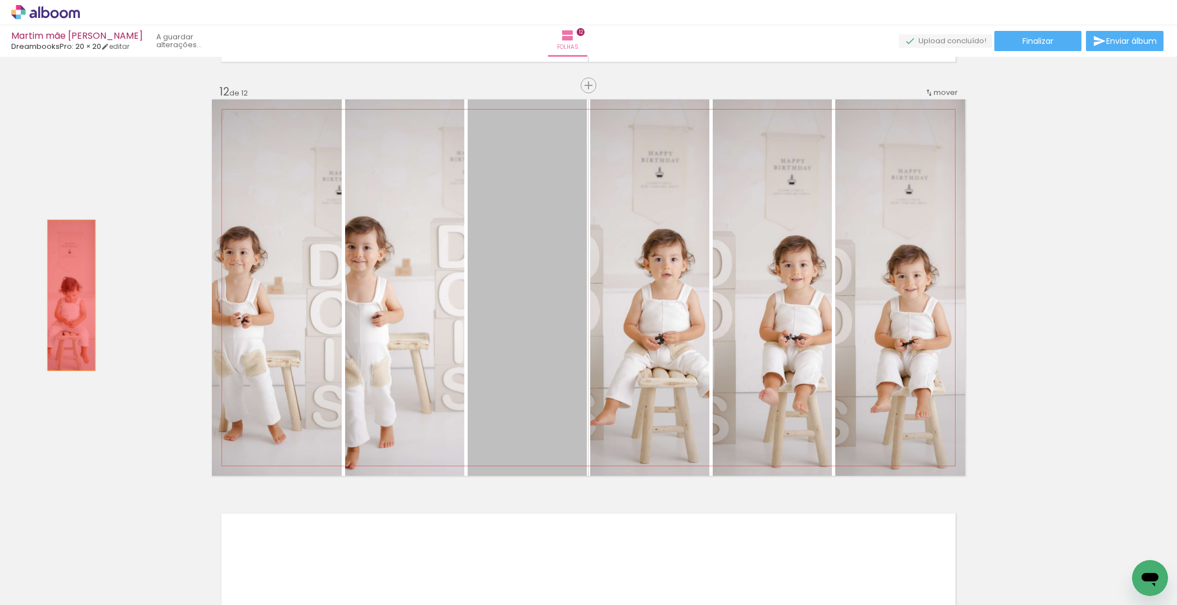
drag, startPoint x: 533, startPoint y: 356, endPoint x: 96, endPoint y: 297, distance: 441.7
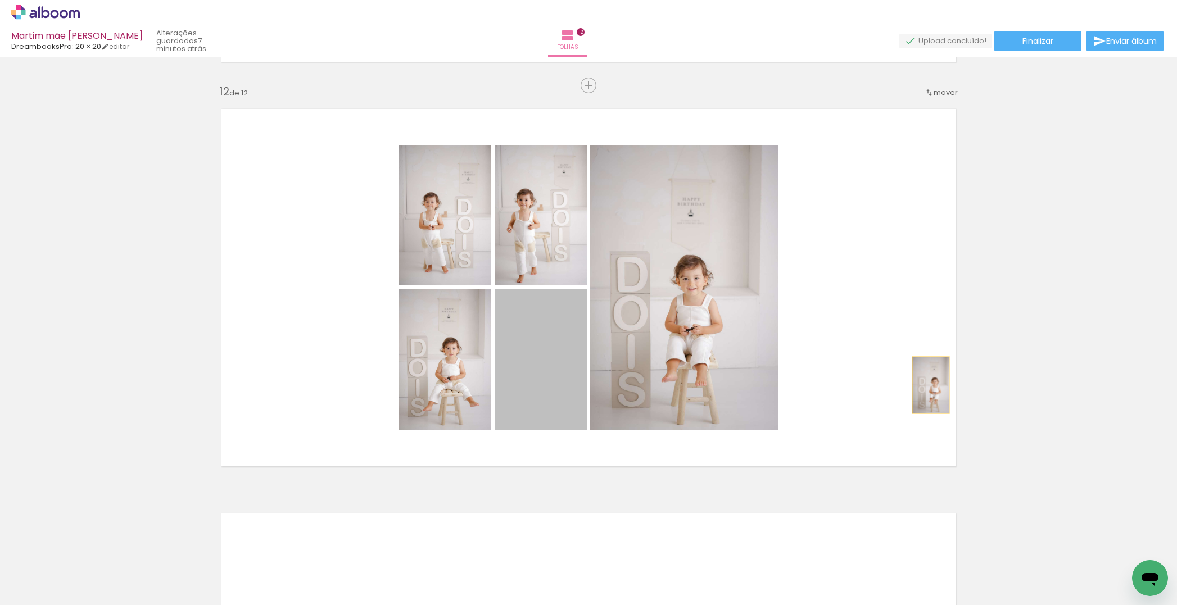
drag, startPoint x: 530, startPoint y: 376, endPoint x: 956, endPoint y: 356, distance: 425.9
click at [956, 356] on quentale-layouter at bounding box center [588, 287] width 753 height 376
drag, startPoint x: 528, startPoint y: 382, endPoint x: 1023, endPoint y: 340, distance: 497.4
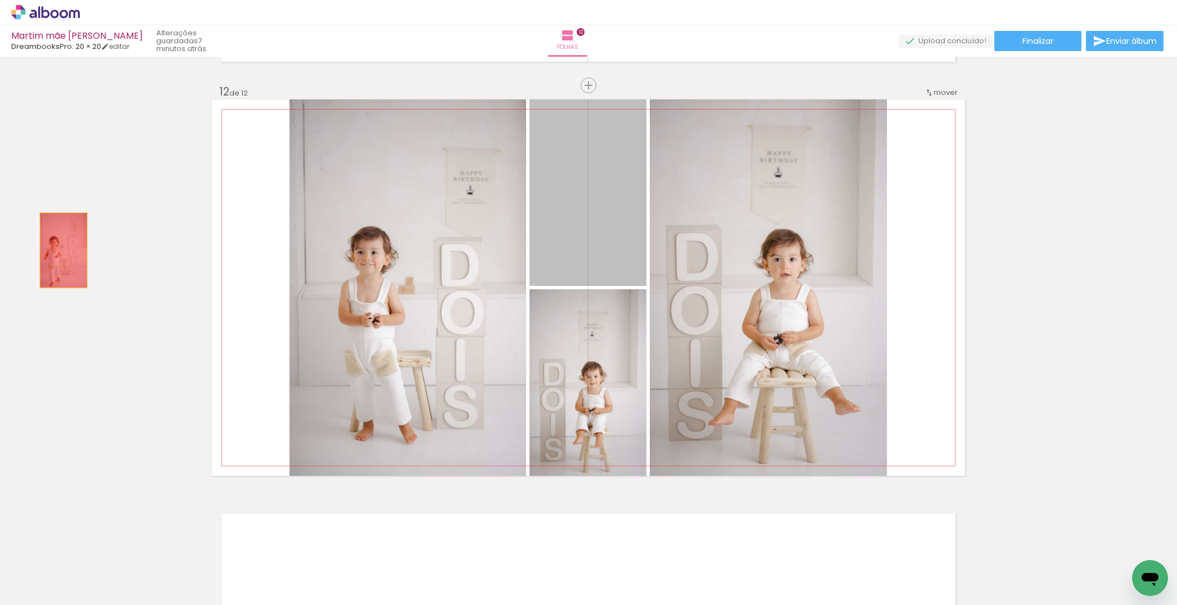
drag, startPoint x: 602, startPoint y: 232, endPoint x: 84, endPoint y: 250, distance: 518.4
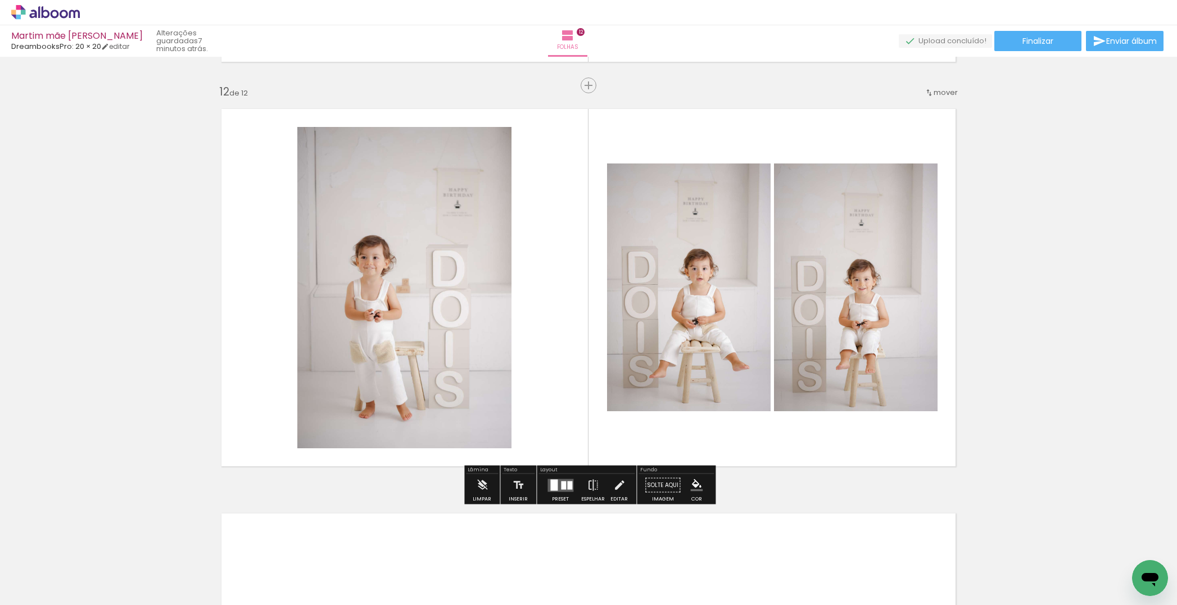
drag, startPoint x: 727, startPoint y: 361, endPoint x: 382, endPoint y: 346, distance: 345.9
click at [0, 0] on slot at bounding box center [0, 0] width 0 height 0
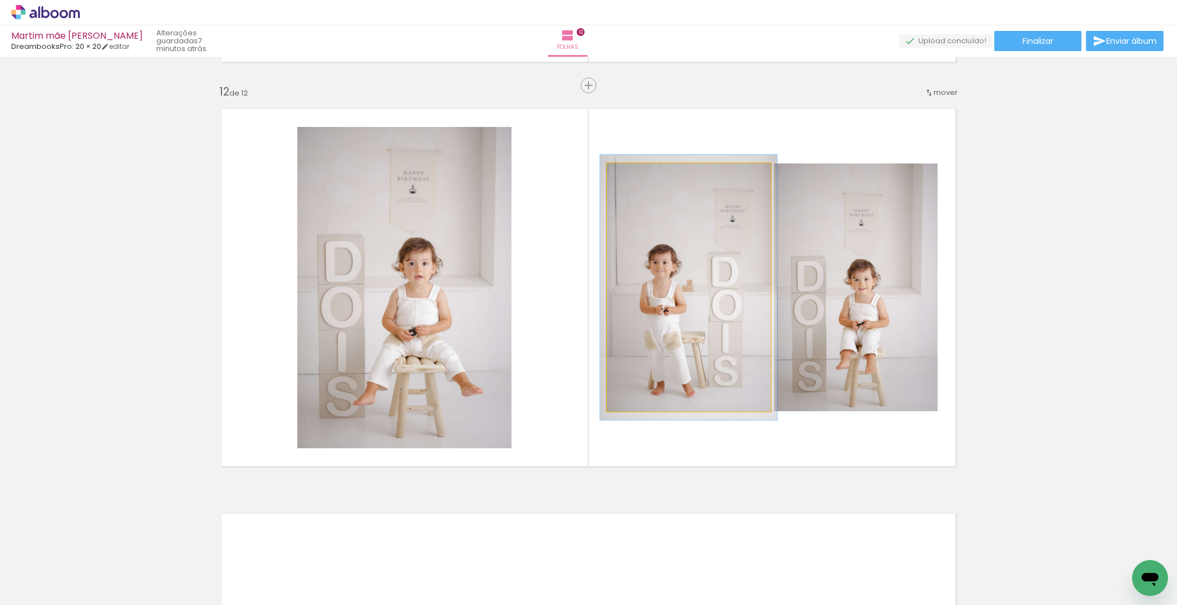
drag, startPoint x: 633, startPoint y: 174, endPoint x: 649, endPoint y: 185, distance: 19.7
type paper-slider "109"
click at [637, 178] on div at bounding box center [636, 175] width 10 height 10
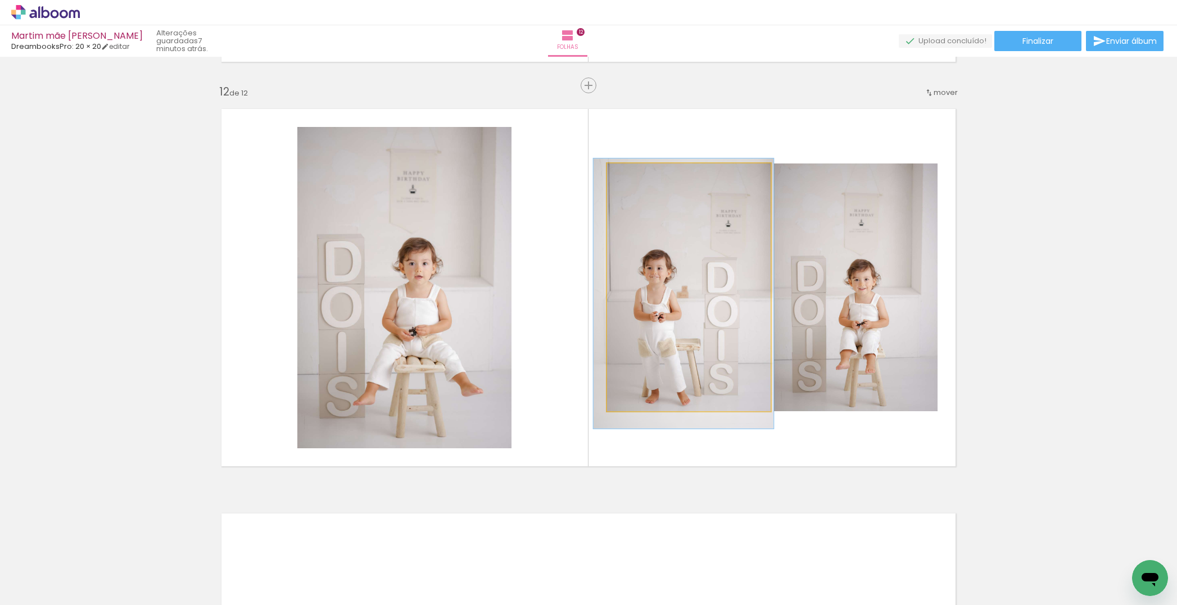
click at [659, 200] on div at bounding box center [683, 293] width 180 height 270
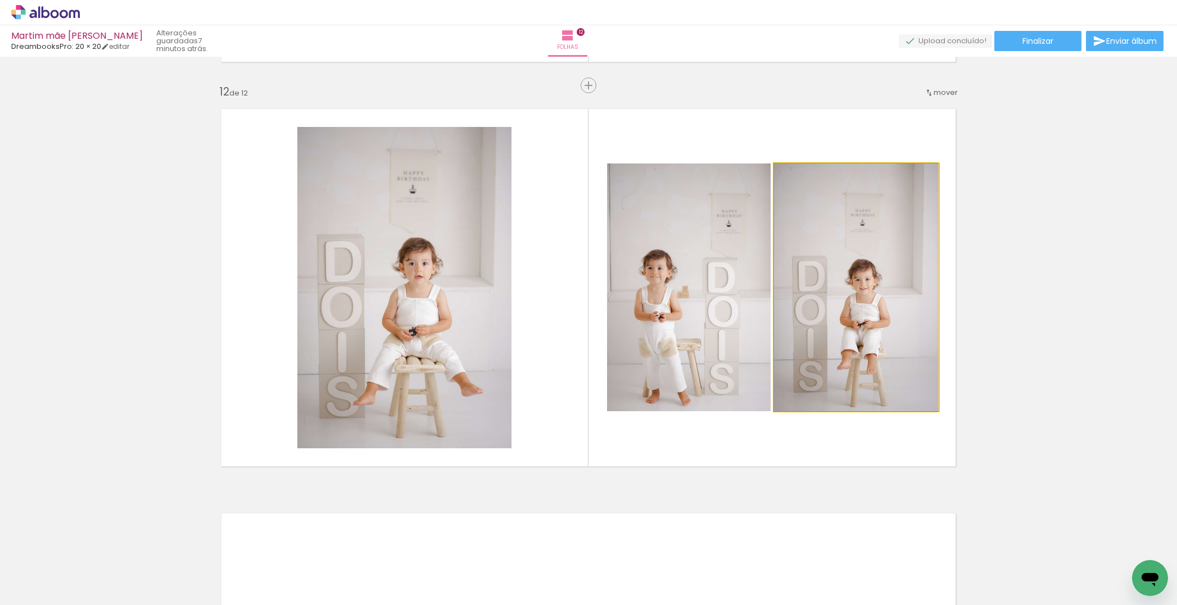
drag, startPoint x: 849, startPoint y: 355, endPoint x: 850, endPoint y: 324, distance: 31.5
click at [856, 319] on div at bounding box center [856, 288] width 165 height 248
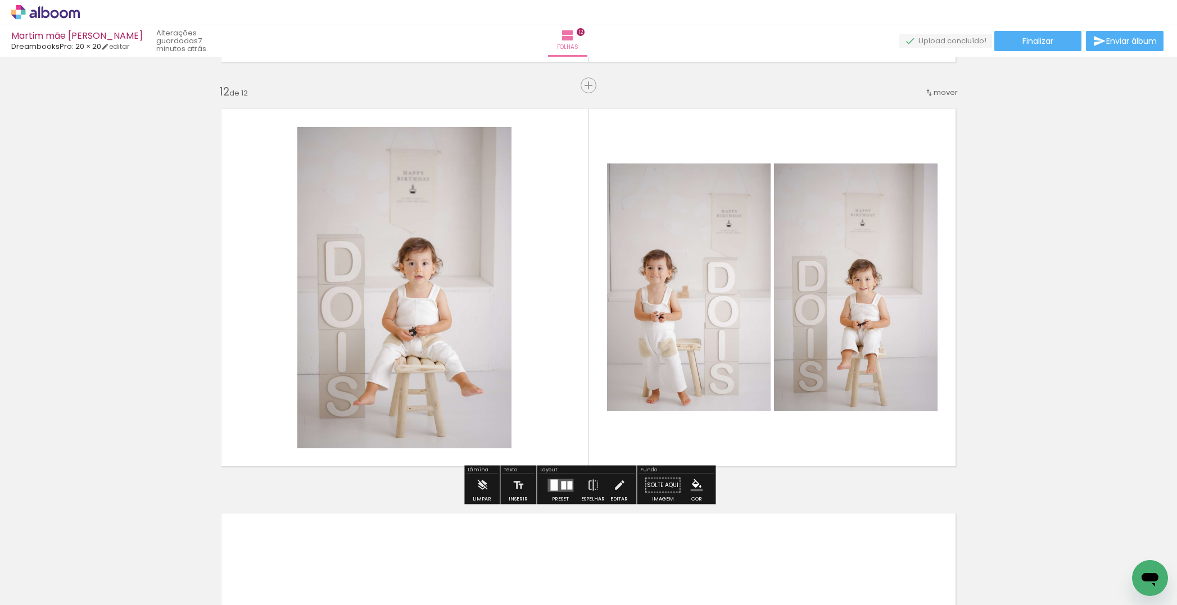
click at [1038, 43] on span "Finalizar" at bounding box center [1037, 41] width 31 height 8
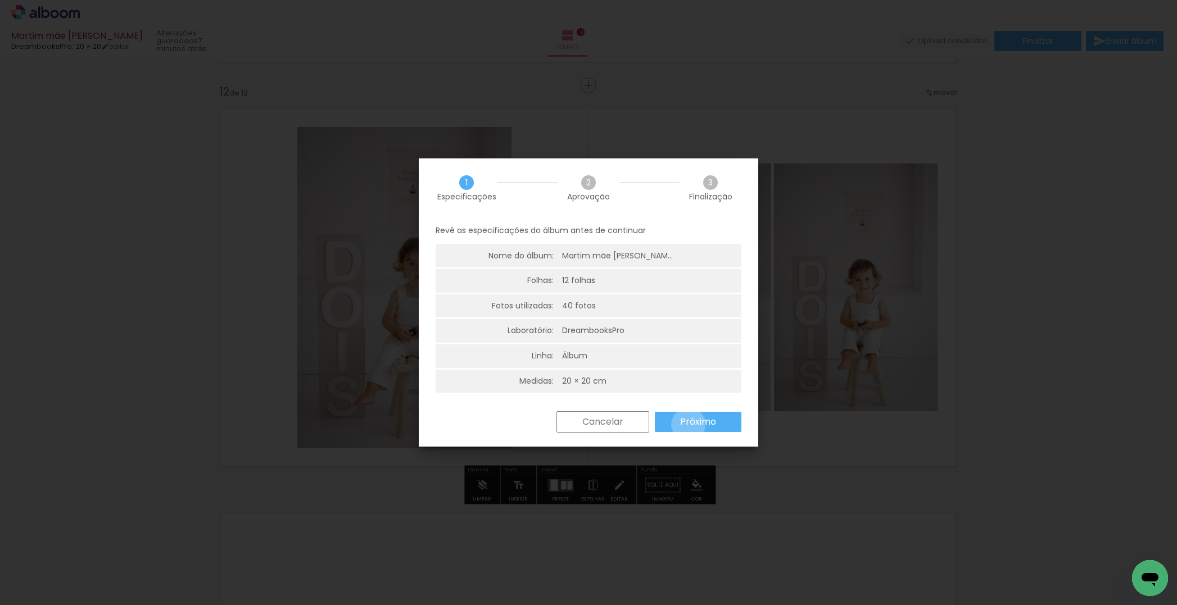
click at [0, 0] on slot "Próximo" at bounding box center [0, 0] width 0 height 0
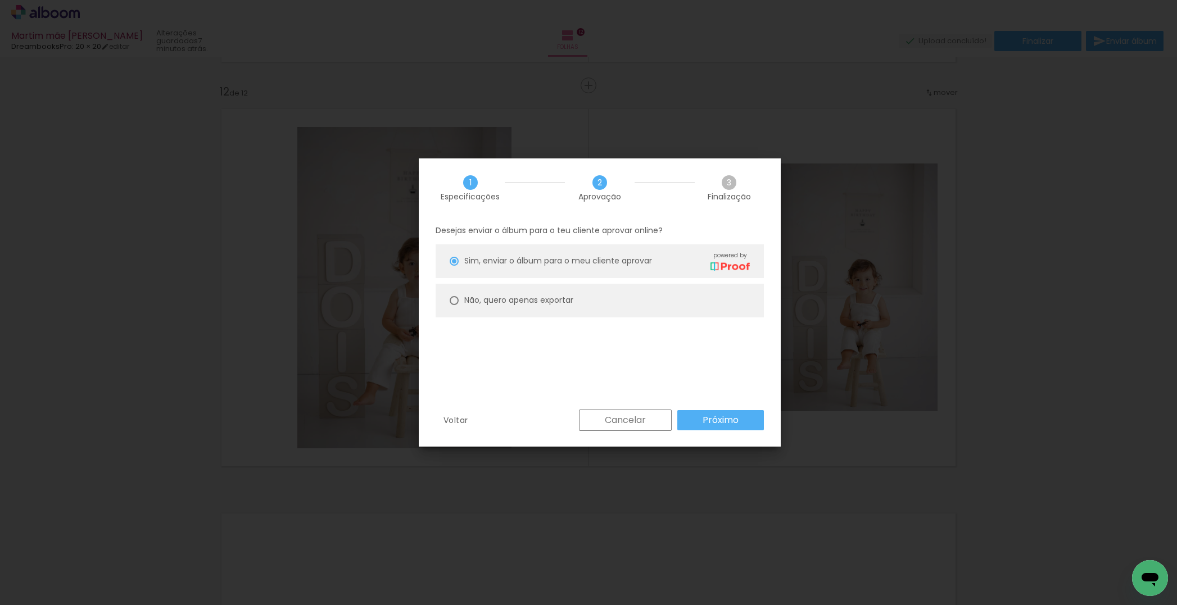
drag, startPoint x: 523, startPoint y: 302, endPoint x: 609, endPoint y: 356, distance: 102.0
click at [0, 0] on slot "Não, quero apenas exportar" at bounding box center [0, 0] width 0 height 0
type paper-radio-button "on"
click at [0, 0] on slot "Próximo" at bounding box center [0, 0] width 0 height 0
type input "Alta, 300 DPI"
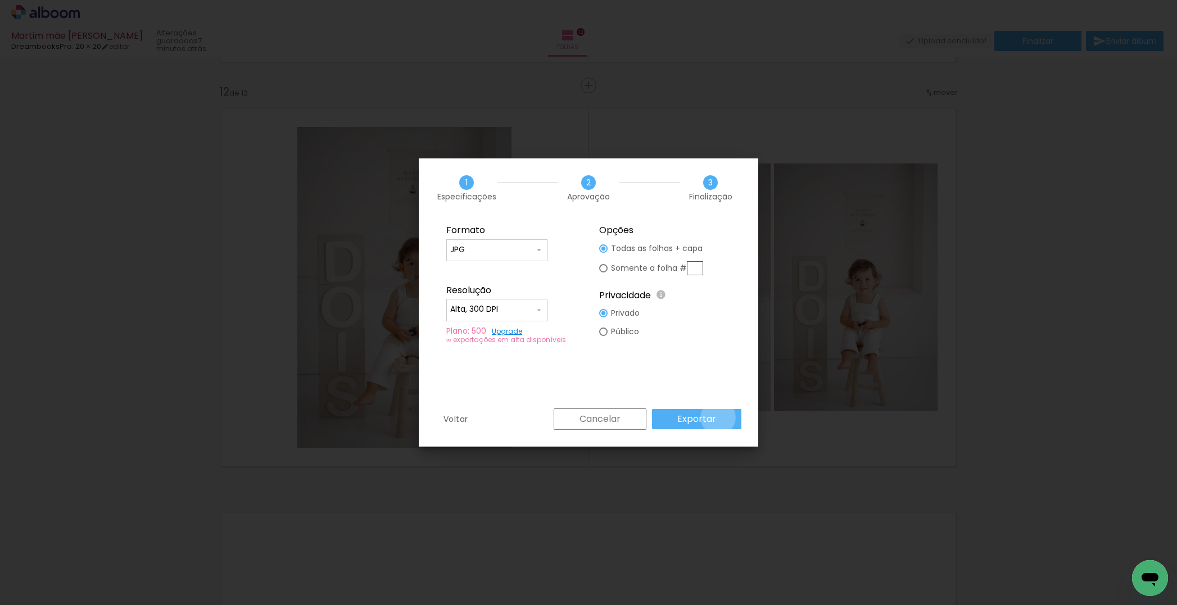
click at [720, 418] on paper-button "Exportar" at bounding box center [696, 419] width 89 height 20
